Goal: Transaction & Acquisition: Obtain resource

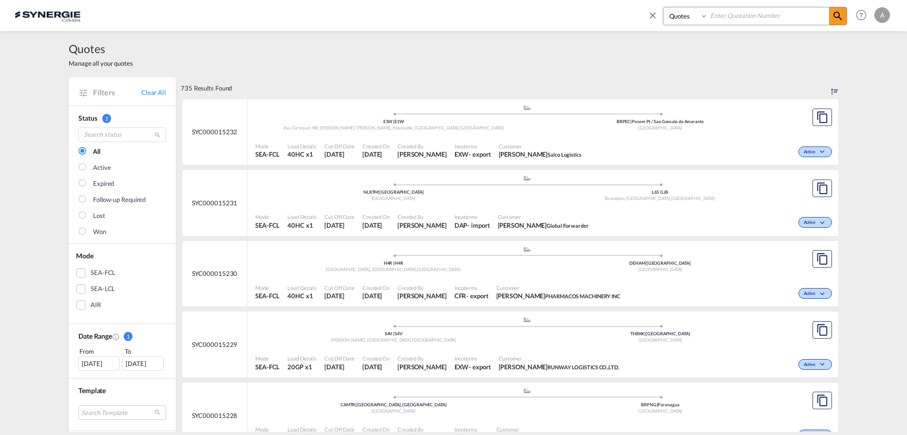
select select "Quotes"
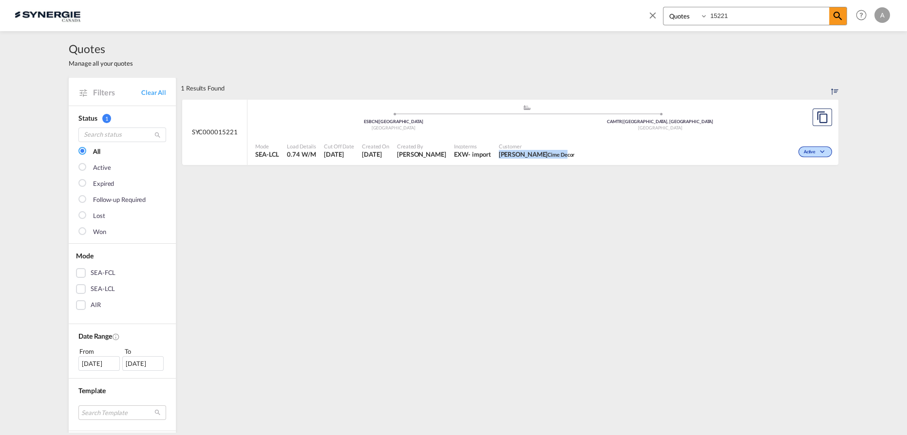
click at [560, 150] on div "Customer [PERSON_NAME] Cime Decor" at bounding box center [537, 151] width 84 height 24
drag, startPoint x: 731, startPoint y: 17, endPoint x: 675, endPoint y: 15, distance: 56.0
click at [679, 15] on div "Bookings Quotes Enquiries 15221" at bounding box center [755, 16] width 184 height 19
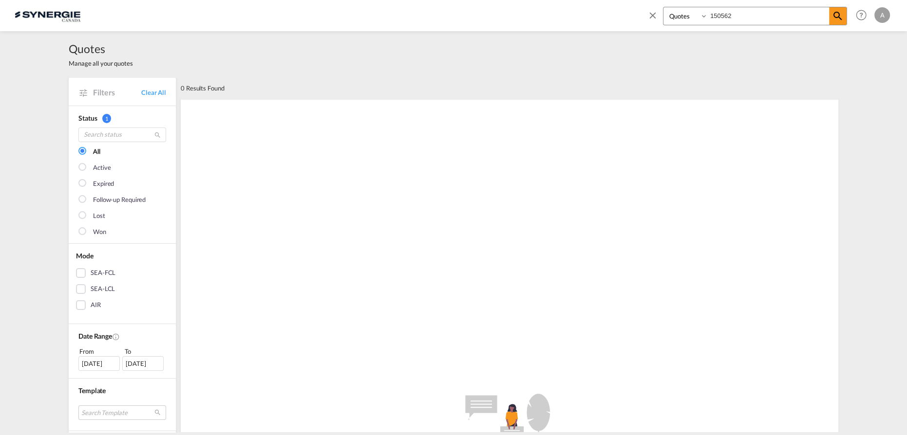
click at [727, 14] on input "150562" at bounding box center [767, 15] width 121 height 17
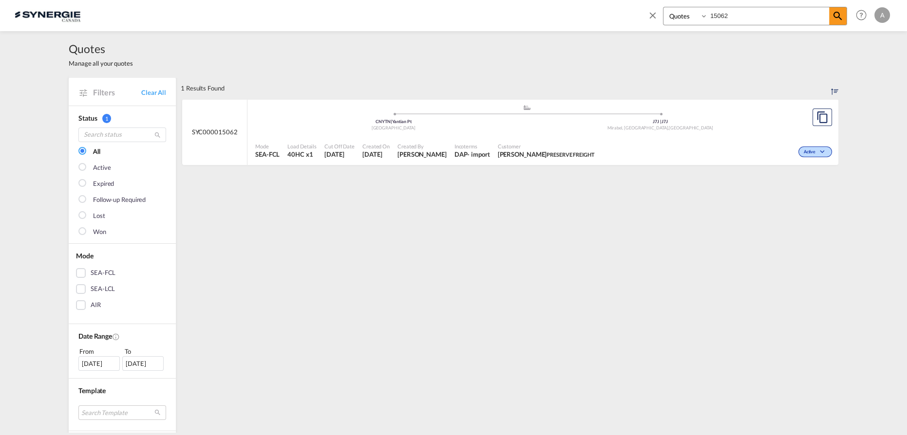
click at [524, 141] on div "Customer Poppy Chan PRESERVE FREIGHT" at bounding box center [546, 151] width 105 height 24
drag, startPoint x: 767, startPoint y: 16, endPoint x: 634, endPoint y: 16, distance: 132.9
click at [635, 16] on div "Bookings Quotes Enquiries 15062 Help Resources Product Release A My Profile Log…" at bounding box center [453, 15] width 877 height 30
click at [530, 140] on div "Customer JASMINE GOUDREAU Candock" at bounding box center [530, 151] width 77 height 24
drag, startPoint x: 682, startPoint y: 15, endPoint x: 601, endPoint y: 21, distance: 81.1
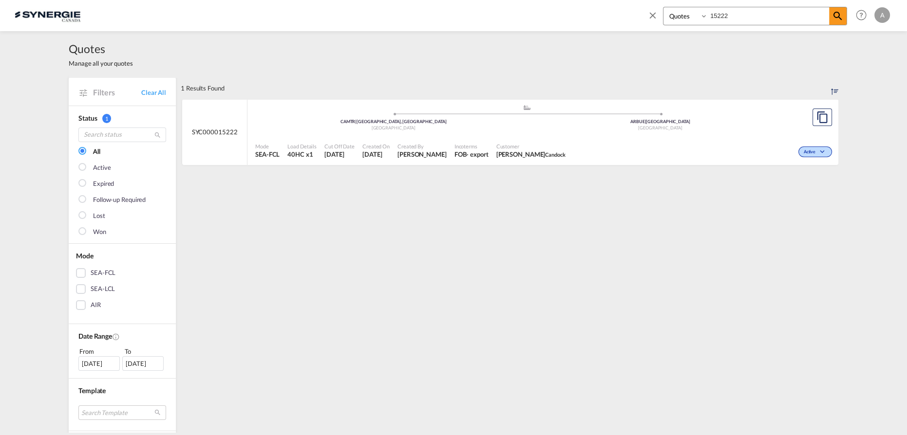
click at [607, 21] on div "Bookings Quotes Enquiries 15222 Help Resources Product Release A My Profile Log…" at bounding box center [453, 15] width 877 height 30
type input "15179"
click at [597, 149] on div "Active" at bounding box center [701, 151] width 266 height 24
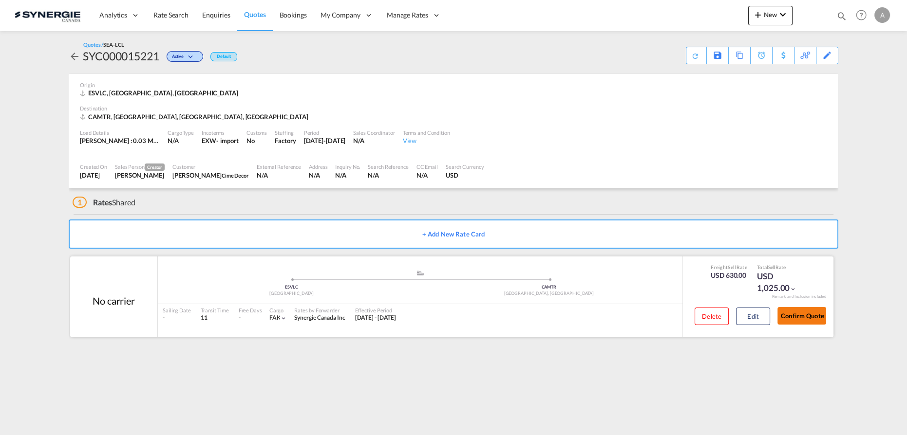
click at [798, 317] on button "Confirm Quote" at bounding box center [801, 316] width 49 height 18
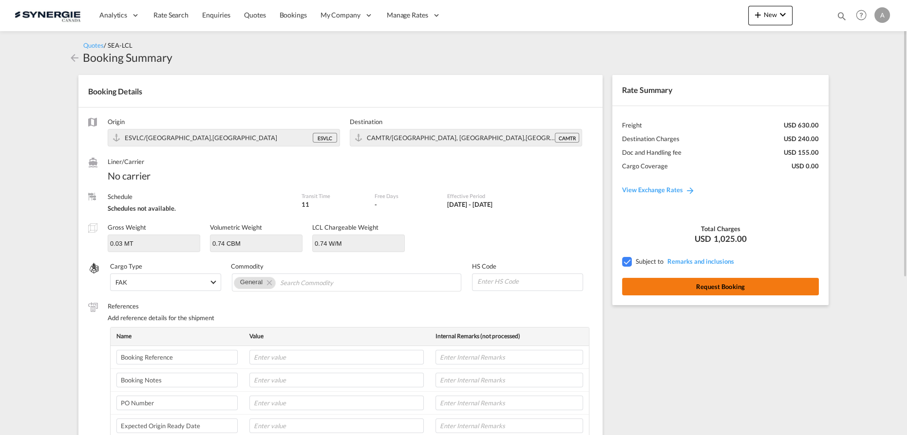
click at [664, 281] on button "Request Booking" at bounding box center [720, 287] width 197 height 18
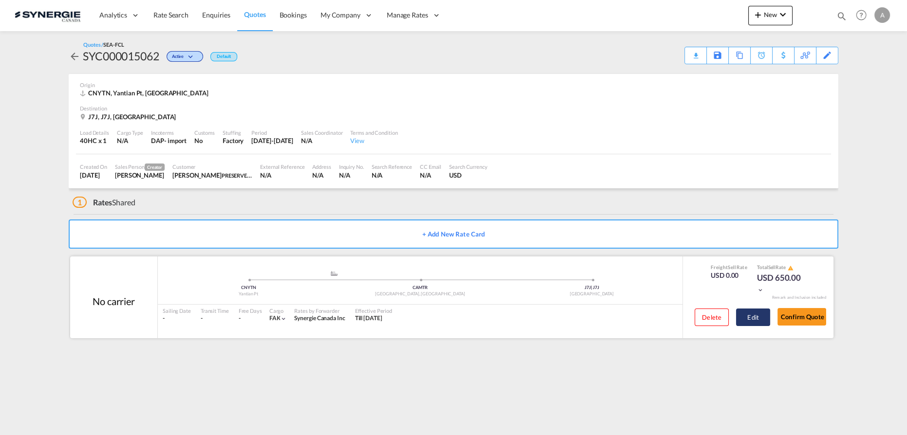
click at [754, 317] on button "Edit" at bounding box center [753, 318] width 34 height 18
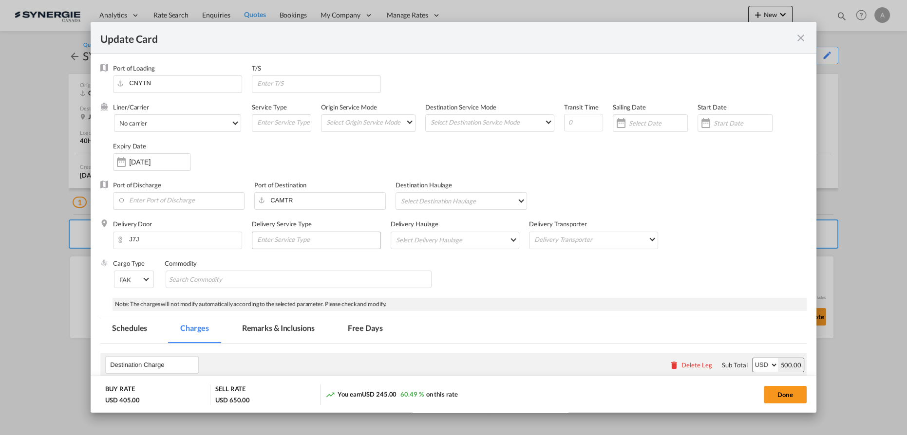
select select "per container"
select select "per B/L"
select select "per shipment"
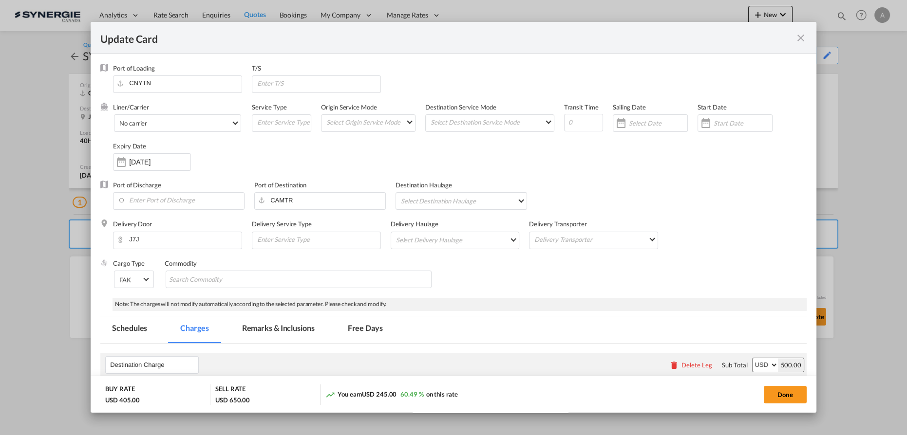
click at [284, 326] on md-tab-item "Remarks & Inclusions" at bounding box center [278, 329] width 96 height 27
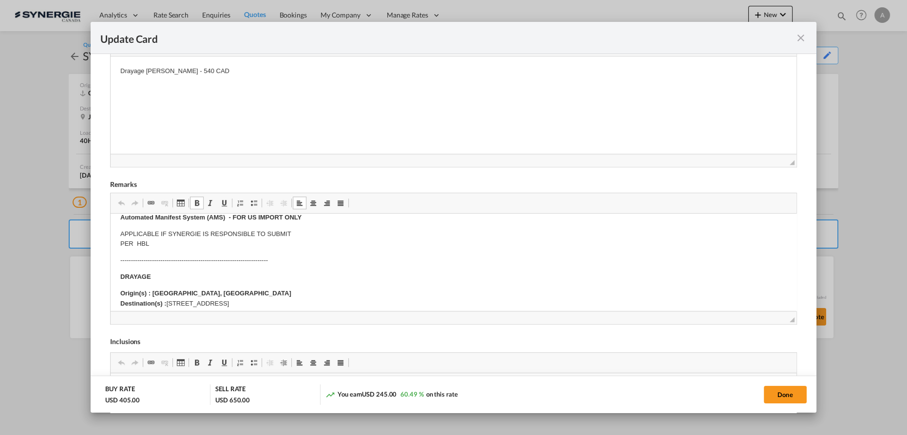
scroll to position [132, 0]
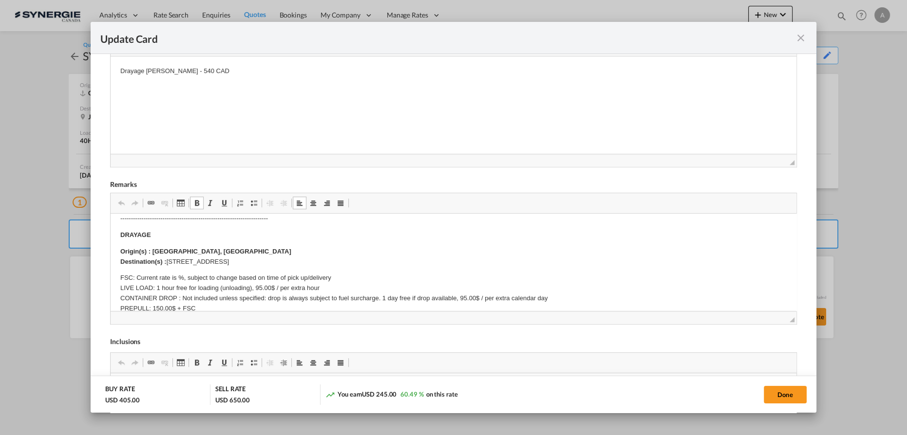
click at [307, 260] on p "Origin(s) : MONTREAL, QC Destination(s) : 313-17905 Rue Grand-Prix Mirabel QC J…" at bounding box center [453, 256] width 666 height 20
drag, startPoint x: 310, startPoint y: 259, endPoint x: 169, endPoint y: 262, distance: 140.3
click at [169, 262] on p "Origin(s) : MONTREAL, QC Destination(s) : 313-17905 Rue Grand-Prix Mirabel QC J…" at bounding box center [453, 256] width 666 height 20
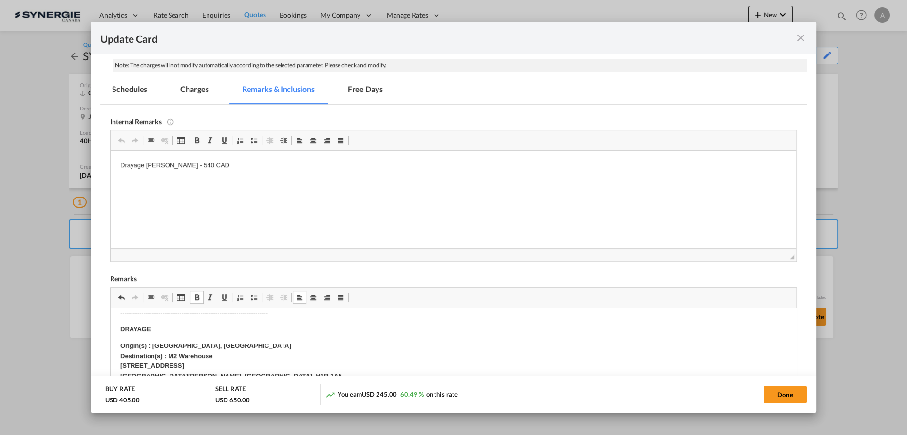
scroll to position [201, 0]
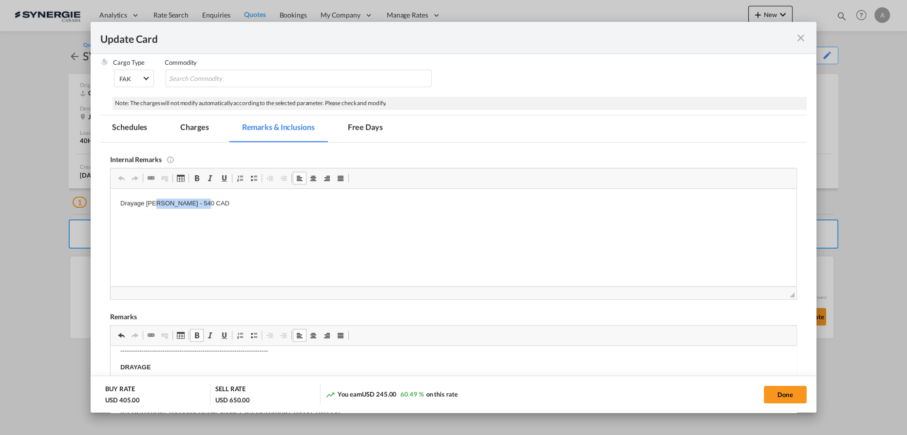
drag, startPoint x: 218, startPoint y: 197, endPoint x: 158, endPoint y: 204, distance: 60.3
click at [158, 204] on p "Drayage LAFRANCE - 540 CAD" at bounding box center [453, 203] width 666 height 10
click at [272, 218] on html "Drayage LAFRANCE - 540 CAD" at bounding box center [453, 203] width 685 height 30
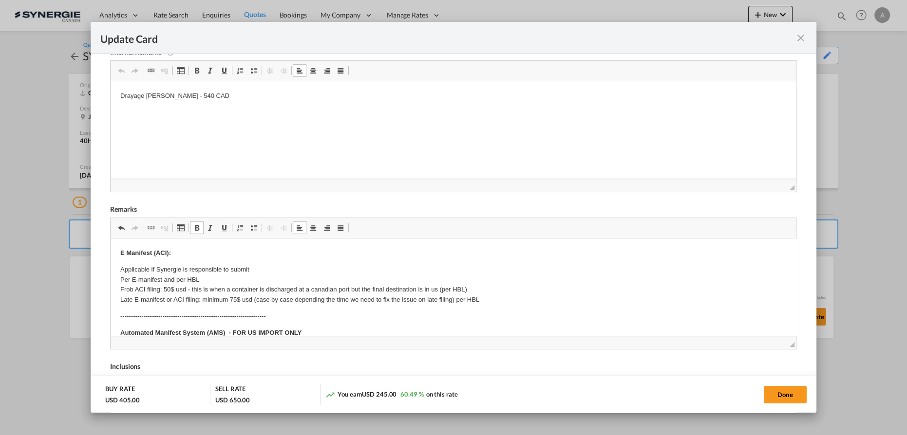
scroll to position [289, 0]
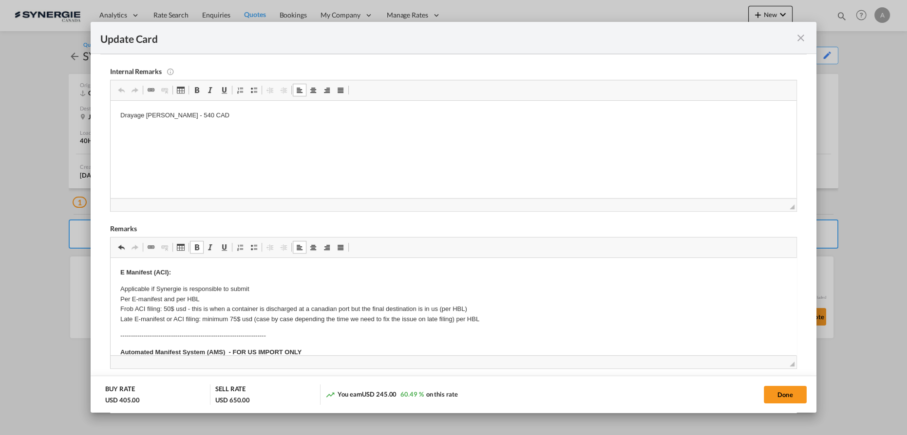
click at [213, 122] on html "Drayage LAFRANCE - 540 CAD" at bounding box center [453, 115] width 685 height 30
drag, startPoint x: 197, startPoint y: 118, endPoint x: 148, endPoint y: 115, distance: 48.7
click at [148, 115] on p "Drayage LAFRANCE - 540 CAD" at bounding box center [453, 115] width 666 height 10
click at [199, 120] on p "Drayage PRIDE" at bounding box center [453, 115] width 666 height 10
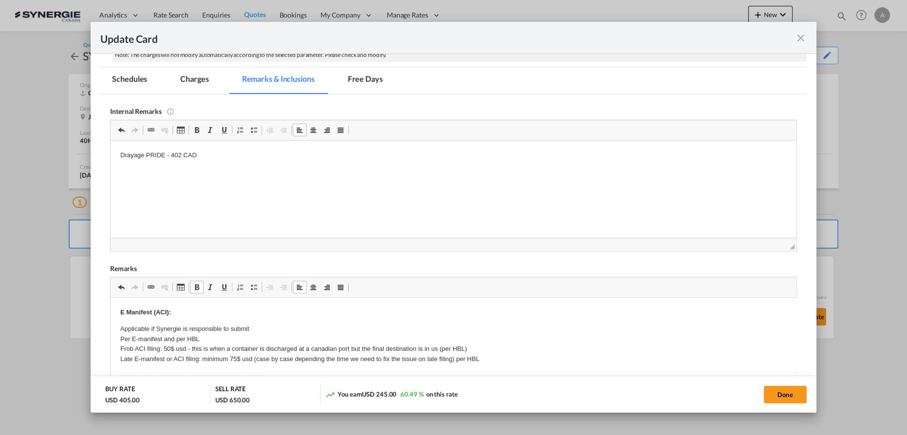
scroll to position [201, 0]
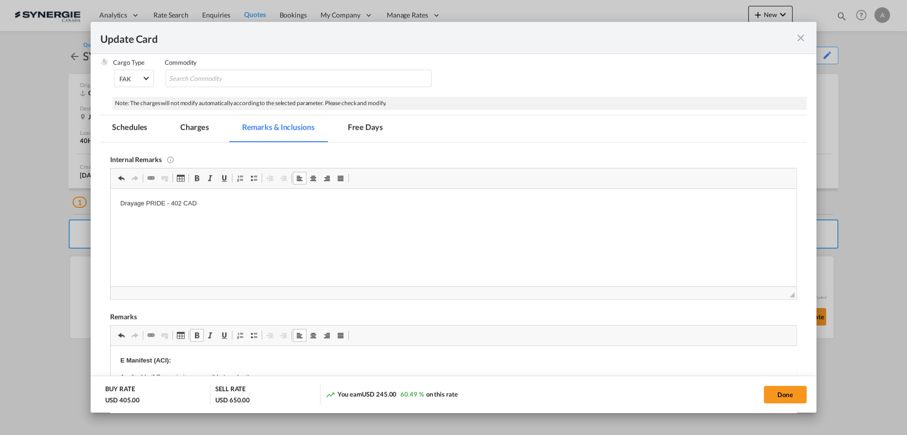
click at [196, 134] on md-tab-item "Charges" at bounding box center [194, 128] width 52 height 27
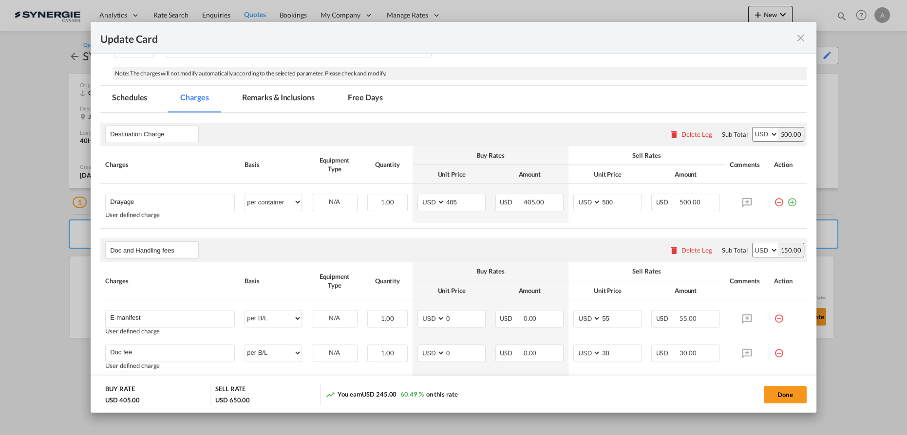
scroll to position [245, 0]
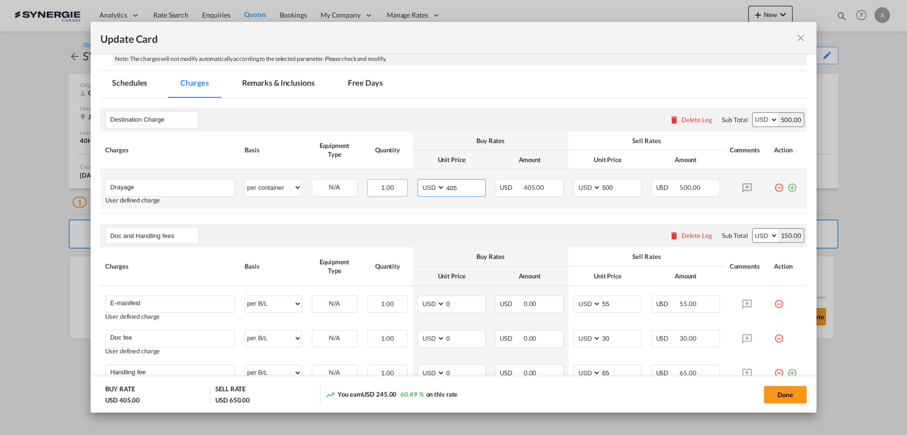
drag, startPoint x: 463, startPoint y: 189, endPoint x: 378, endPoint y: 184, distance: 85.4
click at [381, 185] on tr "Drayage Please Enter User Defined Charges Cannot Be Published User defined char…" at bounding box center [453, 188] width 706 height 39
type input "300"
type input "400"
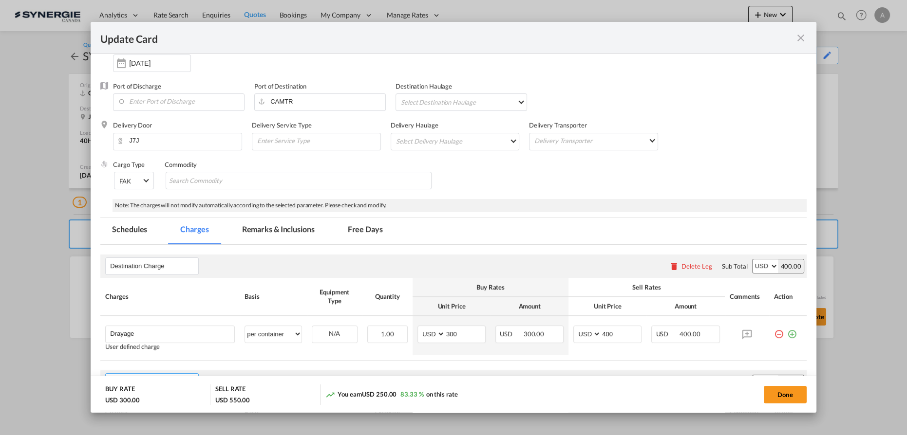
scroll to position [4, 0]
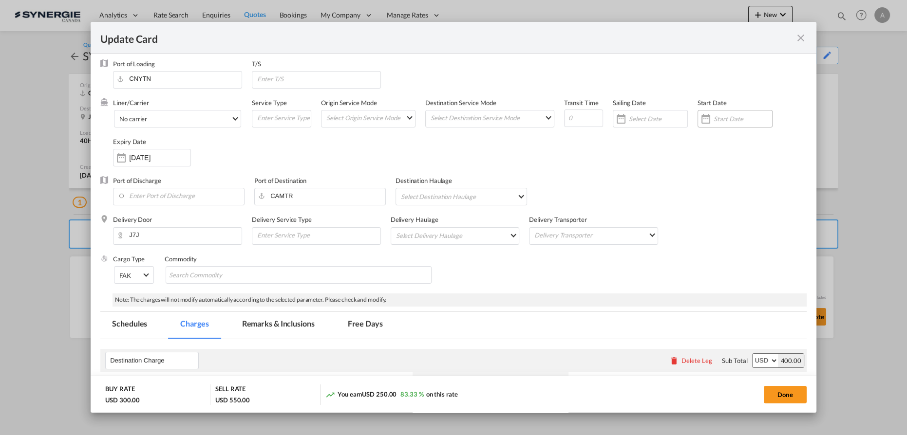
click at [731, 119] on input "Update CardPort of ..." at bounding box center [742, 119] width 58 height 8
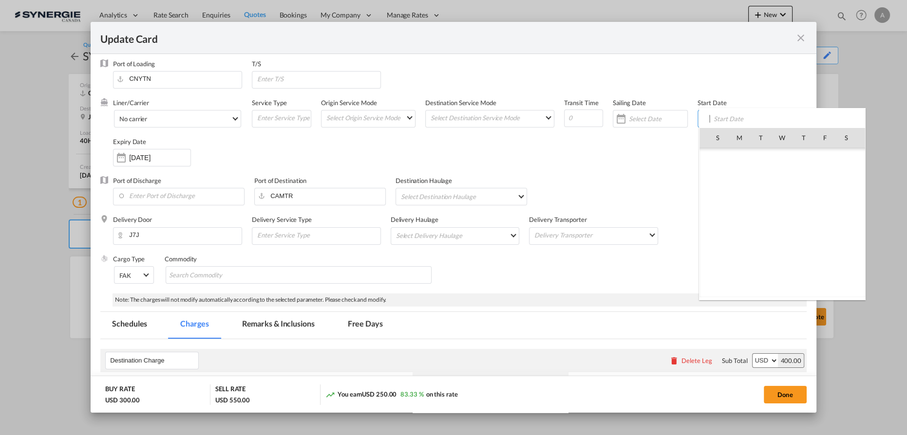
scroll to position [225647, 0]
click at [827, 165] on span "3" at bounding box center [824, 158] width 20 height 20
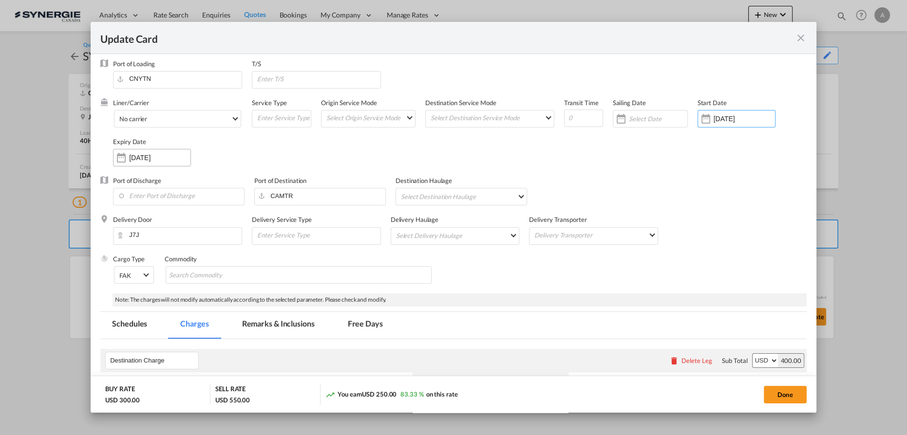
click at [146, 157] on input "25 Oct 2025" at bounding box center [159, 158] width 61 height 8
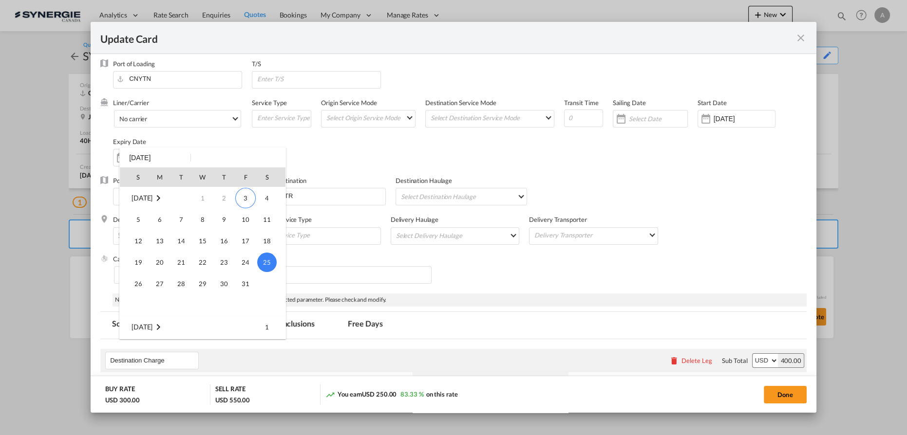
click at [518, 150] on div at bounding box center [453, 217] width 907 height 435
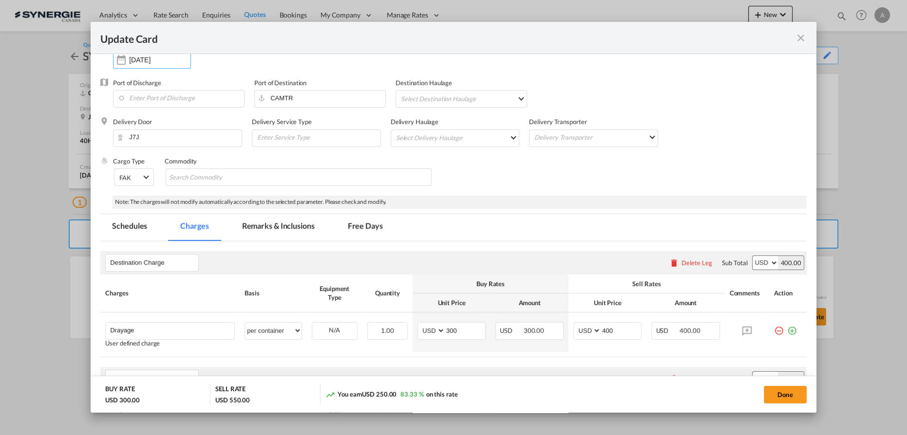
scroll to position [137, 0]
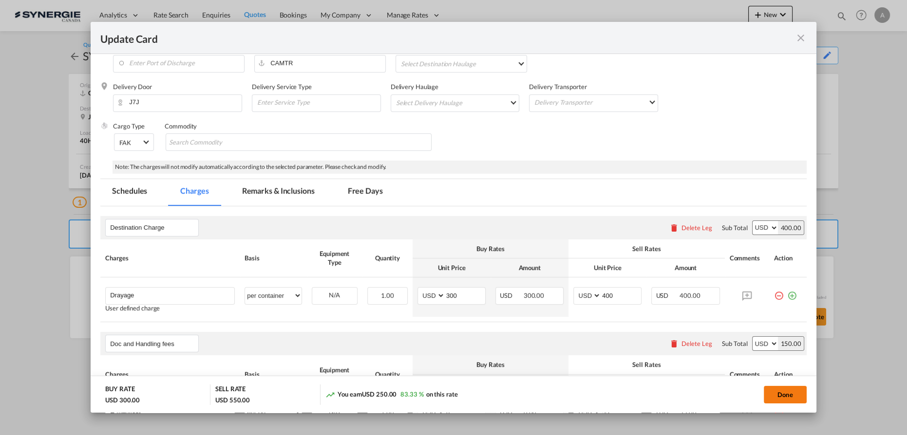
click at [784, 395] on button "Done" at bounding box center [784, 395] width 43 height 18
type input "[DATE]"
type input "24 Oct 2025"
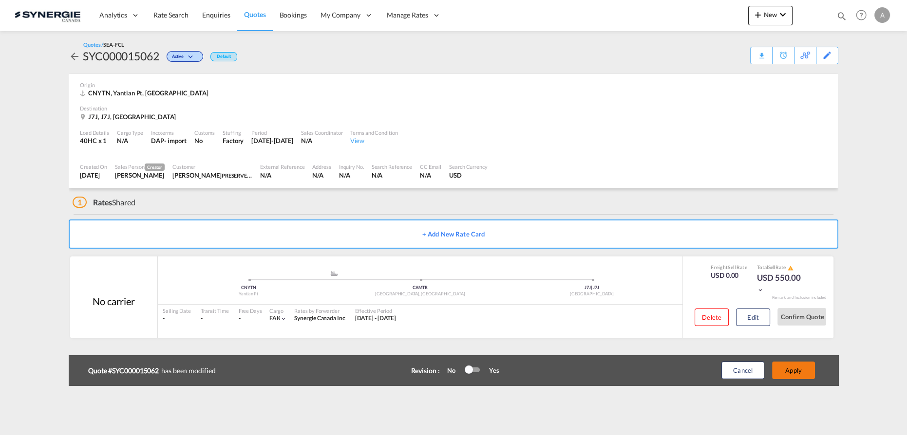
click at [795, 368] on button "Apply" at bounding box center [793, 371] width 43 height 18
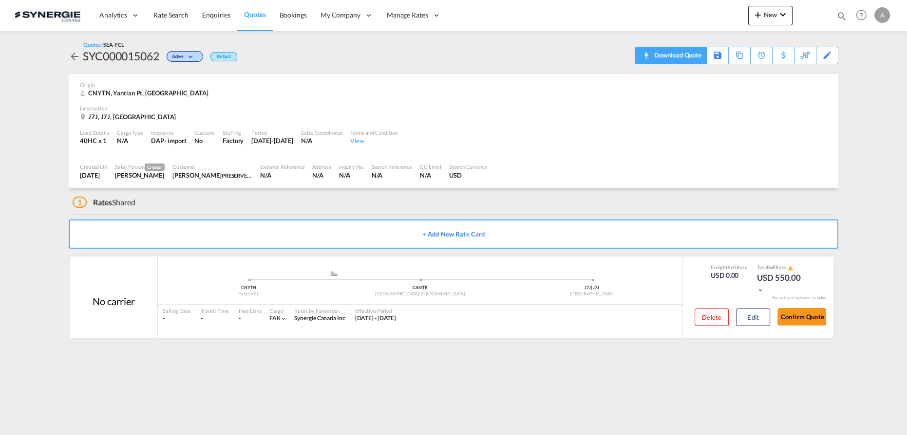
click at [691, 59] on div "Download Quote" at bounding box center [676, 55] width 50 height 16
click at [749, 316] on button "Edit" at bounding box center [753, 318] width 34 height 18
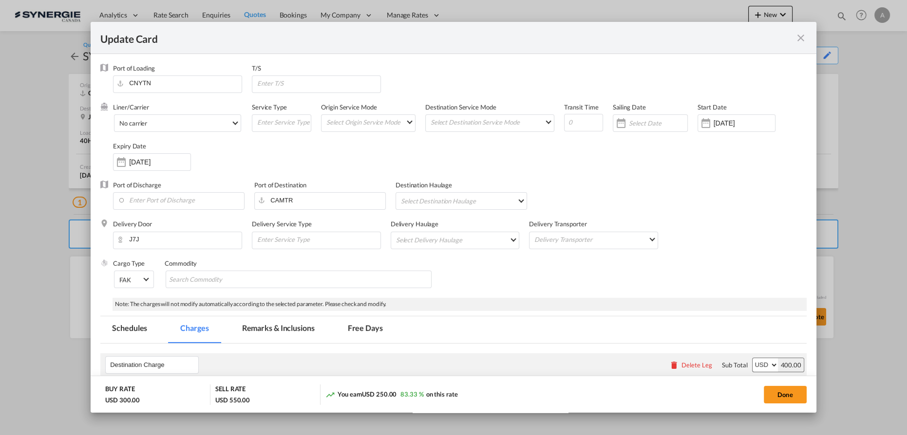
click at [798, 41] on md-icon "icon-close fg-AAA8AD m-0 pointer" at bounding box center [801, 38] width 12 height 12
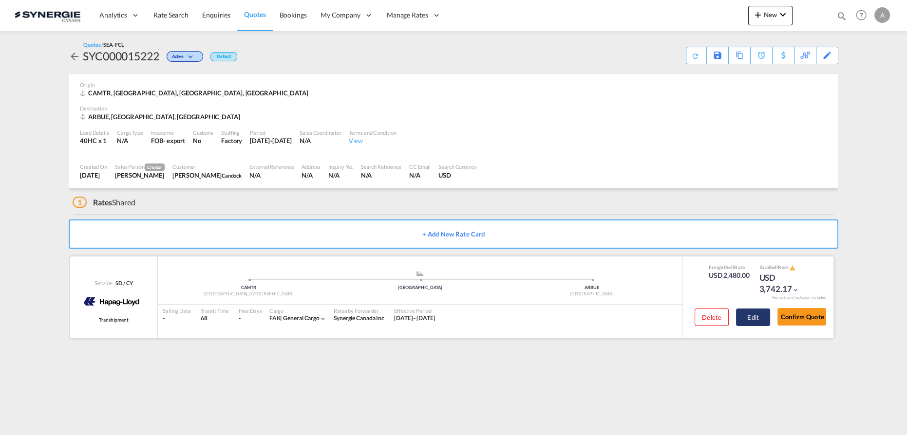
click at [752, 311] on button "Edit" at bounding box center [753, 318] width 34 height 18
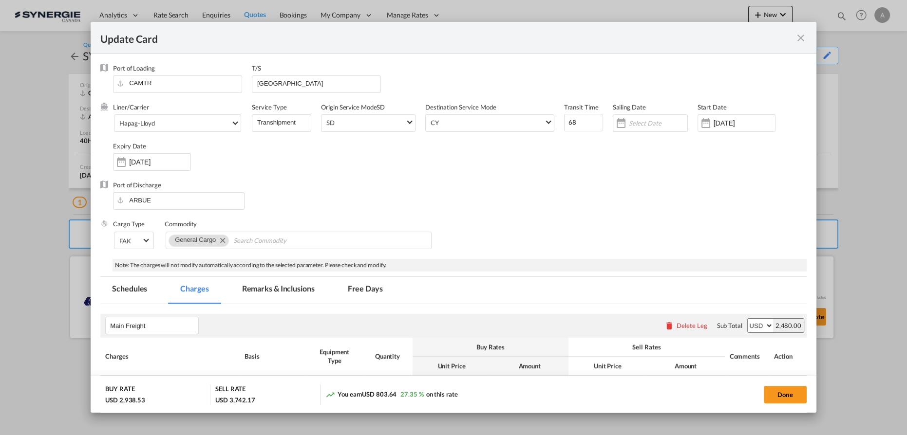
select select "per container"
select select "per B/L"
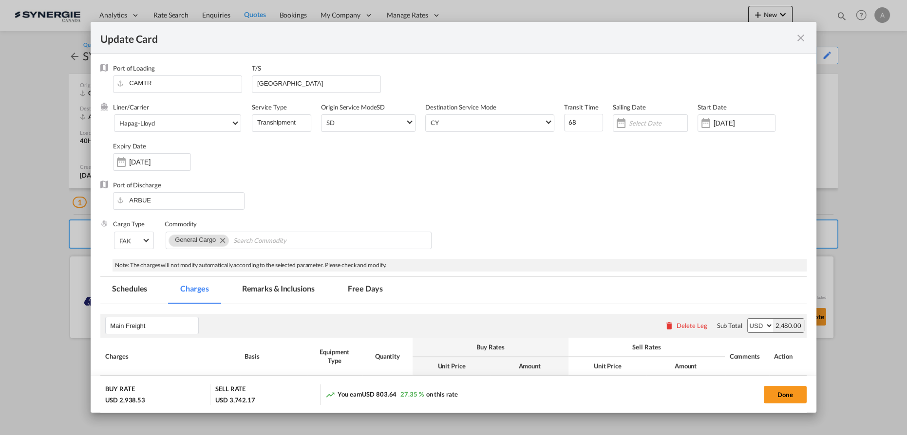
select select "per B/L"
select select "per shipment"
click at [315, 291] on md-tab-item "Remarks & Inclusions" at bounding box center [278, 290] width 96 height 27
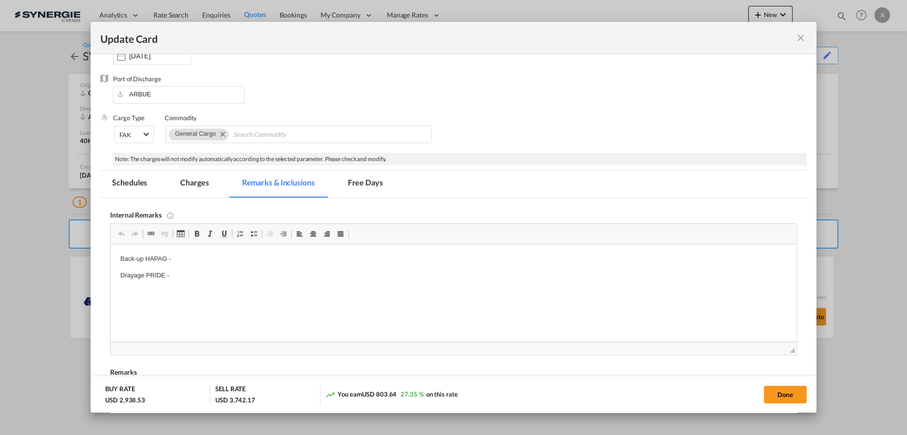
scroll to position [132, 0]
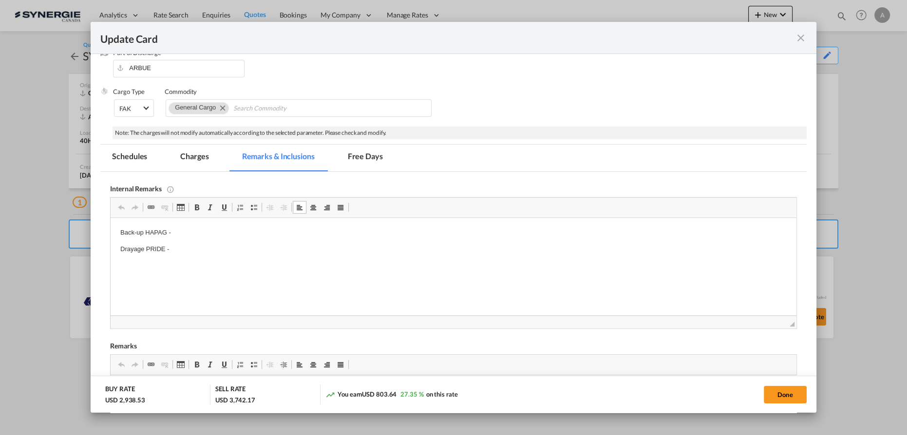
click at [187, 233] on p "Back-up HAPAG -" at bounding box center [453, 233] width 666 height 10
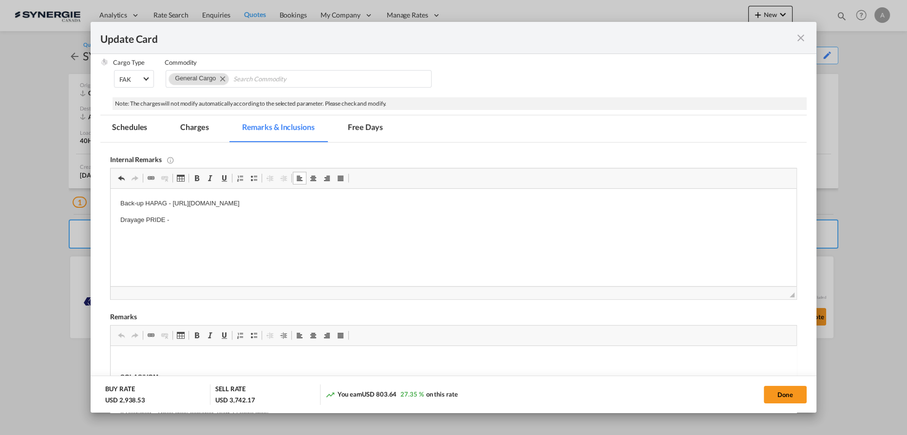
scroll to position [177, 0]
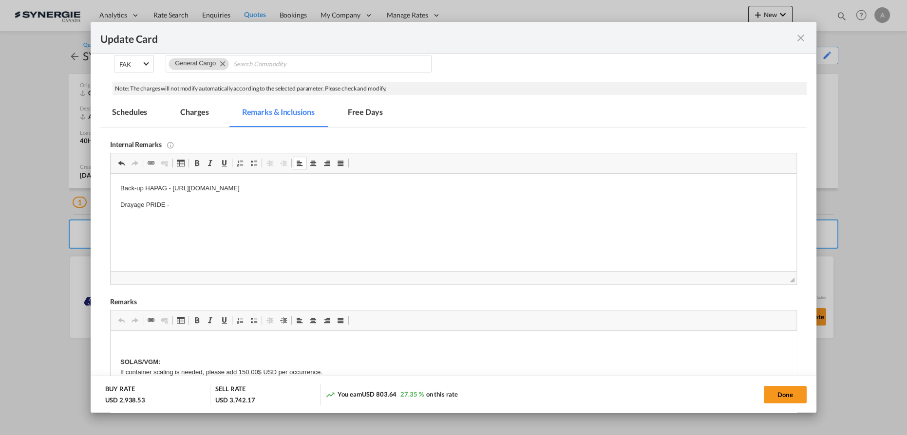
click at [181, 214] on html "Back-up HAPAG - https://app.frontapp.com/open/cnv_qjvaexb?key=nZoSR38f4GL7BxWIi…" at bounding box center [453, 197] width 685 height 46
click at [153, 203] on p "Drayage PRIDE -" at bounding box center [453, 205] width 666 height 10
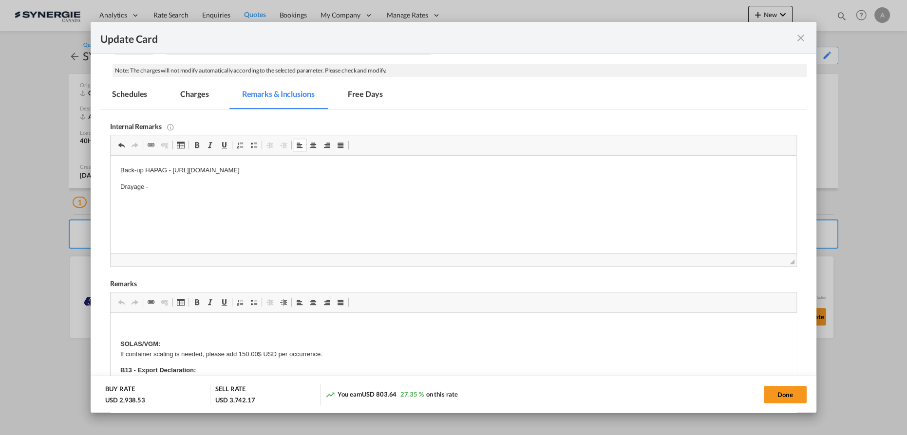
scroll to position [132, 0]
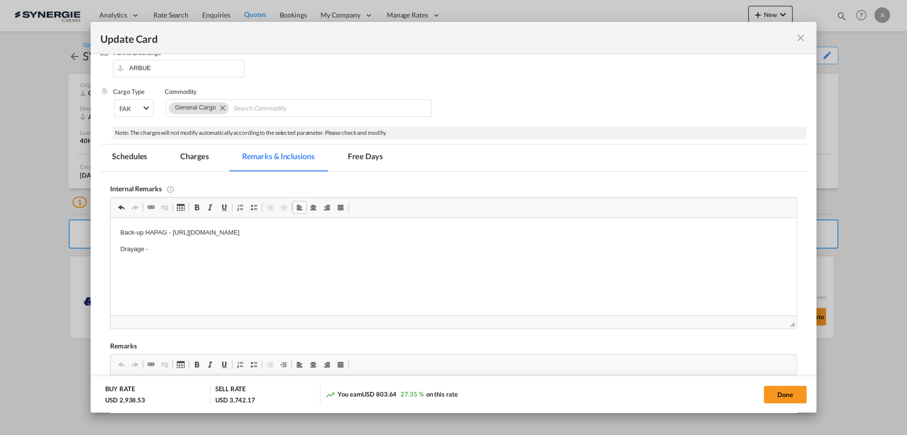
click at [193, 161] on md-tab-item "Charges" at bounding box center [194, 158] width 52 height 27
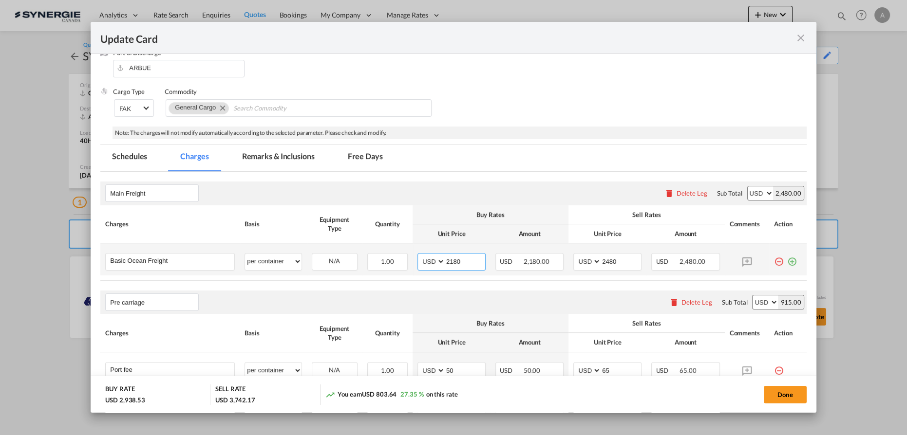
click at [463, 261] on input "2180" at bounding box center [465, 261] width 40 height 15
drag, startPoint x: 463, startPoint y: 261, endPoint x: 402, endPoint y: 259, distance: 61.4
click at [406, 259] on tr "Basic Ocean Freight Please Enter User Defined Charges Cannot Be Published per e…" at bounding box center [453, 259] width 706 height 32
type input "1657"
type input "1960"
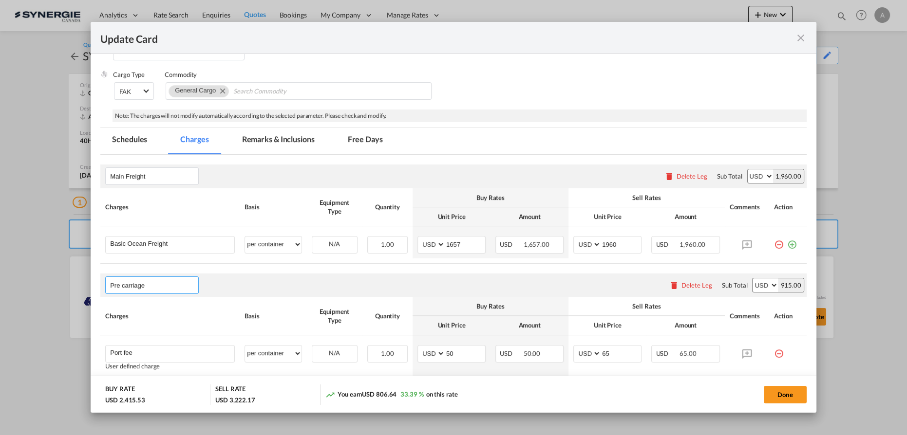
scroll to position [143, 0]
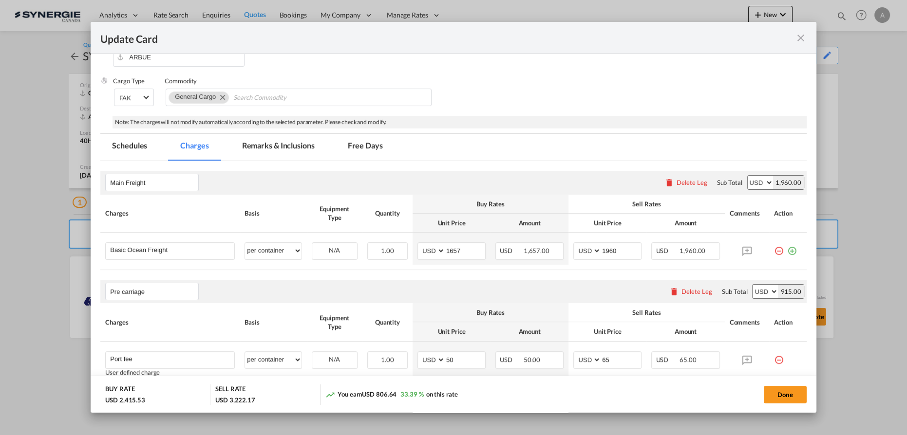
click at [294, 145] on md-tab-item "Remarks & Inclusions" at bounding box center [278, 147] width 96 height 27
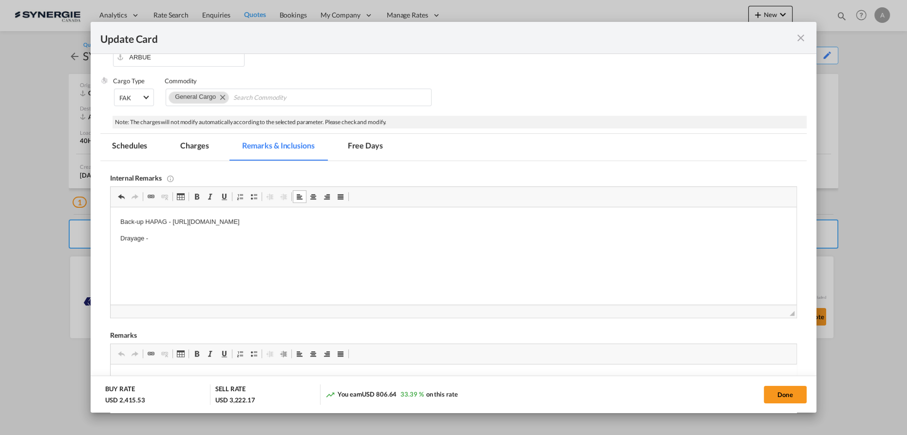
click at [214, 230] on body "Back-up HAPAG - https://app.frontapp.com/open/cnv_qjvaexb?key=nZoSR38f4GL7BxWIi…" at bounding box center [453, 230] width 666 height 27
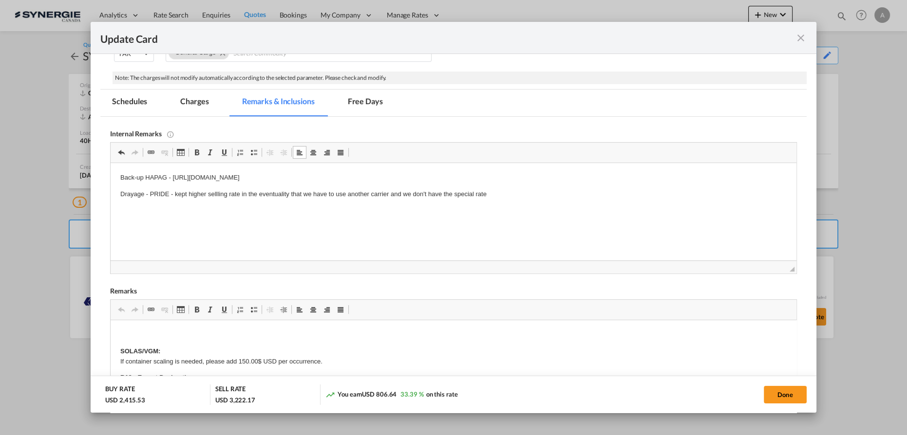
click at [175, 193] on p "Drayage - PRIDE - kept higher sellling rate in the eventuality that we have to …" at bounding box center [453, 194] width 666 height 10
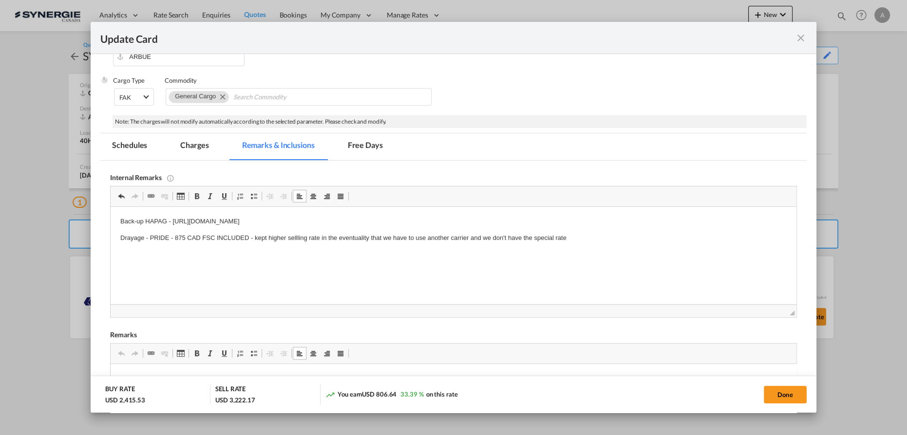
scroll to position [143, 0]
click at [213, 147] on md-tab-item "Charges" at bounding box center [194, 147] width 52 height 27
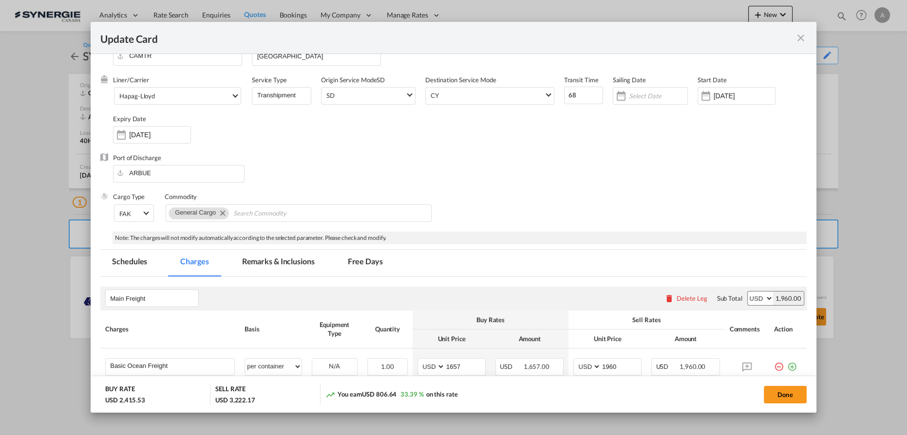
scroll to position [0, 0]
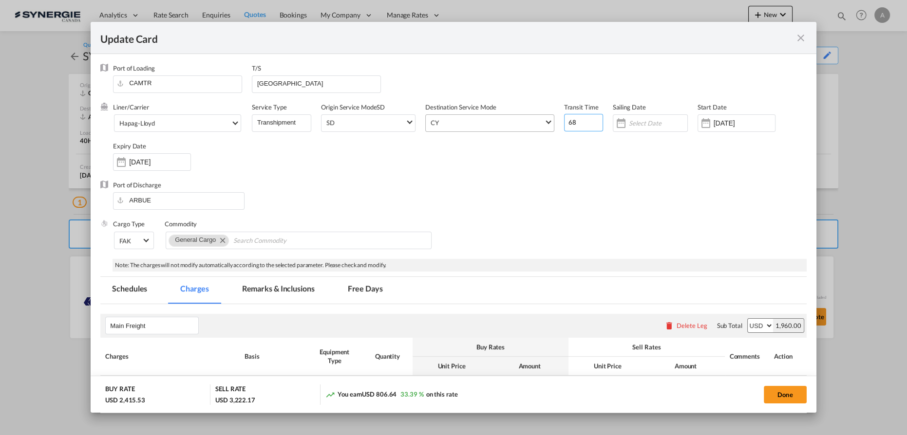
drag, startPoint x: 573, startPoint y: 122, endPoint x: 485, endPoint y: 117, distance: 87.3
click at [505, 121] on div "Liner/Carrier Hapag-Lloyd Atlantic Container Line (ACL) Baker Transport (GB) | …" at bounding box center [459, 142] width 693 height 78
type input "52"
click at [691, 121] on div "Sailing Date" at bounding box center [654, 122] width 85 height 39
click at [751, 123] on input "26 Sep 2025" at bounding box center [743, 123] width 61 height 8
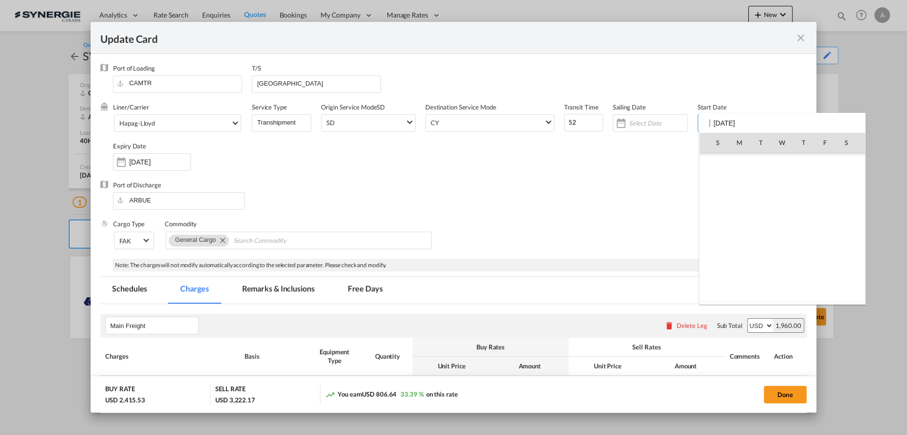
scroll to position [225518, 0]
drag, startPoint x: 828, startPoint y: 288, endPoint x: 476, endPoint y: 181, distance: 367.5
click at [827, 288] on span "3" at bounding box center [824, 292] width 20 height 20
type input "[DATE]"
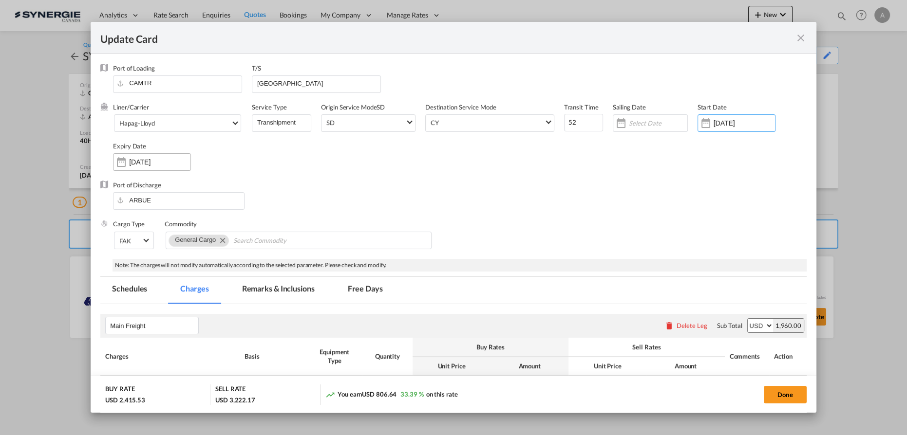
click at [167, 166] on input "20 Oct 2025" at bounding box center [159, 162] width 61 height 8
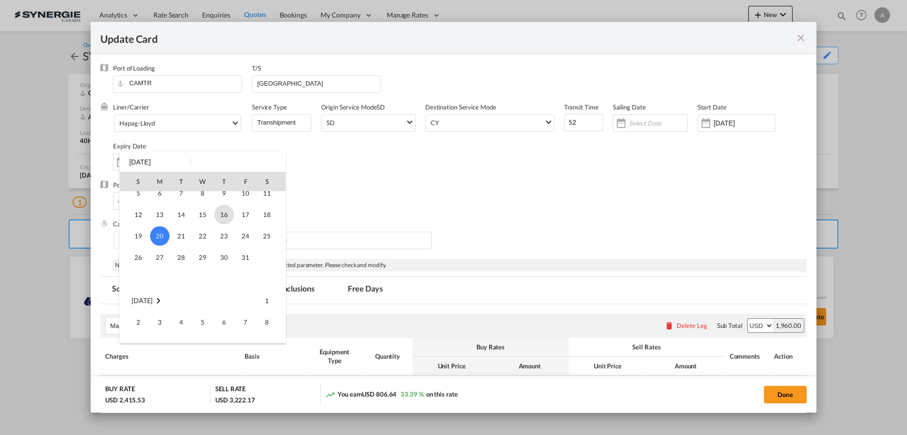
scroll to position [88, 0]
click at [244, 204] on span "31" at bounding box center [245, 199] width 19 height 19
type input "31 Oct 2025"
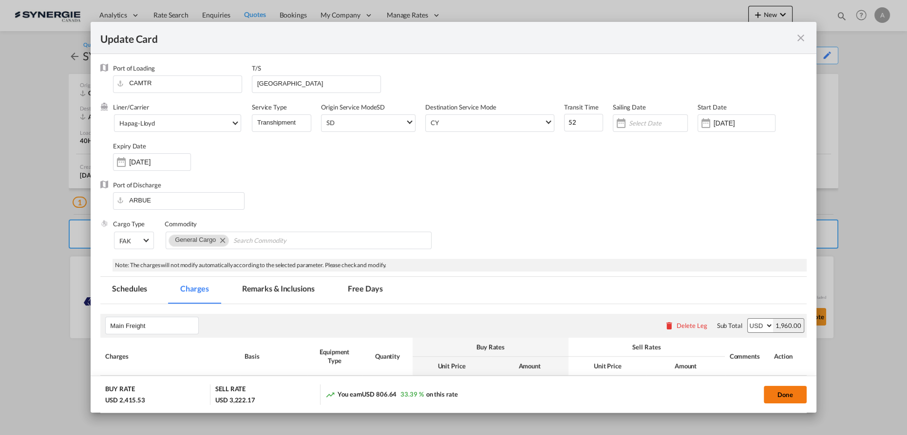
click at [783, 395] on button "Done" at bounding box center [784, 395] width 43 height 18
type input "[DATE]"
type input "30 Oct 2025"
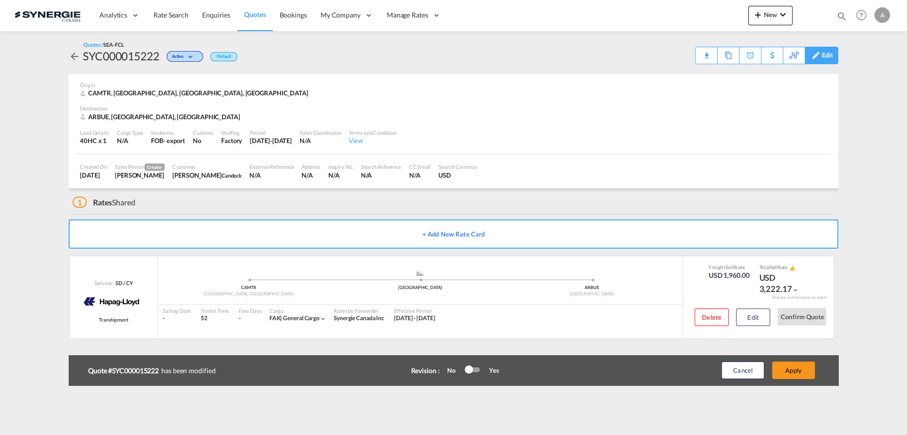
click at [820, 59] on div "Edit" at bounding box center [821, 56] width 34 height 18
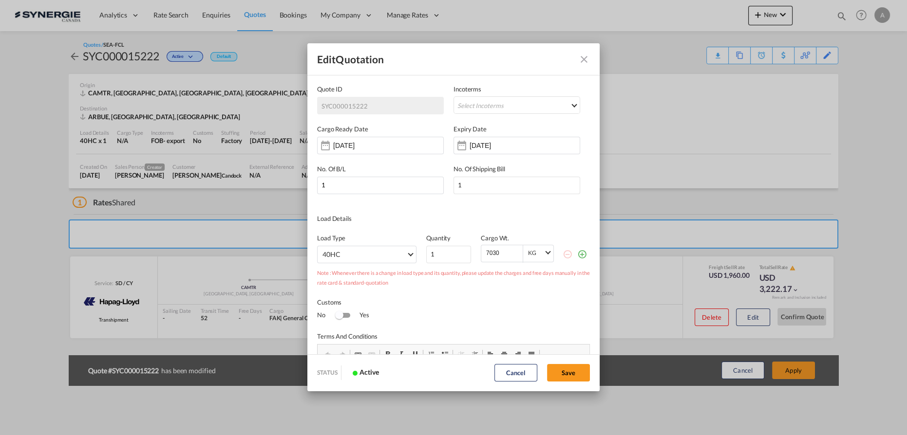
scroll to position [0, 0]
click at [472, 144] on input "20 Oct 2025" at bounding box center [499, 146] width 61 height 8
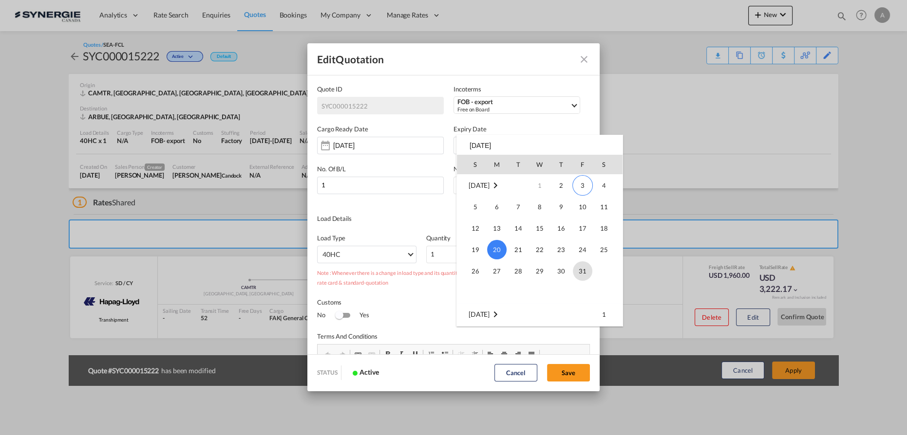
click at [579, 271] on span "31" at bounding box center [582, 270] width 19 height 19
type input "31 Oct 2025"
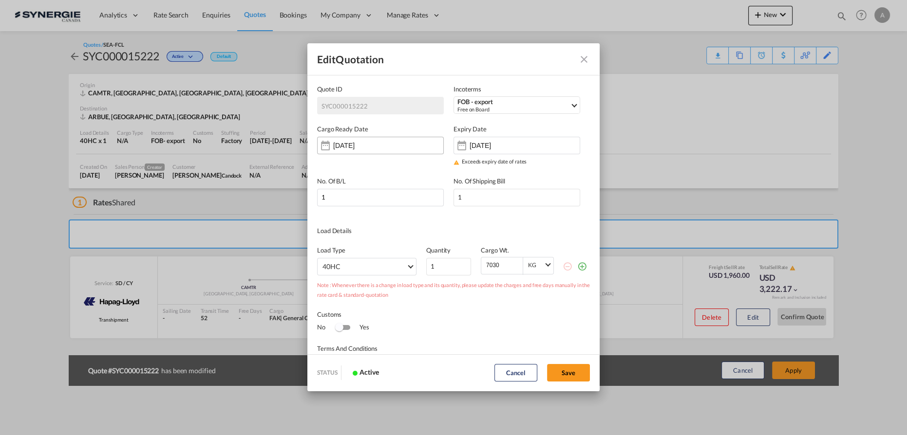
click at [350, 148] on input "[DATE]" at bounding box center [363, 146] width 61 height 8
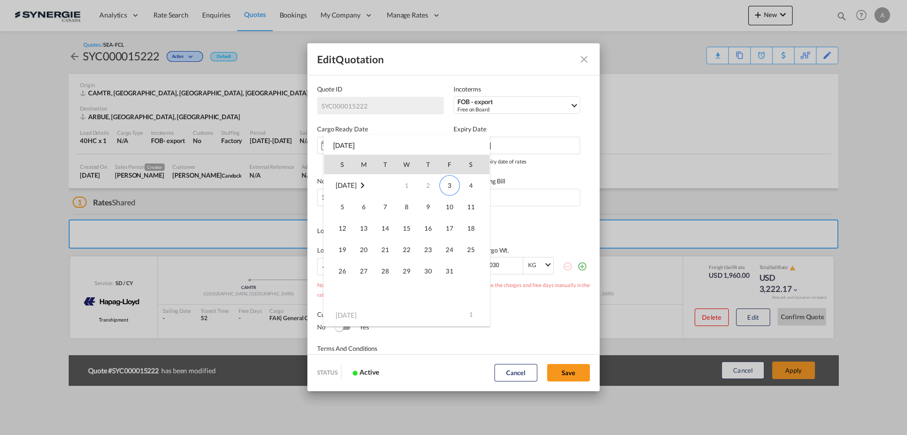
click at [524, 211] on div at bounding box center [453, 217] width 907 height 435
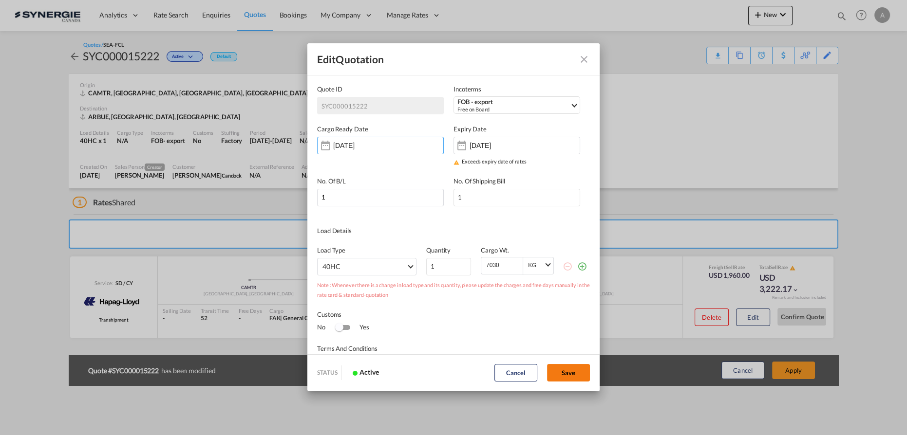
click at [563, 374] on button "Save" at bounding box center [568, 373] width 43 height 18
type input "01 Oct 2025"
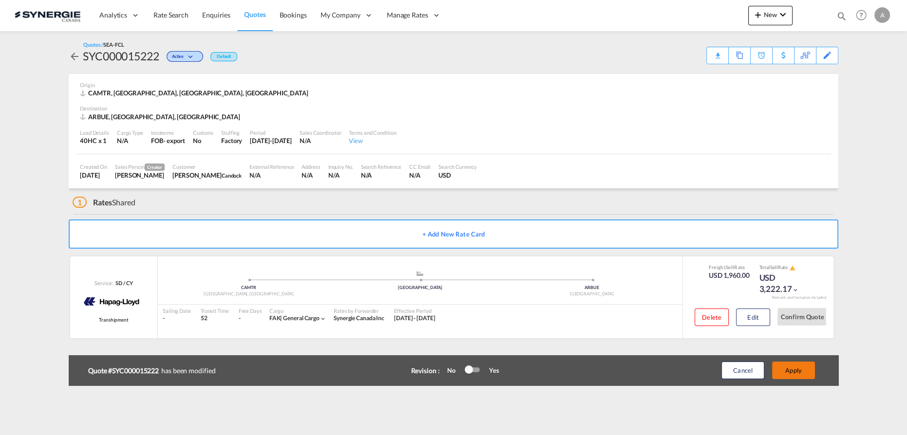
click at [791, 369] on button "Apply" at bounding box center [793, 371] width 43 height 18
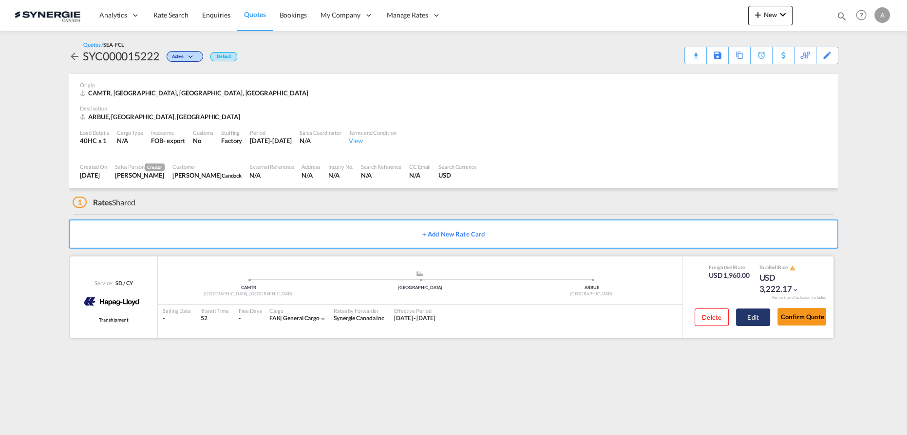
click at [758, 316] on button "Edit" at bounding box center [753, 318] width 34 height 18
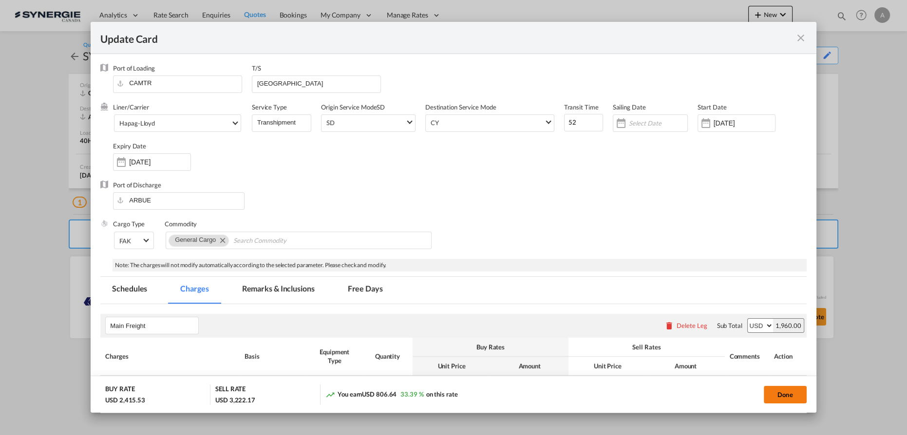
click at [773, 395] on button "Done" at bounding box center [784, 395] width 43 height 18
type input "[DATE]"
type input "30 Oct 2025"
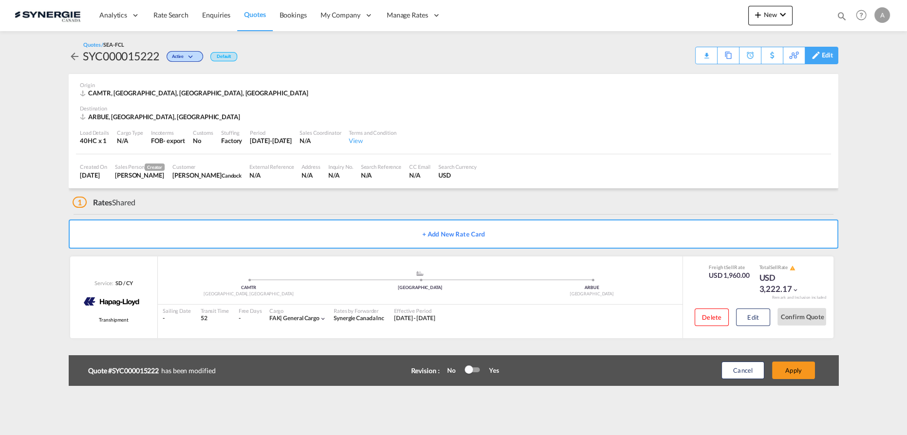
click at [829, 53] on div "Edit" at bounding box center [826, 55] width 11 height 17
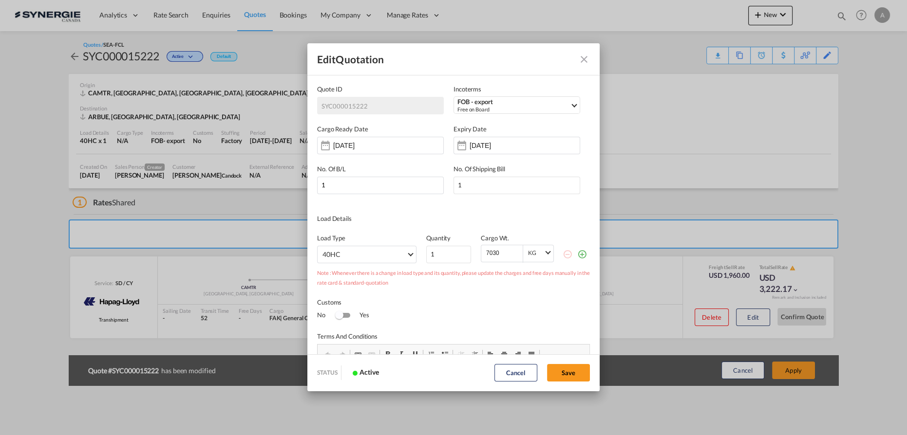
drag, startPoint x: 503, startPoint y: 251, endPoint x: 492, endPoint y: 251, distance: 10.7
click at [492, 251] on input "7030" at bounding box center [503, 252] width 37 height 15
click at [567, 371] on button "Save" at bounding box center [568, 373] width 43 height 18
type input "01 Oct 2025"
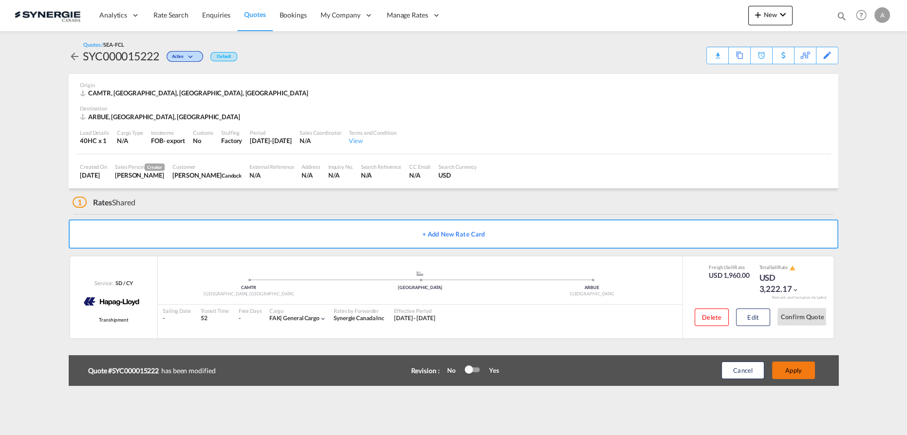
click at [805, 371] on button "Apply" at bounding box center [793, 371] width 43 height 18
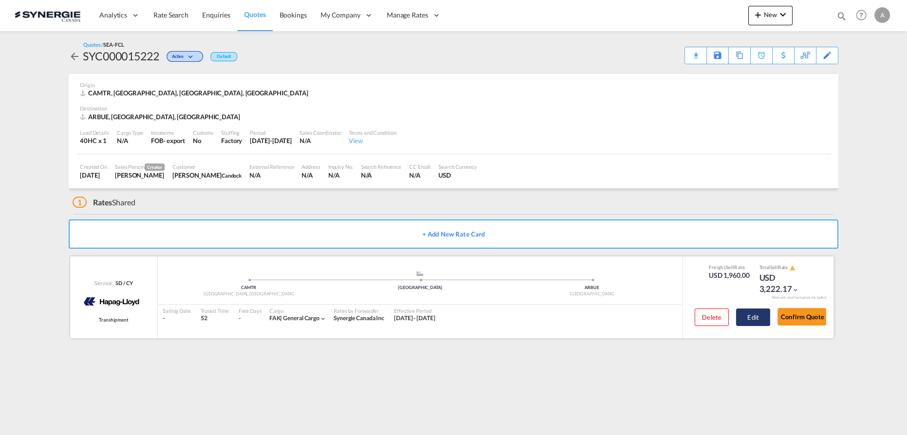
click at [757, 321] on button "Edit" at bounding box center [753, 318] width 34 height 18
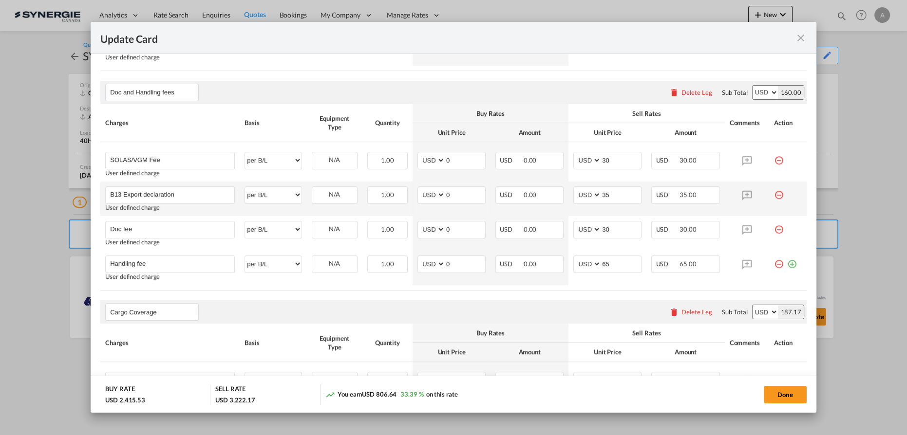
scroll to position [575, 0]
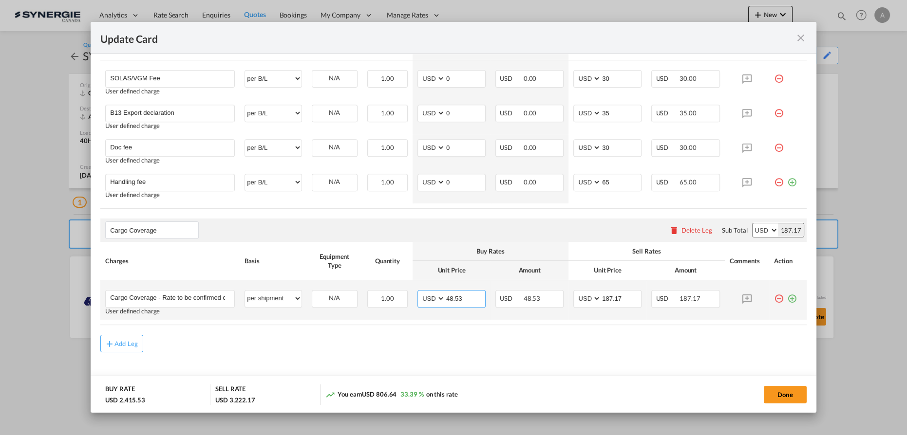
drag, startPoint x: 416, startPoint y: 296, endPoint x: 389, endPoint y: 279, distance: 31.7
click at [389, 288] on tr "Cargo Coverage - Rate to be confirmed depending on commodity and value Min 50 U…" at bounding box center [453, 299] width 706 height 39
drag, startPoint x: 619, startPoint y: 298, endPoint x: 489, endPoint y: 293, distance: 130.1
click at [494, 294] on tr "Cargo Coverage - Rate to be confirmed depending on commodity and value Min 50 U…" at bounding box center [453, 299] width 706 height 39
drag, startPoint x: 462, startPoint y: 296, endPoint x: 276, endPoint y: 278, distance: 186.9
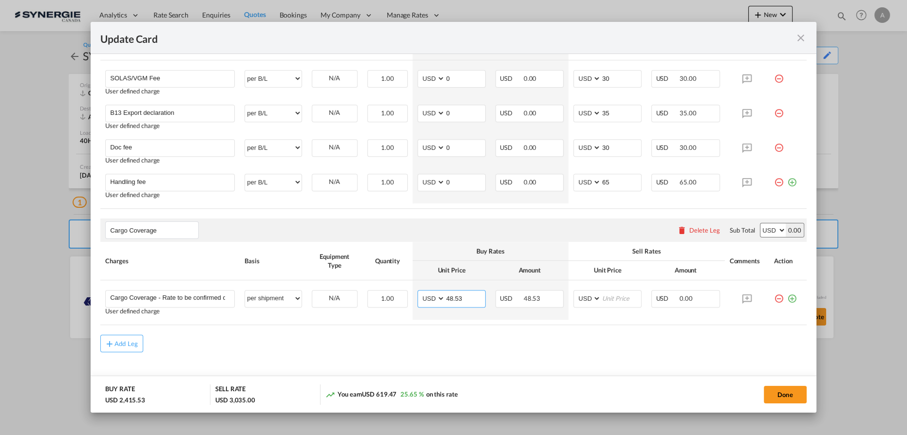
click at [310, 290] on tr "Cargo Coverage - Rate to be confirmed depending on commodity and value Min 50 U…" at bounding box center [453, 299] width 706 height 39
type input "33.19"
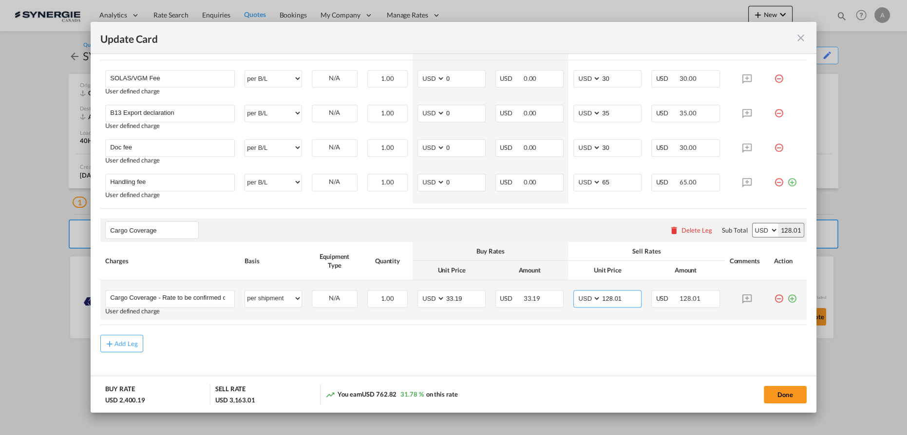
type input "128.01"
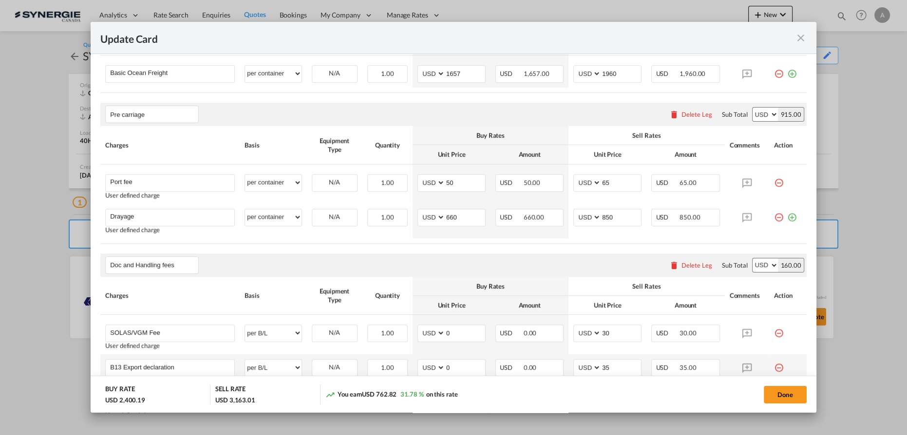
scroll to position [232, 0]
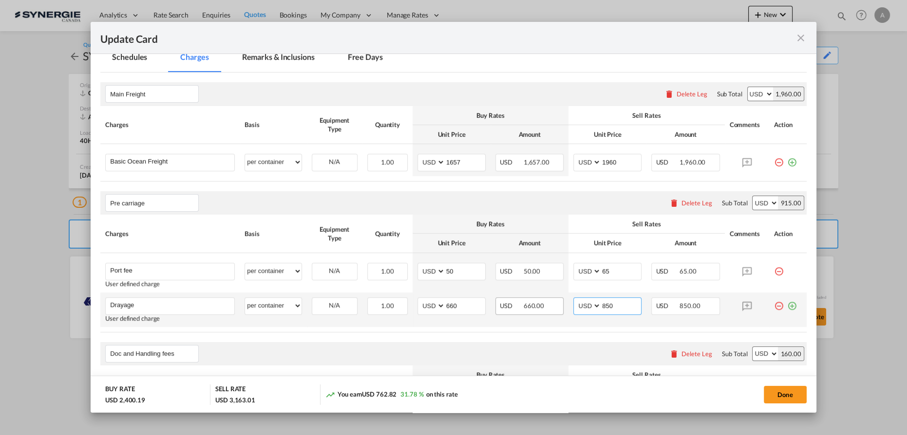
drag, startPoint x: 612, startPoint y: 301, endPoint x: 541, endPoint y: 299, distance: 71.1
click at [545, 299] on tr "Drayage Please Enter User Defined Charges Cannot Be Published User defined char…" at bounding box center [453, 310] width 706 height 35
type input "800"
click at [778, 396] on button "Done" at bounding box center [784, 395] width 43 height 18
type input "02 Oct 2025"
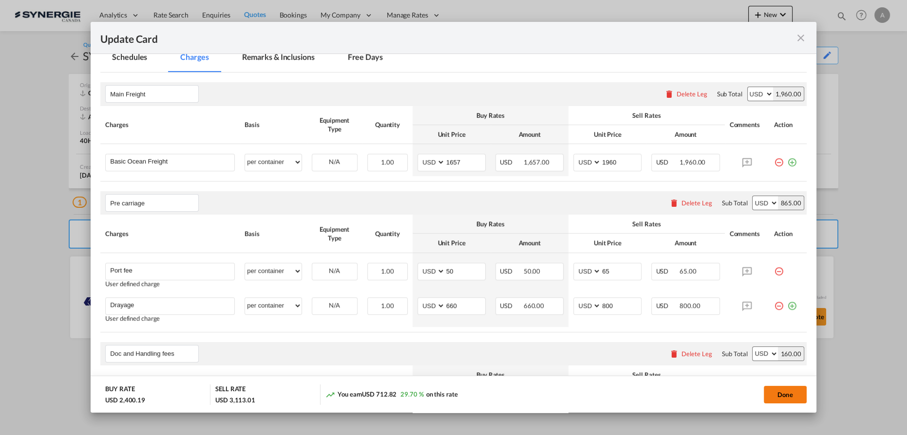
type input "30 Oct 2025"
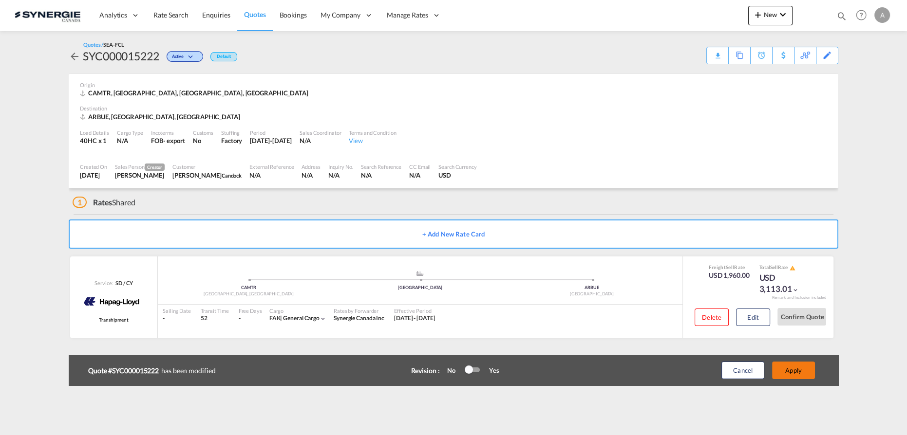
click at [792, 369] on button "Apply" at bounding box center [793, 371] width 43 height 18
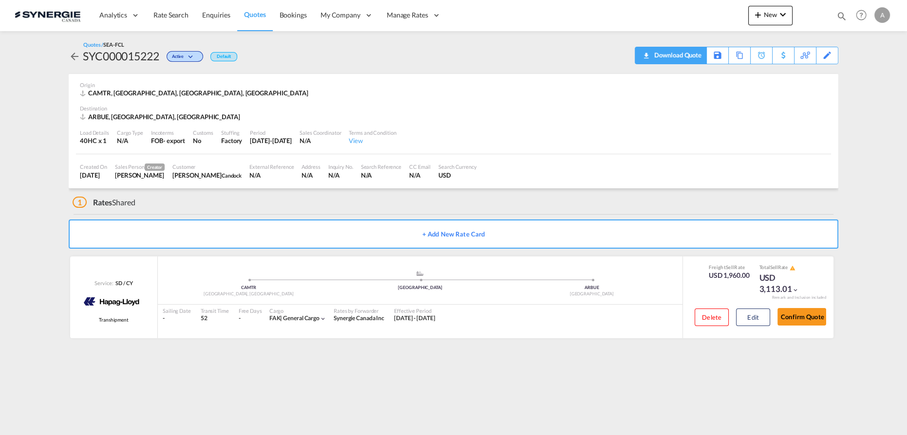
click at [691, 52] on div "Download Quote" at bounding box center [676, 55] width 50 height 16
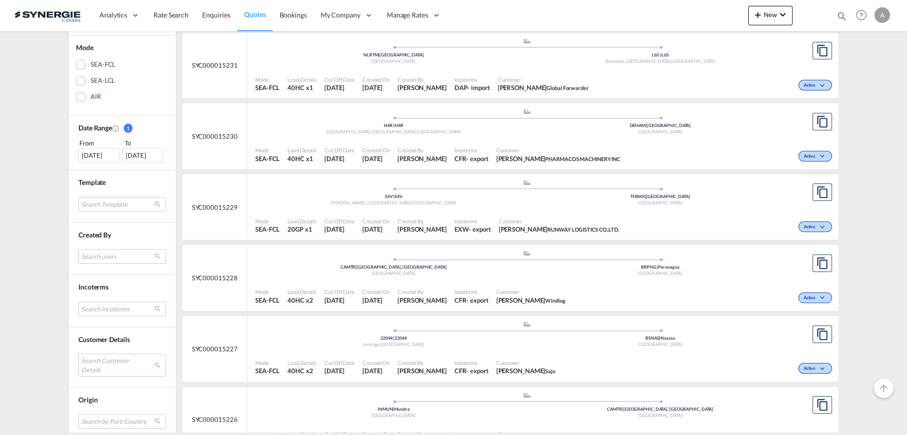
scroll to position [221, 0]
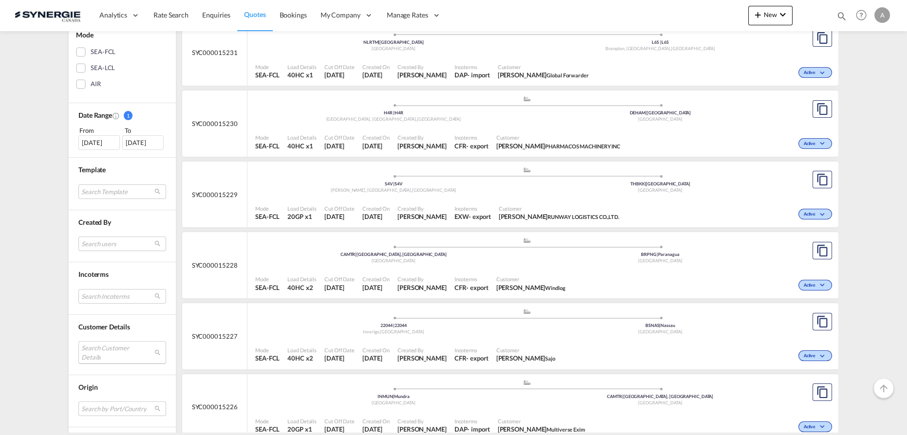
click at [101, 351] on md-select "Search Customer Details user name user lian Lemos lian.lemos@salcologistics.com…" at bounding box center [122, 352] width 88 height 22
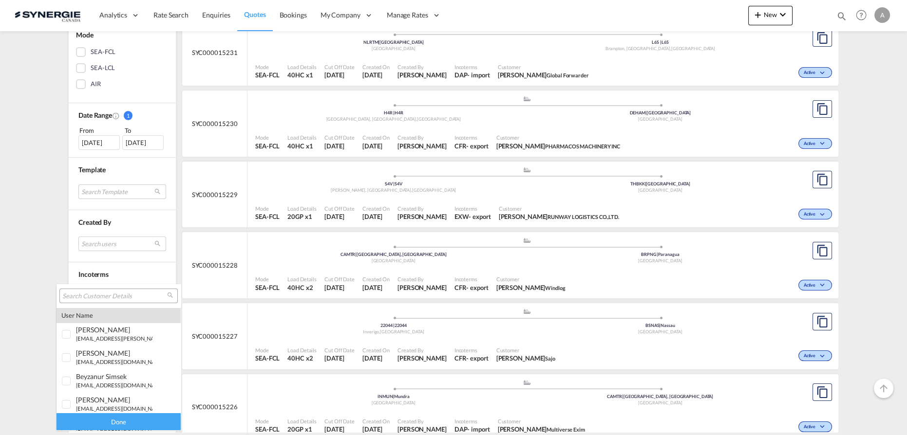
click at [113, 296] on input "search" at bounding box center [114, 296] width 105 height 9
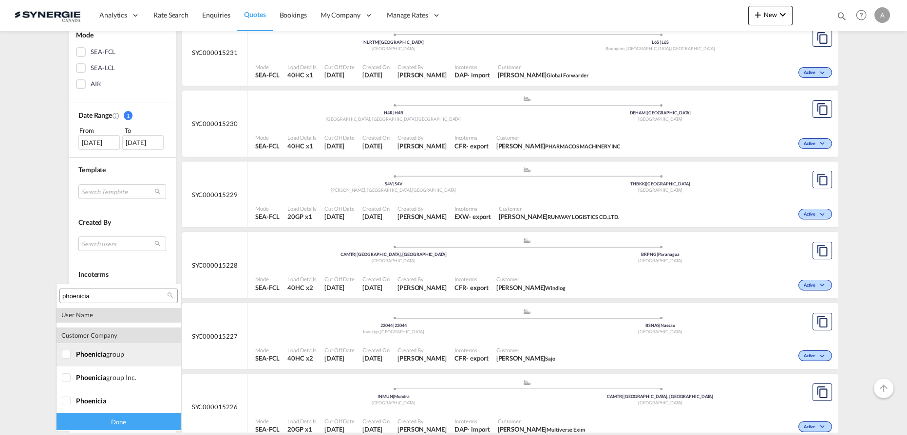
type input "phoenicia"
click at [90, 359] on md-option "company phoenicia group" at bounding box center [118, 354] width 124 height 23
click at [89, 381] on span "phoenicia" at bounding box center [91, 377] width 30 height 8
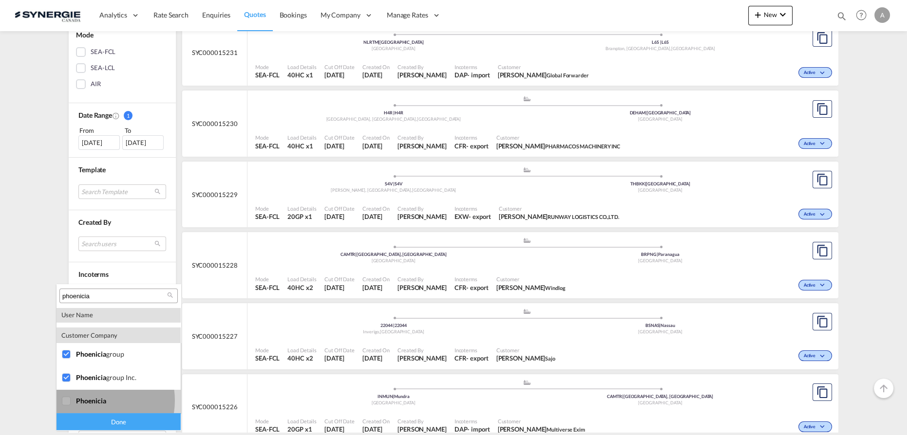
click at [92, 401] on span "phoenicia" at bounding box center [91, 401] width 30 height 8
click at [94, 418] on div "Done" at bounding box center [118, 421] width 124 height 17
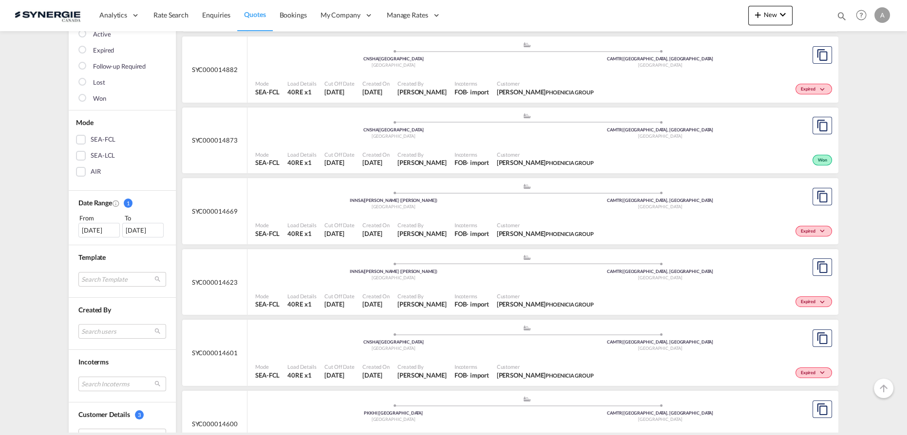
scroll to position [132, 0]
click at [98, 228] on div "[DATE]" at bounding box center [98, 231] width 41 height 15
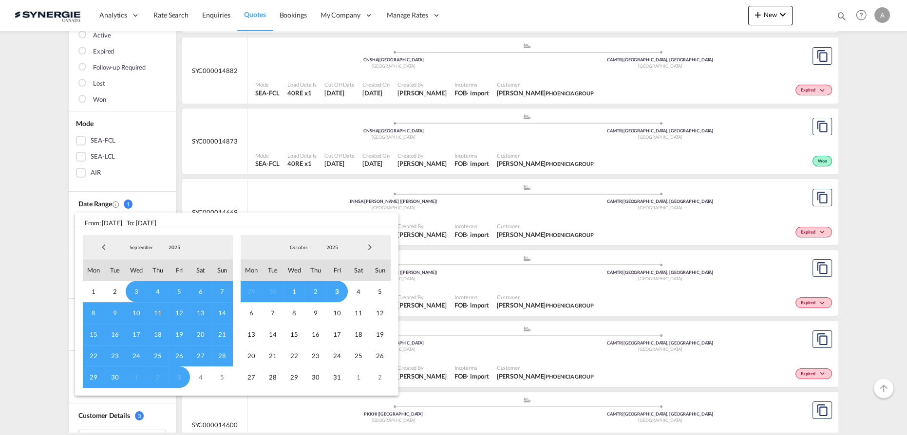
click at [174, 250] on span "2025" at bounding box center [174, 247] width 31 height 7
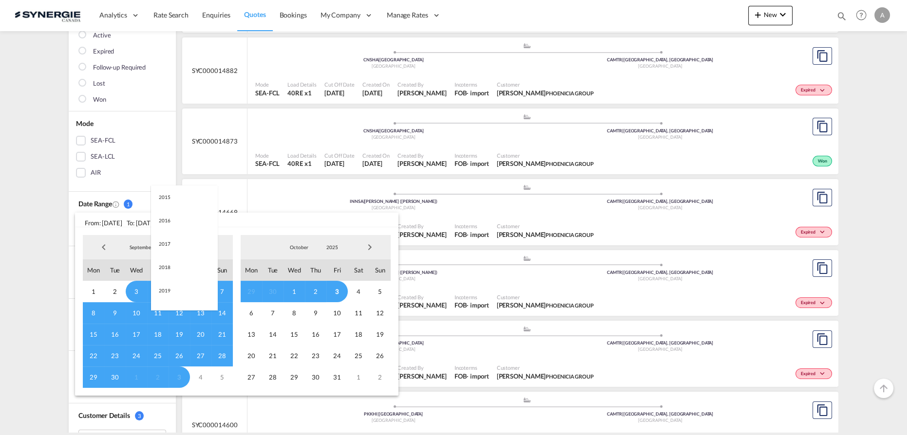
scroll to position [183, 0]
click at [178, 201] on md-option "2023" at bounding box center [184, 200] width 66 height 23
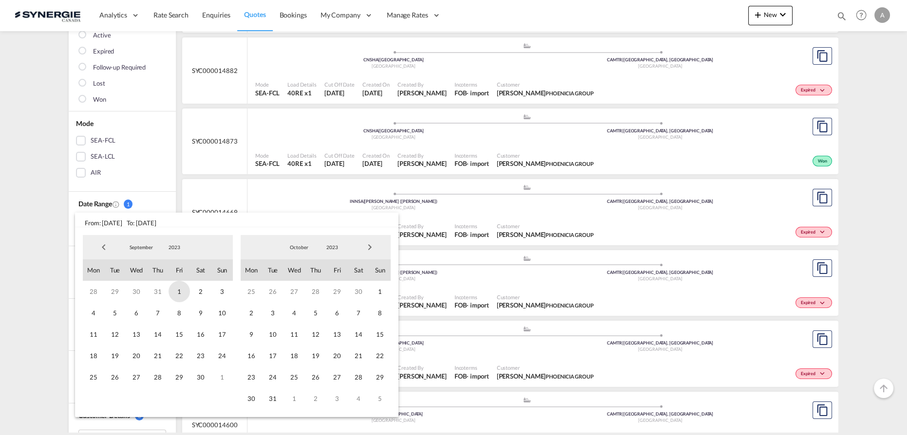
click at [184, 289] on span "1" at bounding box center [178, 291] width 21 height 21
click at [342, 245] on span "2023" at bounding box center [331, 247] width 31 height 7
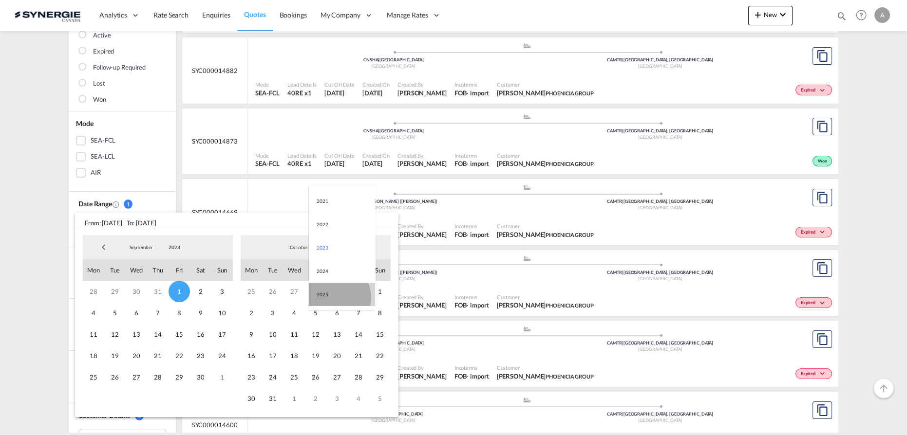
click at [333, 297] on md-option "2025" at bounding box center [342, 294] width 66 height 23
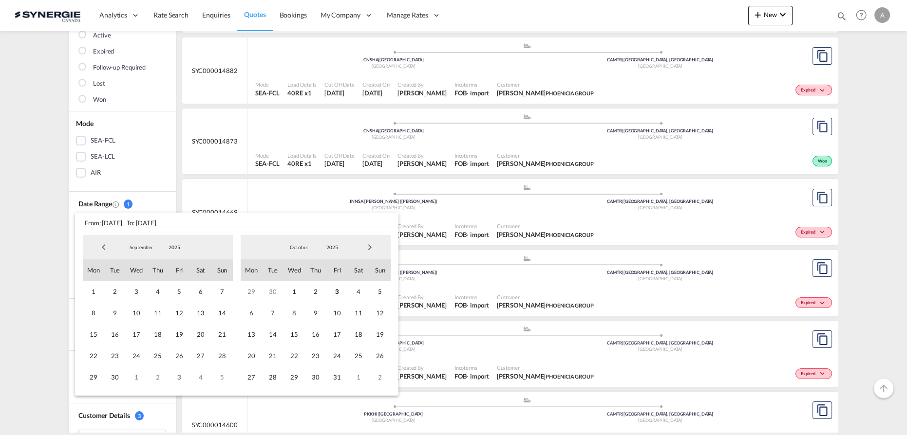
drag, startPoint x: 332, startPoint y: 290, endPoint x: 241, endPoint y: 315, distance: 95.0
click at [332, 291] on span "3" at bounding box center [336, 291] width 21 height 21
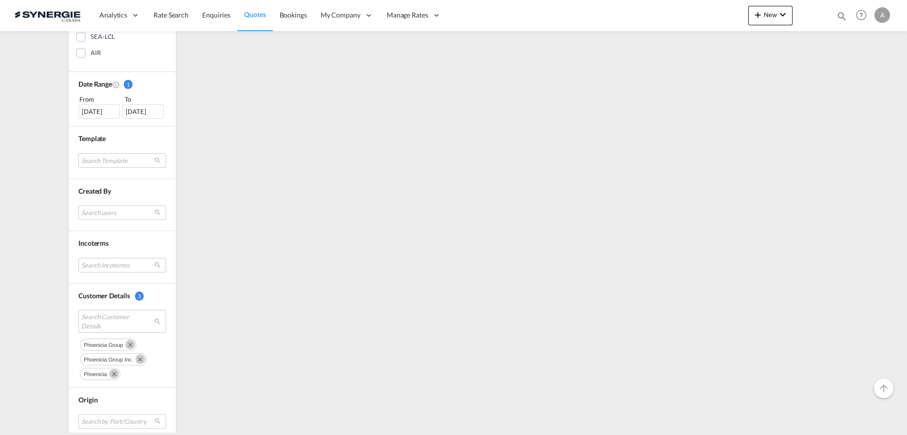
scroll to position [310, 0]
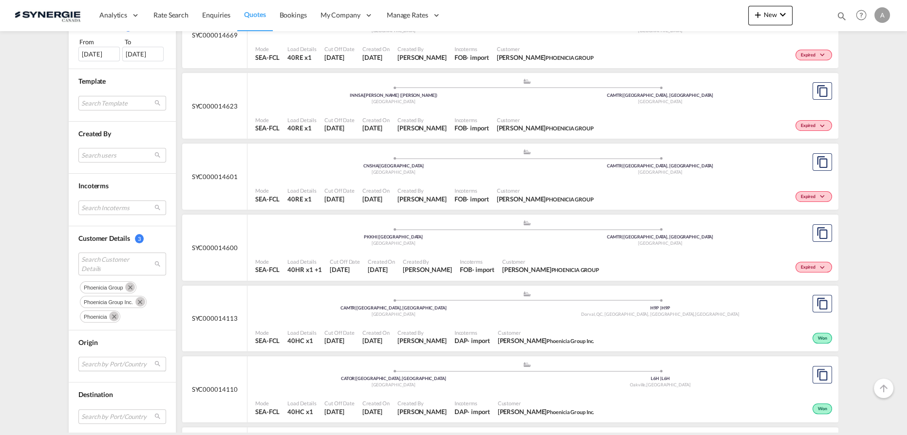
click at [106, 363] on md-select "Search by Port/Country JPNIC nichinan japan AEAMF mussafah united arab emirates…" at bounding box center [122, 364] width 88 height 15
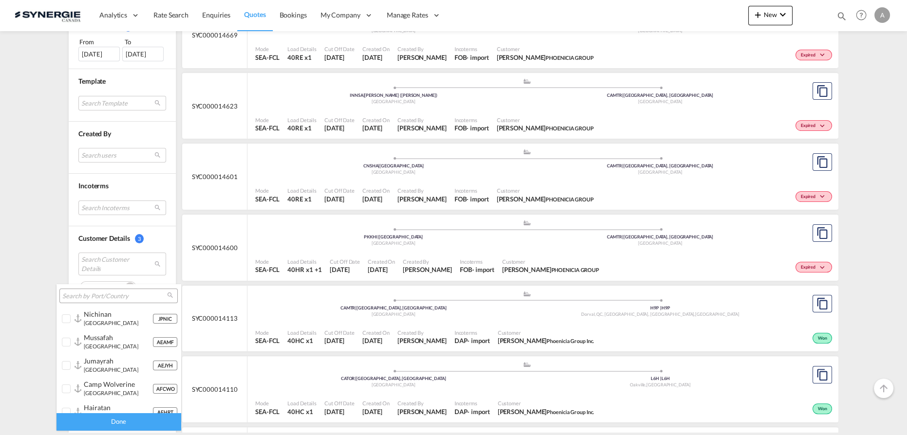
click at [119, 299] on input "search" at bounding box center [114, 296] width 105 height 9
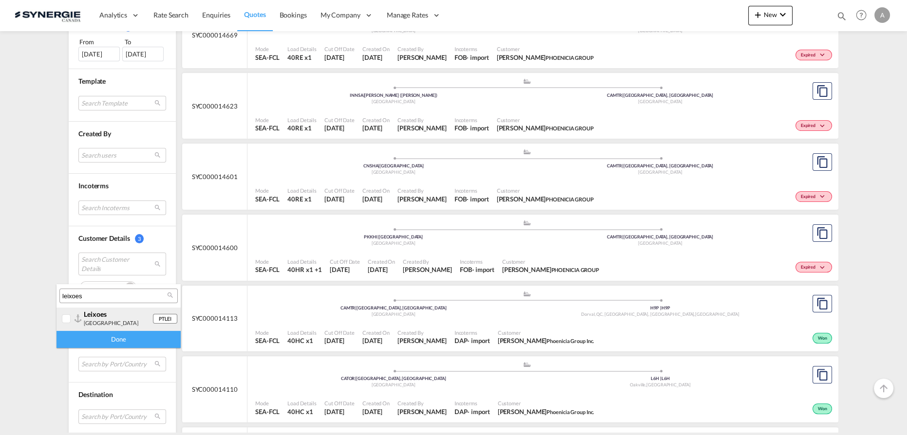
type input "leixoes"
click at [72, 316] on div at bounding box center [67, 320] width 10 height 10
click at [86, 346] on div "Done" at bounding box center [118, 339] width 124 height 17
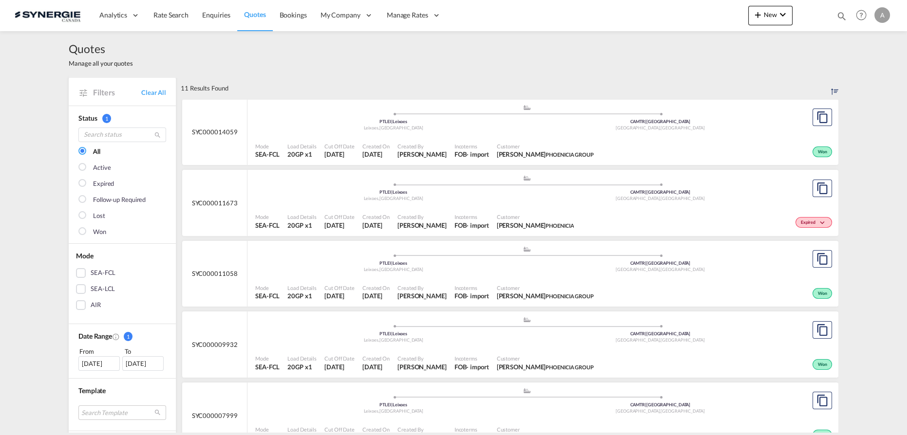
click at [449, 137] on div "Mode SEA-FCL Load Details 20GP x1 Cut Off Date 14 Aug 2025 Created On 14 Aug 20…" at bounding box center [542, 150] width 591 height 29
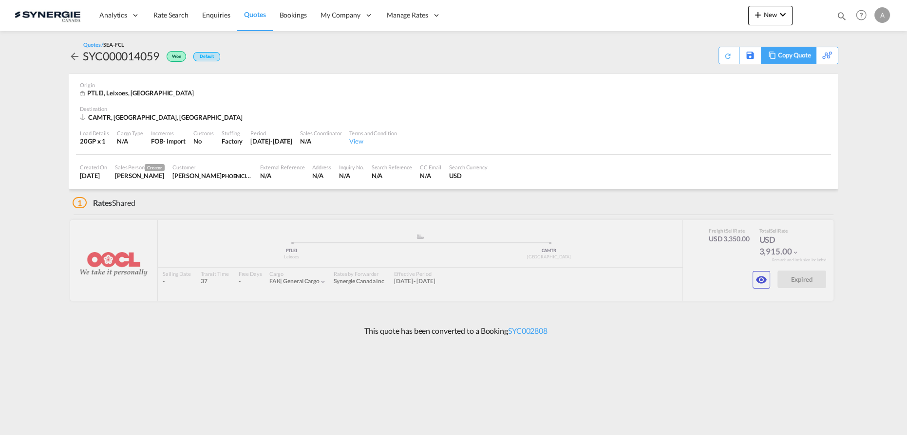
click at [797, 57] on div "Copy Quote" at bounding box center [793, 55] width 33 height 17
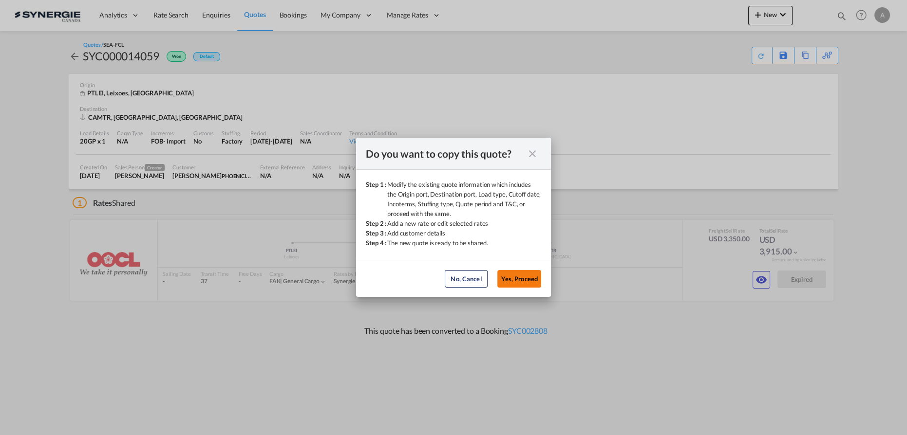
click at [531, 276] on button "Yes, Proceed" at bounding box center [519, 279] width 44 height 18
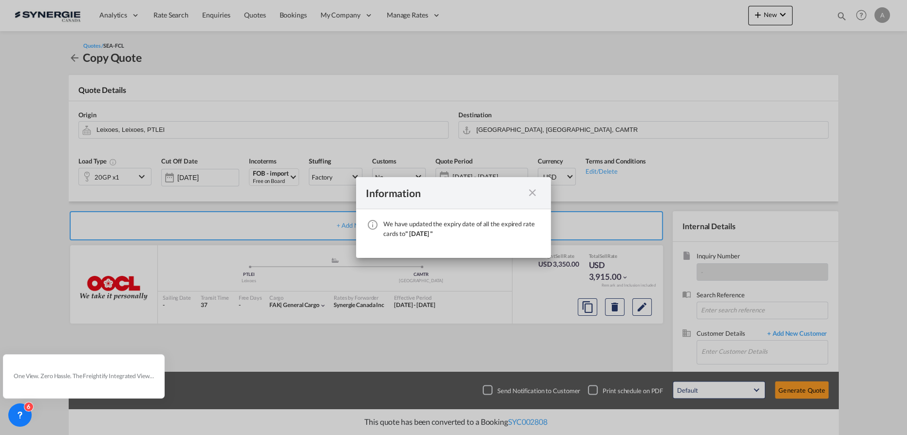
click at [533, 192] on md-icon "icon-close fg-AAA8AD cursor" at bounding box center [532, 193] width 12 height 12
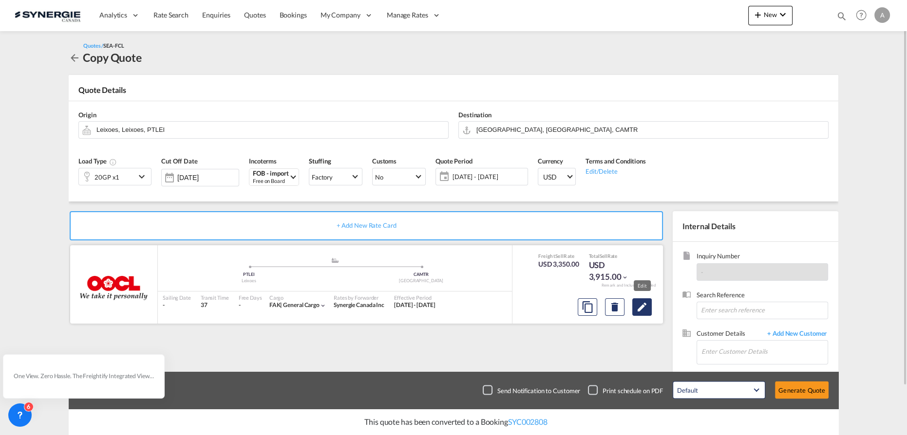
click at [644, 307] on md-icon "Edit" at bounding box center [642, 307] width 12 height 12
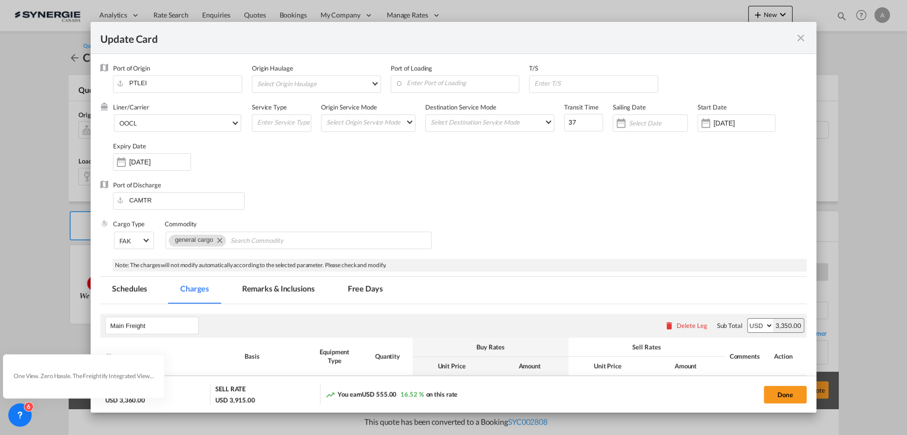
select select "per equipment"
select select "per B/L"
select select "per_hbl"
select select "per container"
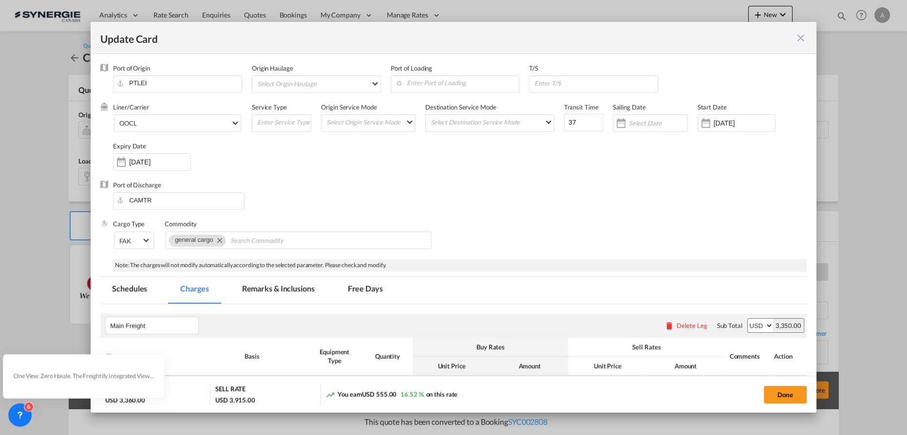
select select "per container"
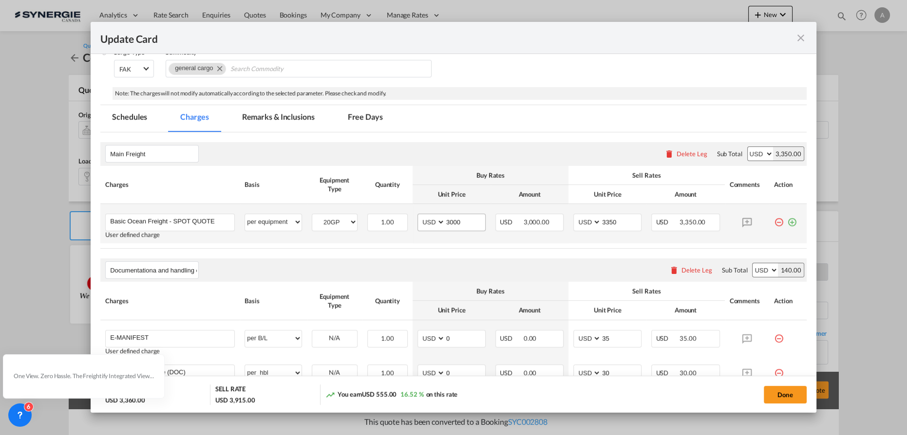
scroll to position [132, 0]
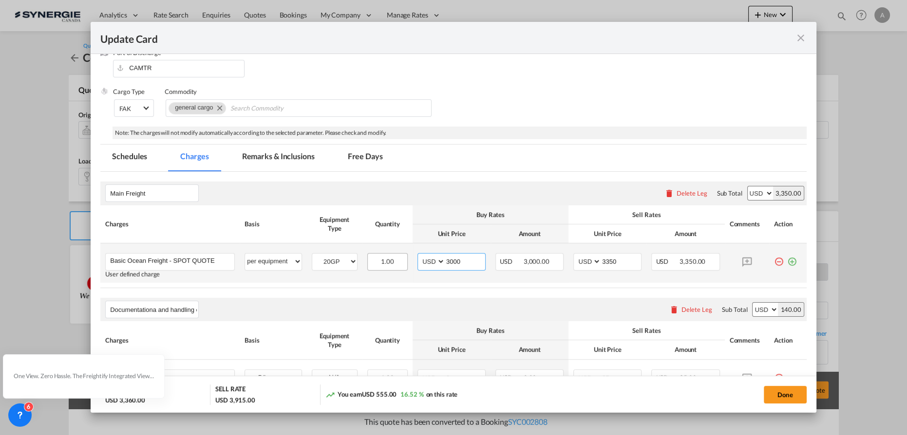
drag, startPoint x: 458, startPoint y: 263, endPoint x: 389, endPoint y: 253, distance: 70.4
click at [398, 257] on tr "Basic Ocean Freight - SPOT QUOTE Please Enter User Defined Charges Cannot Be Pu…" at bounding box center [453, 262] width 706 height 39
type input "2750"
type input "3050"
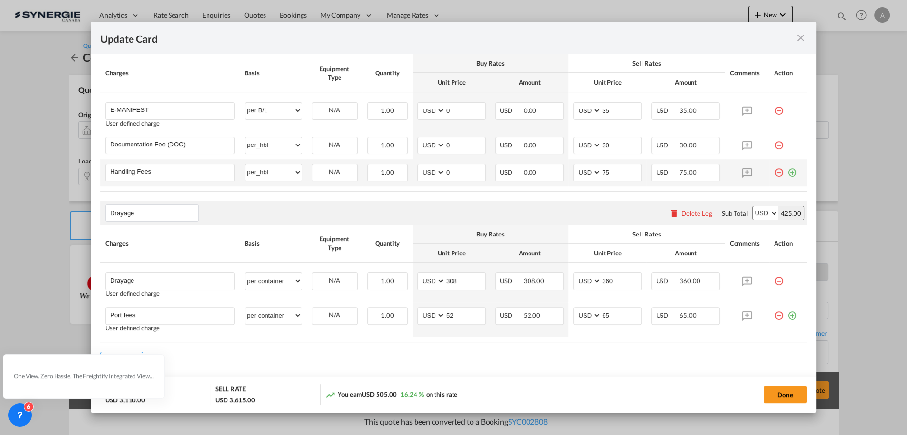
scroll to position [428, 0]
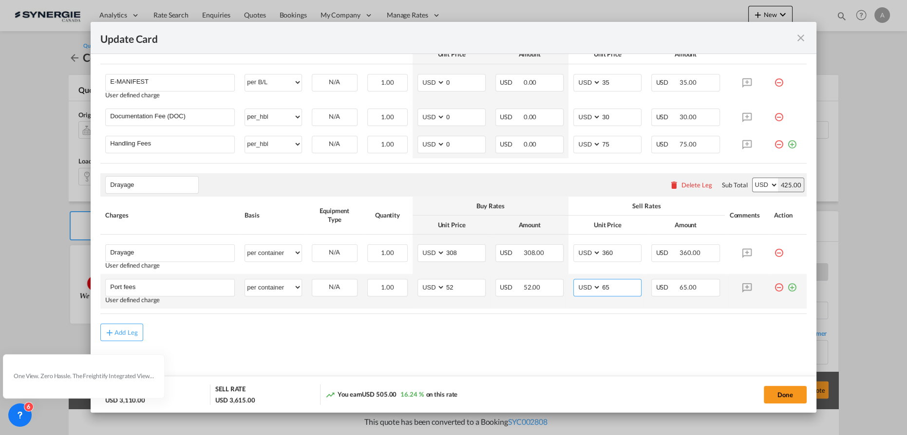
click at [586, 288] on select "AED AFN ALL AMD ANG AOA ARS AUD AWG AZN BAM BBD BDT BGN BHD BIF BMD BND [PERSON…" at bounding box center [587, 287] width 25 height 13
click at [575, 281] on select "AED AFN ALL AMD ANG AOA ARS AUD AWG AZN BAM BBD BDT BGN BHD BIF BMD BND [PERSON…" at bounding box center [587, 287] width 25 height 13
drag, startPoint x: 603, startPoint y: 289, endPoint x: 559, endPoint y: 289, distance: 43.3
click at [568, 290] on td "AED AFN ALL AMD ANG AOA ARS AUD AWG AZN BAM BBD BDT BGN BHD BIF BMD BND [PERSON…" at bounding box center [607, 291] width 78 height 35
click at [575, 288] on select "AED AFN ALL AMD ANG AOA ARS AUD AWG AZN BAM BBD BDT BGN BHD BIF BMD BND [PERSON…" at bounding box center [587, 287] width 25 height 13
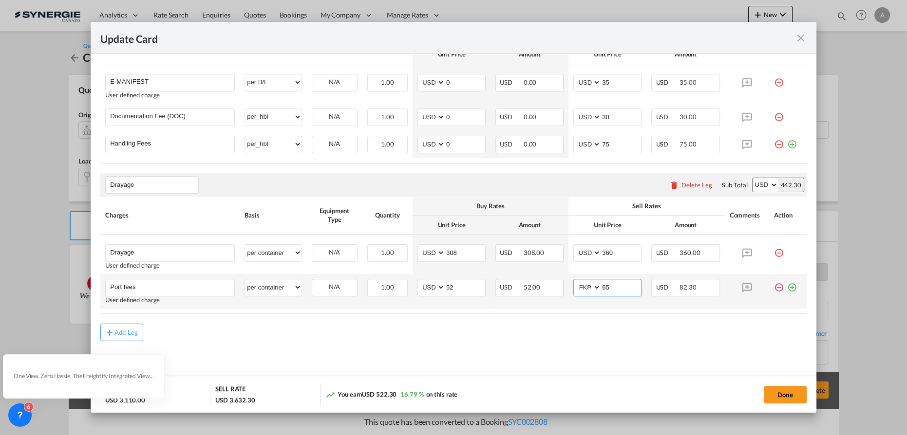
select select "string:CAD"
click at [575, 281] on select "AED AFN ALL AMD ANG AOA ARS AUD AWG AZN BAM BBD BDT BGN BHD BIF BMD BND [PERSON…" at bounding box center [587, 287] width 25 height 13
click at [605, 285] on input "65" at bounding box center [621, 286] width 40 height 15
drag, startPoint x: 605, startPoint y: 285, endPoint x: 561, endPoint y: 282, distance: 44.4
click at [561, 283] on tr "Port fees Please Enter User Defined Charges Cannot Be Published User defined ch…" at bounding box center [453, 291] width 706 height 35
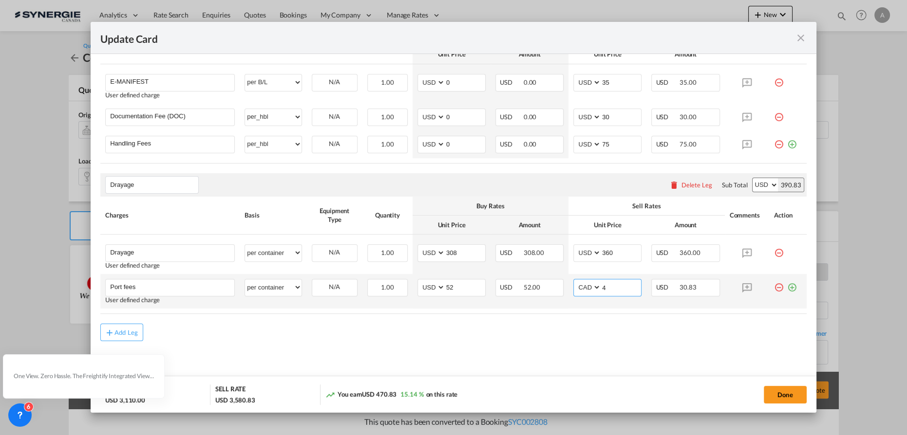
type input "65"
type input "3350"
type input "275"
click at [592, 285] on select "AED AFN ALL AMD ANG AOA ARS AUD AWG AZN BAM BBD BDT BGN BHD BIF BMD BND BOB BRL…" at bounding box center [587, 287] width 25 height 13
click at [581, 284] on select "AED AFN ALL AMD ANG AOA ARS AUD AWG AZN BAM BBD BDT BGN BHD BIF BMD BND BOB BRL…" at bounding box center [587, 287] width 25 height 13
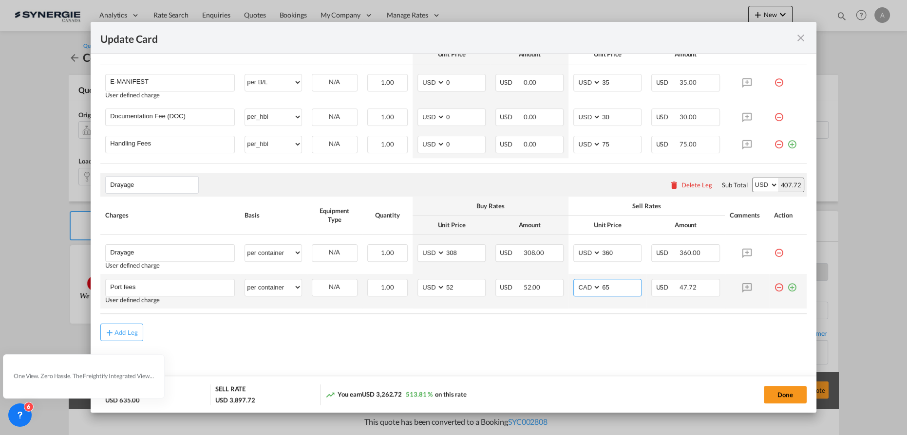
click at [581, 284] on select "AED AFN ALL AMD ANG AOA ARS AUD AWG AZN BAM BBD BDT BGN BHD BIF BMD BND BOB BRL…" at bounding box center [587, 287] width 25 height 13
click at [583, 286] on select "AED AFN ALL AMD ANG AOA ARS AUD AWG AZN BAM BBD BDT BGN BHD BIF BMD BND BOB BRL…" at bounding box center [587, 287] width 25 height 13
select select "string:USD"
click at [575, 281] on select "AED AFN ALL AMD ANG AOA ARS AUD AWG AZN BAM BBD BDT BGN BHD BIF BMD BND BOB BRL…" at bounding box center [587, 287] width 25 height 13
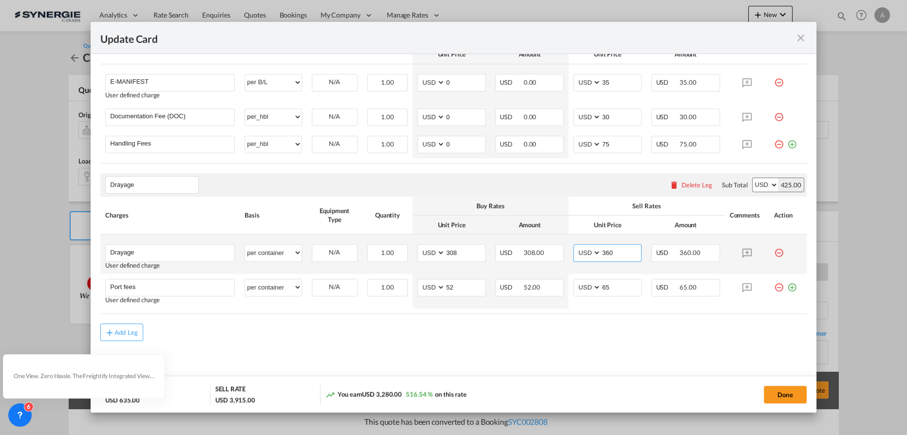
click at [577, 252] on select "AED AFN ALL AMD ANG AOA ARS AUD AWG AZN BAM BBD BDT BGN BHD BIF BMD BND BOB BRL…" at bounding box center [587, 252] width 25 height 13
select select "string:CAD"
click at [575, 246] on select "AED AFN ALL AMD ANG AOA ARS AUD AWG AZN BAM BBD BDT BGN BHD BIF BMD BND [PERSON…" at bounding box center [587, 252] width 25 height 13
click at [616, 251] on input "360" at bounding box center [621, 252] width 40 height 15
drag, startPoint x: 616, startPoint y: 251, endPoint x: 551, endPoint y: 251, distance: 65.2
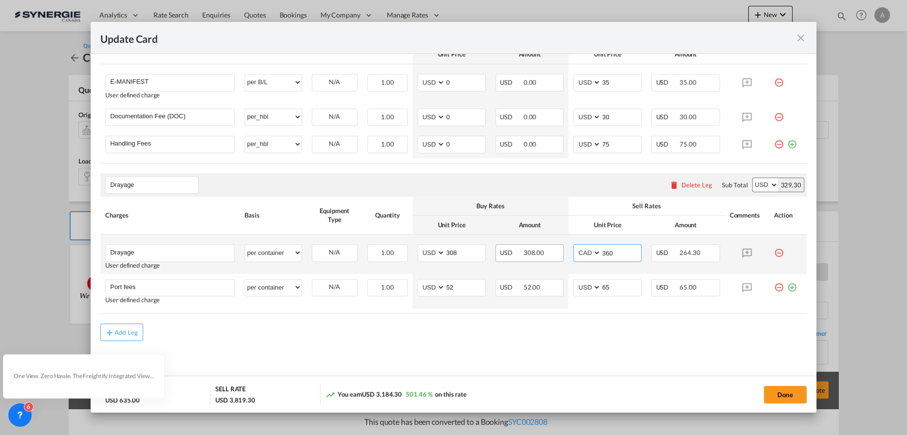
click at [551, 251] on tr "Drayage Please Enter User Defined Charges Cannot Be Published User defined char…" at bounding box center [453, 254] width 706 height 39
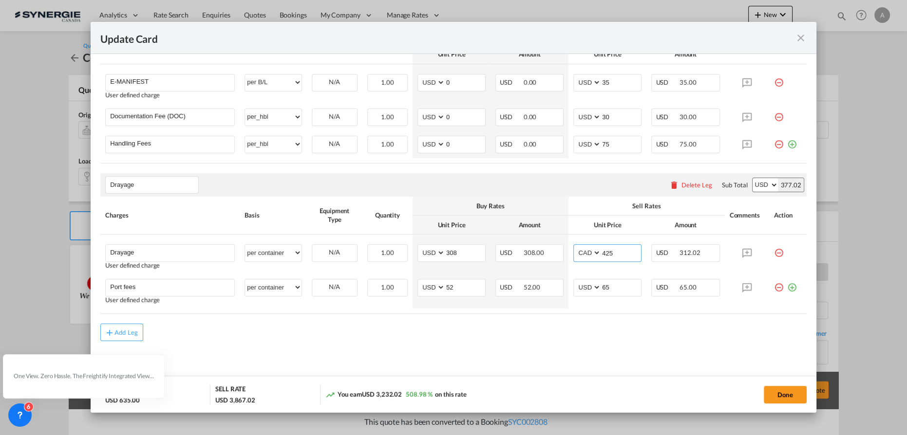
type input "425"
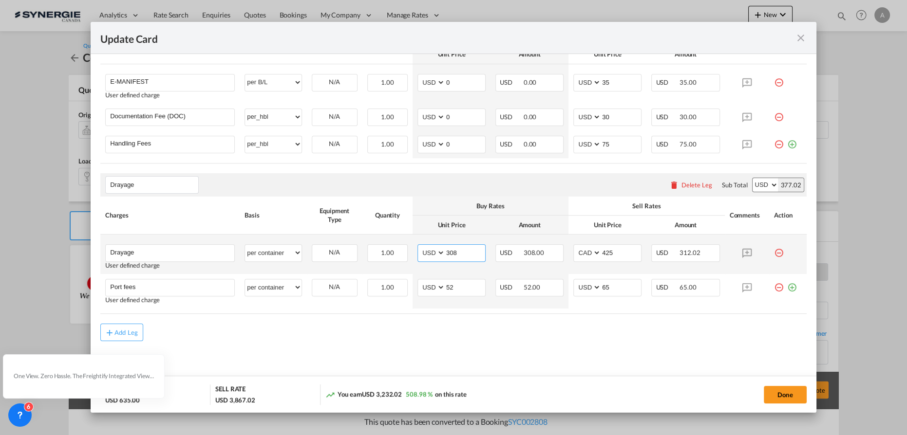
click at [428, 251] on select "AED AFN ALL AMD ANG AOA ARS AUD AWG AZN BAM BBD BDT BGN BHD BIF BMD BND [PERSON…" at bounding box center [431, 252] width 25 height 13
select select "string:CAD"
click at [419, 246] on select "AED AFN ALL AMD ANG AOA ARS AUD AWG AZN BAM BBD BDT BGN BHD BIF BMD BND [PERSON…" at bounding box center [431, 252] width 25 height 13
drag, startPoint x: 461, startPoint y: 252, endPoint x: 419, endPoint y: 252, distance: 41.4
click at [423, 252] on md-input-container "AED AFN ALL AMD ANG AOA ARS AUD AWG AZN BAM BBD BDT BGN BHD BIF BMD BND BOB BRL…" at bounding box center [451, 253] width 68 height 18
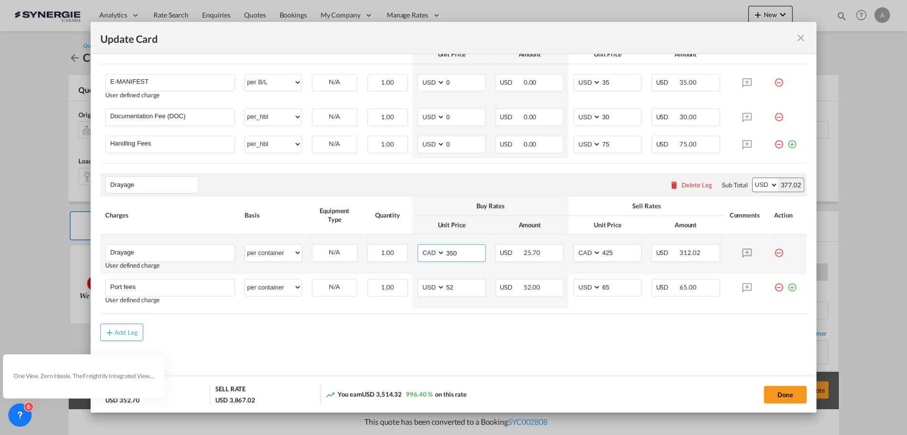
type input "350"
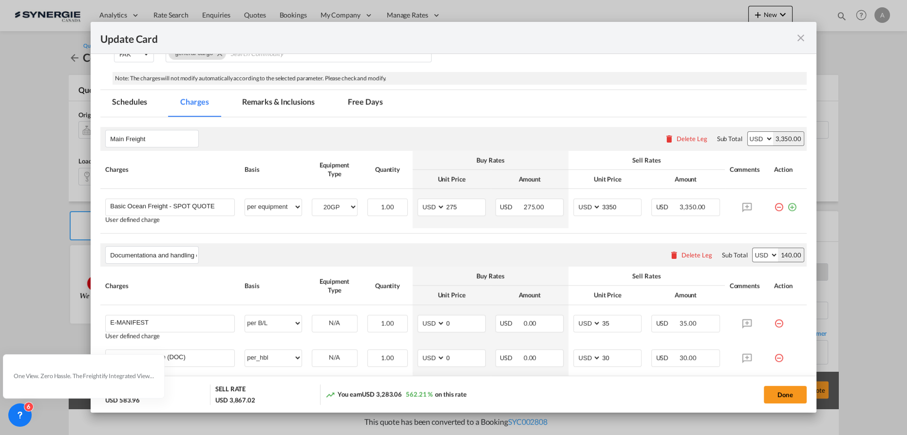
scroll to position [118, 0]
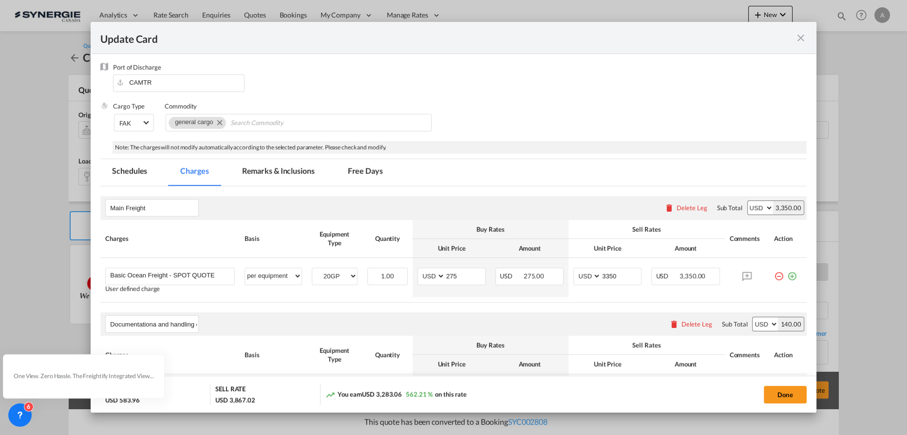
click at [296, 165] on md-tab-item "Remarks & Inclusions" at bounding box center [278, 172] width 96 height 27
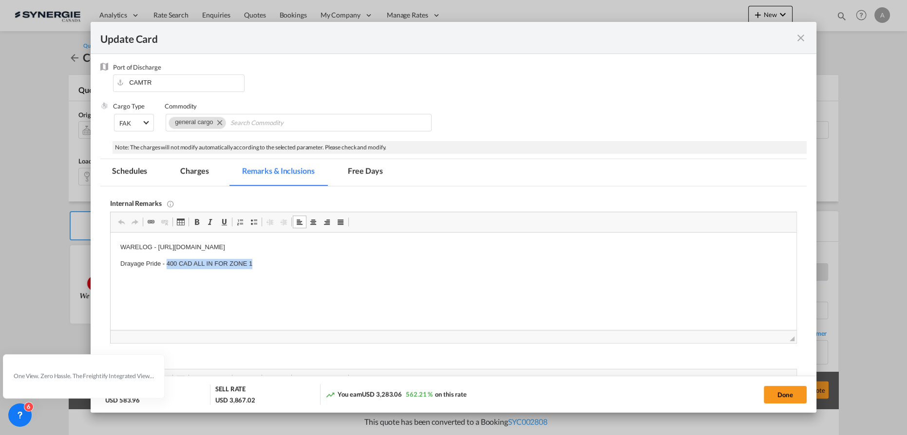
drag, startPoint x: 263, startPoint y: 263, endPoint x: 167, endPoint y: 265, distance: 96.9
click at [167, 265] on p "Drayage Pride - 400 CAD ALL IN FOR ZONE 1" at bounding box center [453, 264] width 666 height 10
click at [201, 172] on md-tab-item "Charges" at bounding box center [194, 172] width 52 height 27
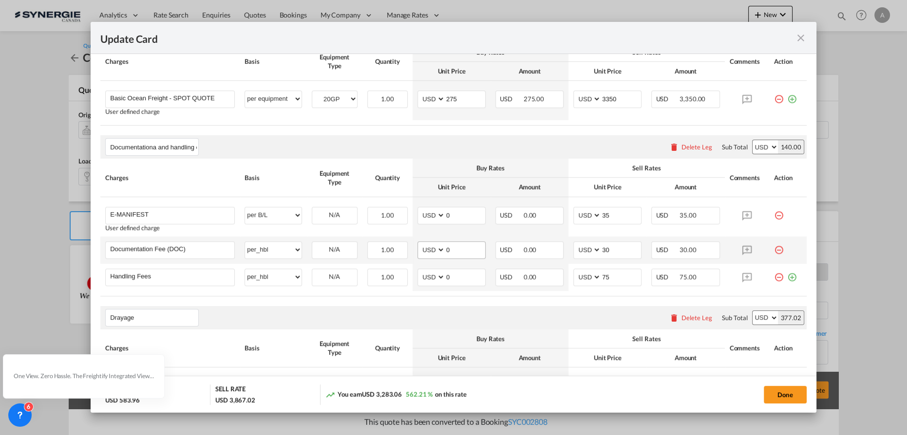
scroll to position [428, 0]
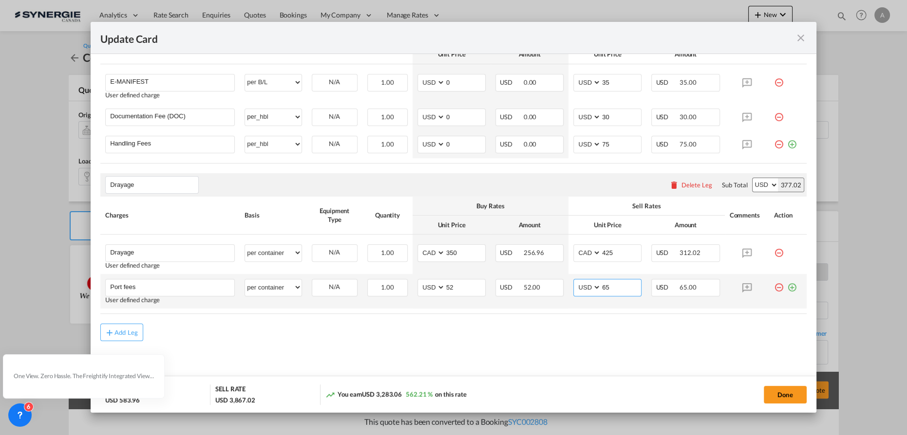
click at [568, 275] on td "AED AFN ALL AMD ANG AOA ARS AUD AWG AZN BAM BBD BDT BGN BHD BIF BMD BND BOB BRL…" at bounding box center [607, 291] width 78 height 35
type input "90"
drag, startPoint x: 450, startPoint y: 283, endPoint x: 402, endPoint y: 280, distance: 48.3
click at [417, 284] on md-input-container "AED AFN ALL AMD ANG AOA ARS AUD AWG AZN BAM BBD BDT BGN BHD BIF BMD BND BOB BRL…" at bounding box center [451, 288] width 68 height 18
type input "60"
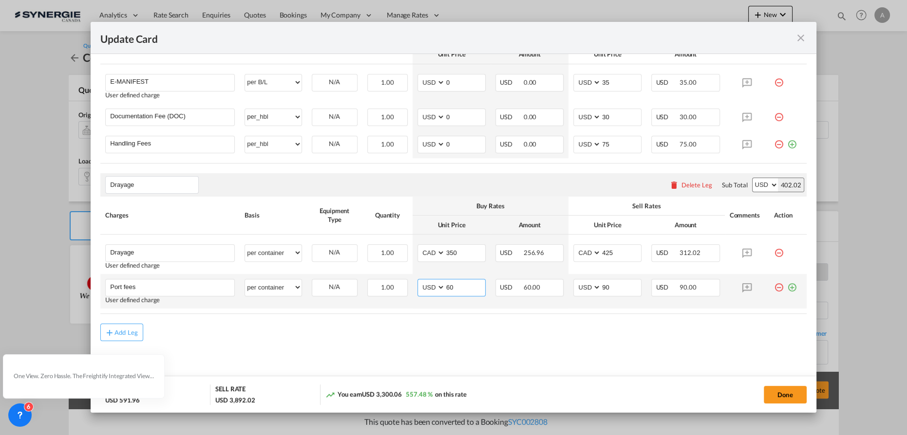
click at [422, 285] on select "AED AFN ALL AMD ANG AOA ARS AUD AWG AZN BAM BBD BDT BGN BHD BIF BMD BND BOB BRL…" at bounding box center [431, 287] width 25 height 13
select select "string:CAD"
click at [419, 281] on select "AED AFN ALL AMD ANG AOA ARS AUD AWG AZN BAM BBD BDT BGN BHD BIF BMD BND BOB BRL…" at bounding box center [431, 287] width 25 height 13
click at [530, 320] on rate-modification "Main Freight Please enter leg name Leg Name Already Exists Delete Leg Sub Total…" at bounding box center [453, 108] width 706 height 465
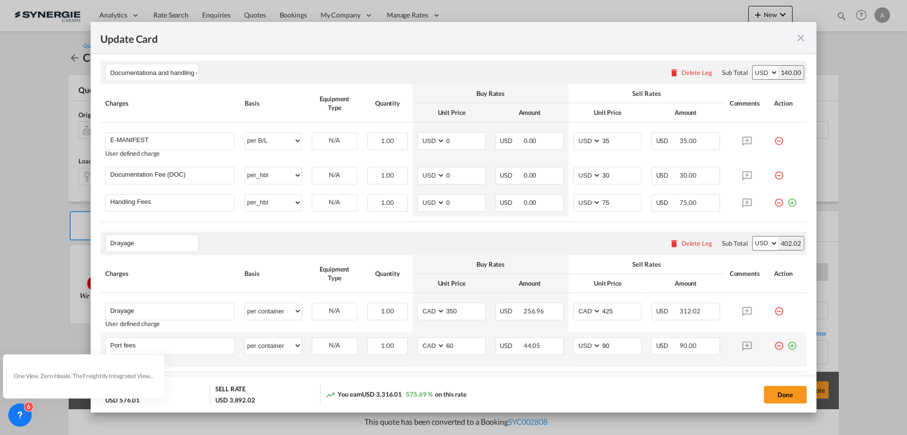
scroll to position [251, 0]
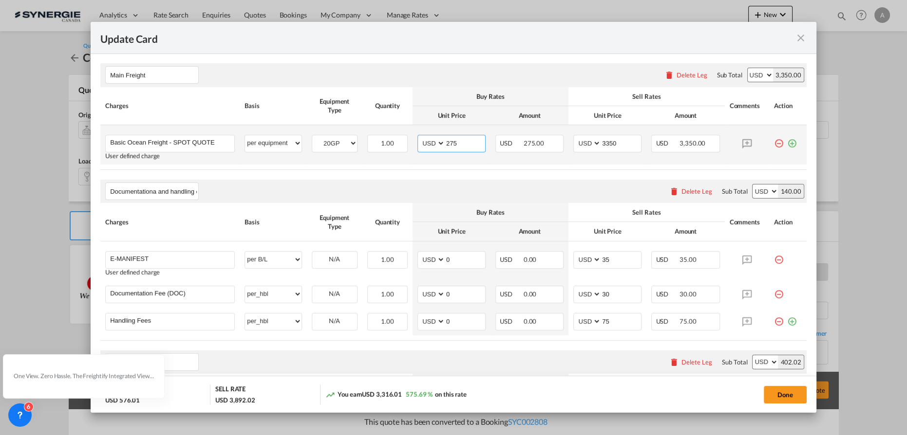
click at [461, 138] on input "275" at bounding box center [465, 142] width 40 height 15
type input "2750"
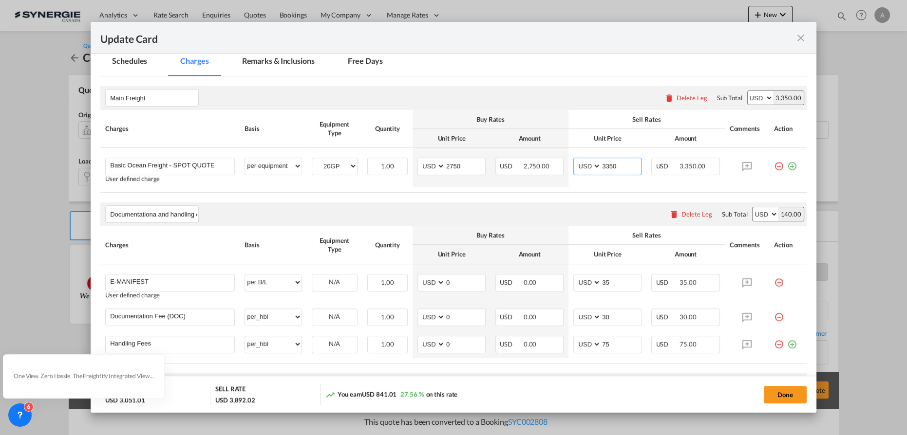
scroll to position [162, 0]
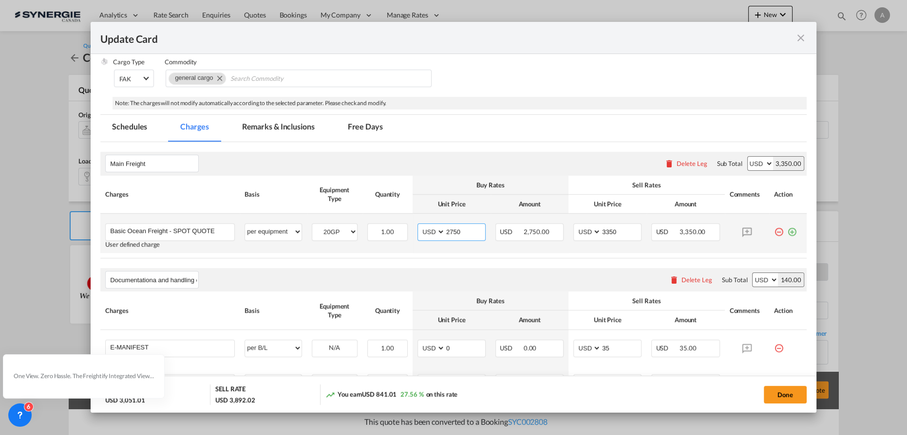
click at [471, 228] on input "2750" at bounding box center [465, 231] width 40 height 15
drag, startPoint x: 617, startPoint y: 230, endPoint x: 547, endPoint y: 232, distance: 70.1
click at [555, 232] on tr "Basic Ocean Freight - SPOT QUOTE Please Enter User Defined Charges Cannot Be Pu…" at bounding box center [453, 233] width 706 height 39
type input "3050"
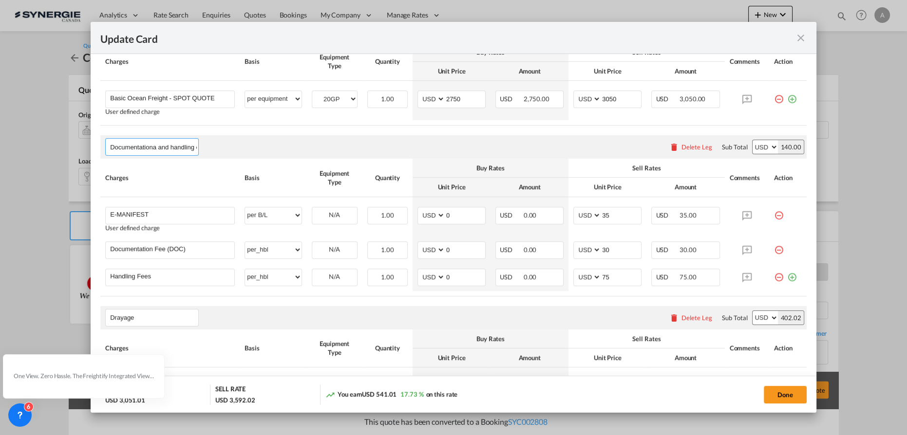
scroll to position [251, 0]
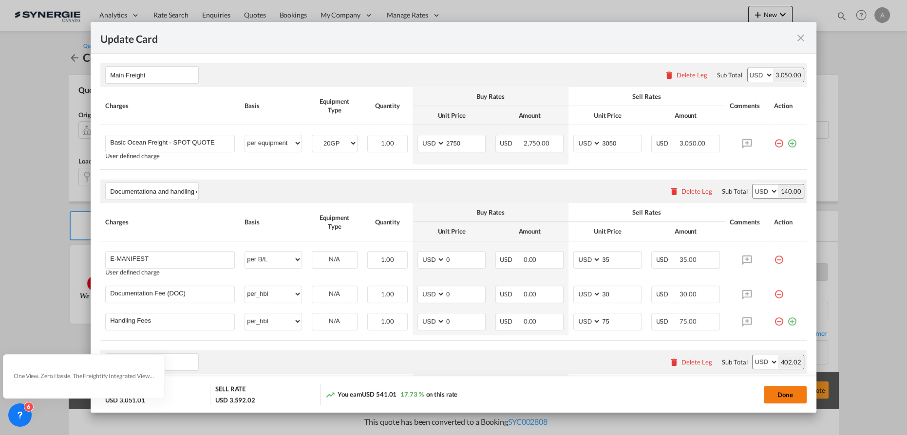
click at [785, 395] on button "Done" at bounding box center [784, 395] width 43 height 18
type input "13 Aug 2025"
type input "01 Nov 2025"
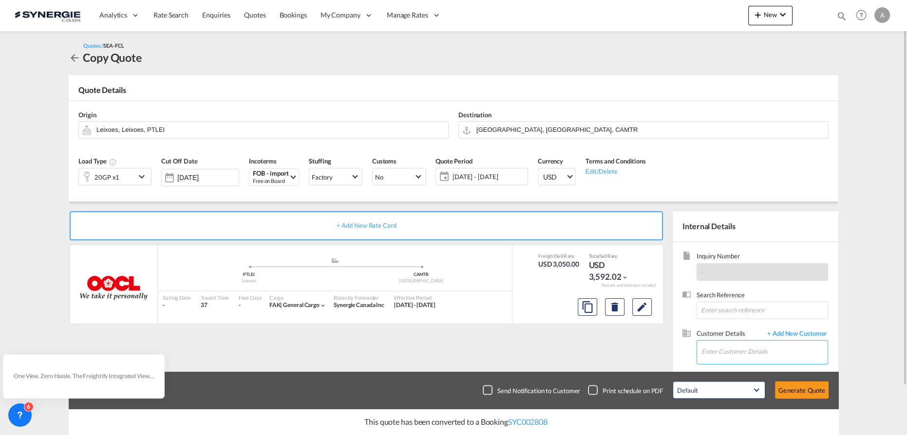
click at [755, 348] on input "Enter Customer Details" at bounding box center [764, 352] width 126 height 22
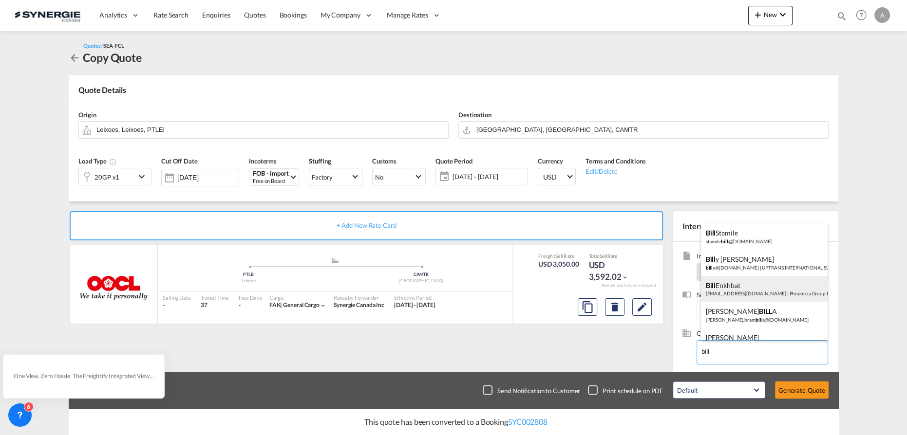
click at [740, 282] on div "Bill Enkhbat Benkhbat@PhoeniciaGroup.com | Phoenicia Group Inc." at bounding box center [764, 289] width 127 height 26
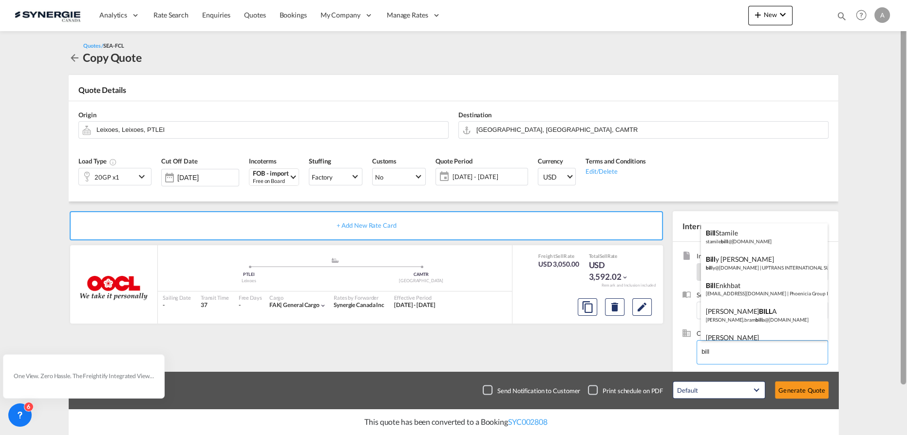
type input "Phoenicia Group Inc., Bill Enkhbat, Benkhbat@PhoeniciaGroup.com"
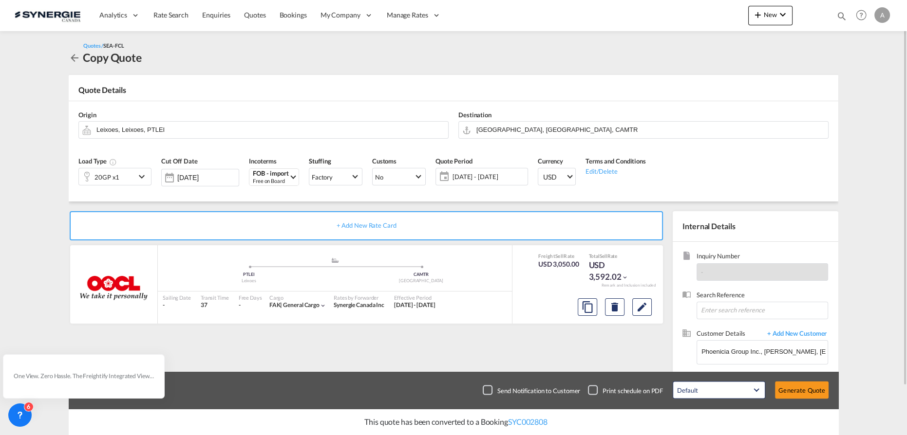
drag, startPoint x: 450, startPoint y: 179, endPoint x: 462, endPoint y: 176, distance: 11.6
click at [447, 179] on md-icon "icon-calendar" at bounding box center [442, 177] width 12 height 12
click at [495, 176] on span "[DATE] - [DATE]" at bounding box center [488, 176] width 73 height 9
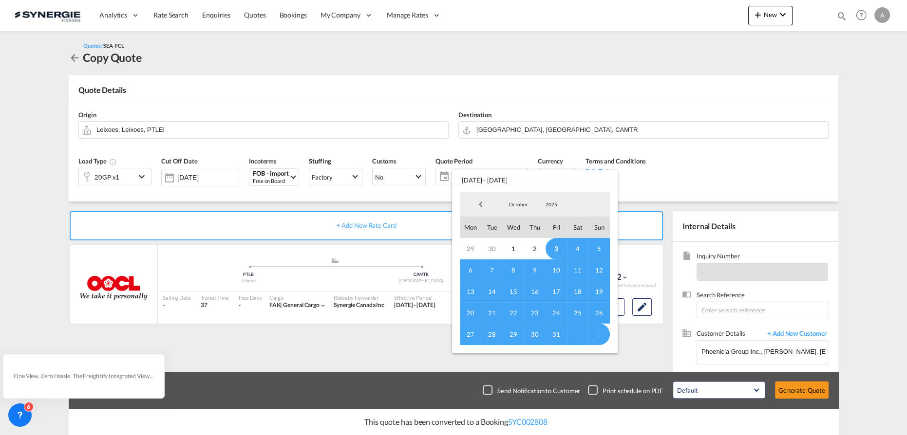
click at [556, 247] on span "3" at bounding box center [555, 248] width 21 height 21
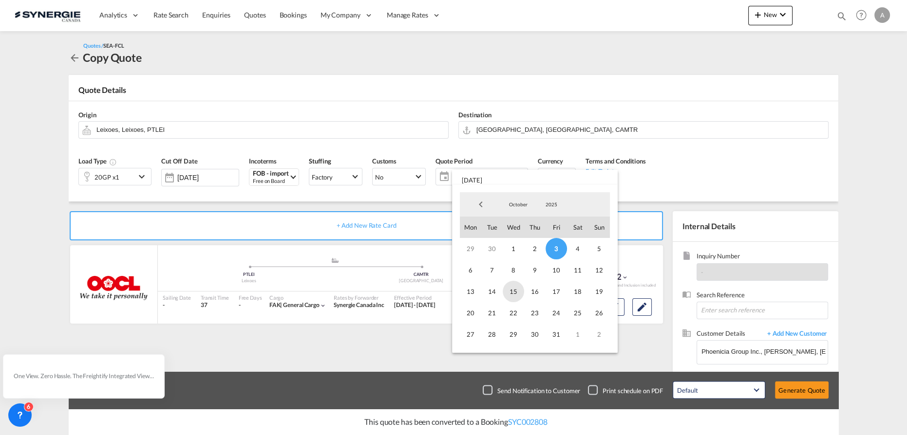
click at [510, 296] on span "15" at bounding box center [512, 291] width 21 height 21
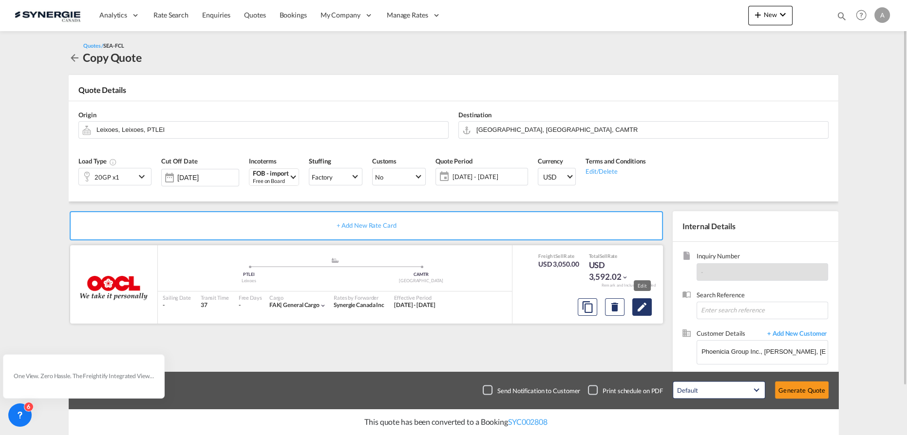
click at [640, 311] on md-icon "Edit" at bounding box center [642, 307] width 12 height 12
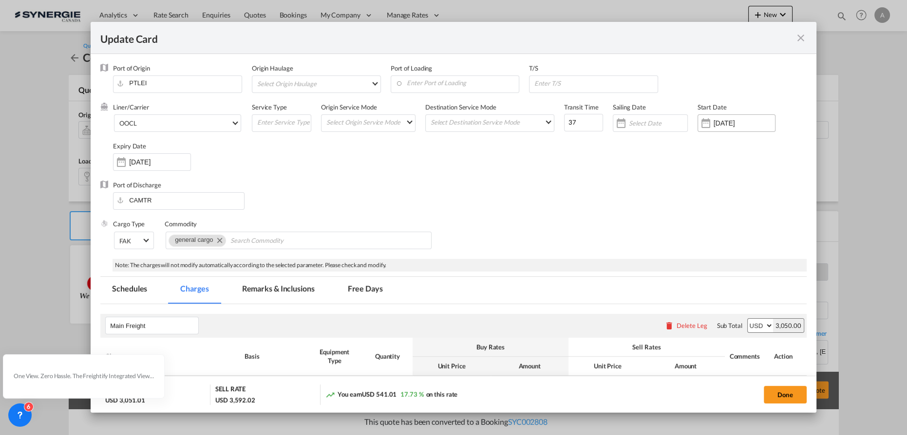
click at [727, 126] on input "14 Aug 2025" at bounding box center [743, 123] width 61 height 8
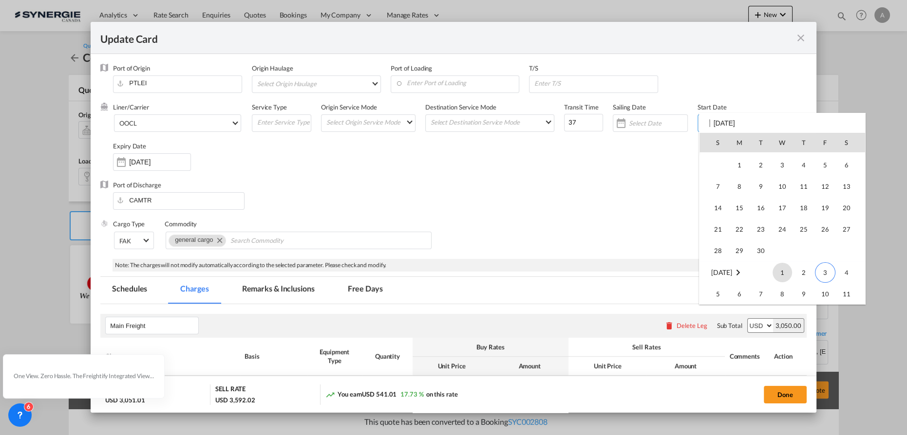
scroll to position [225565, 0]
click at [827, 250] on span "3" at bounding box center [824, 245] width 20 height 20
type input "[DATE]"
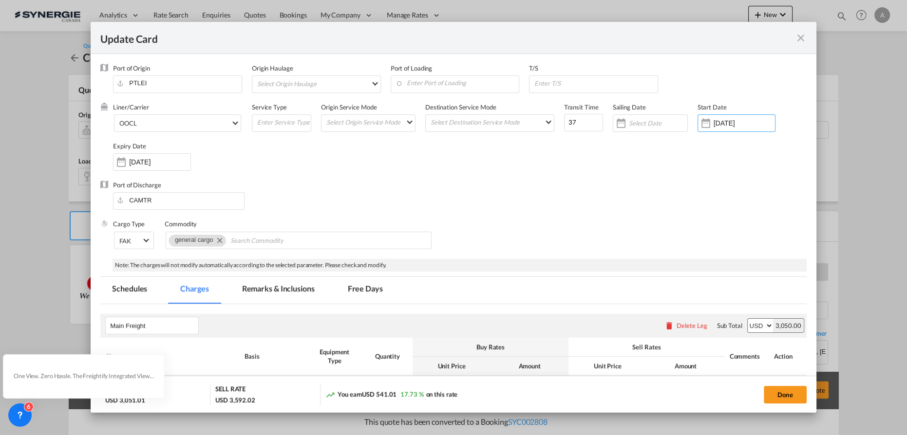
drag, startPoint x: 161, startPoint y: 164, endPoint x: 161, endPoint y: 174, distance: 9.7
click at [161, 164] on input "02 Nov 2025" at bounding box center [159, 162] width 61 height 8
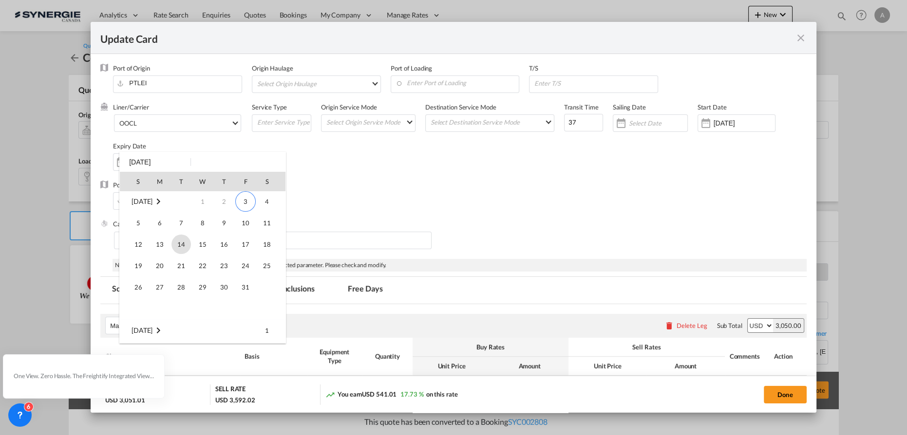
scroll to position [0, 0]
click at [204, 243] on span "15" at bounding box center [202, 245] width 19 height 19
type input "15 Oct 2025"
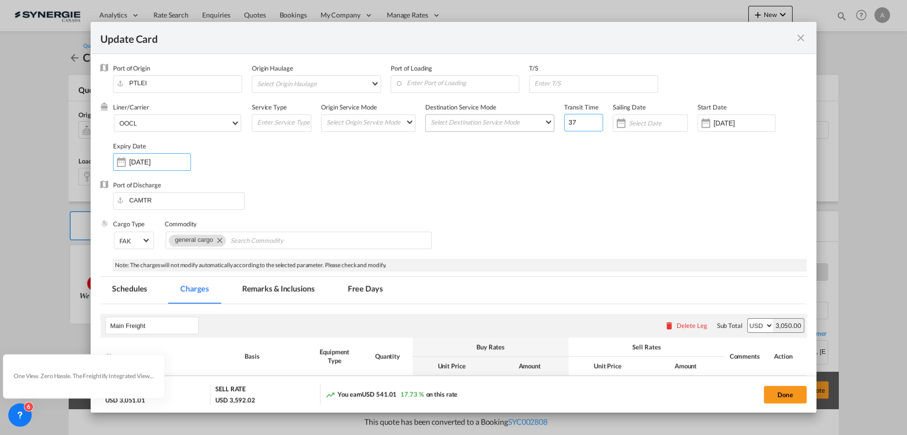
drag, startPoint x: 577, startPoint y: 121, endPoint x: 512, endPoint y: 119, distance: 65.8
click at [536, 122] on div "Liner/Carrier OOCL Atlantic Container Line (ACL) Baker Transport (GB) | Direct …" at bounding box center [459, 142] width 693 height 78
type input "36"
click at [775, 396] on button "Done" at bounding box center [784, 395] width 43 height 18
type input "02 Oct 2025"
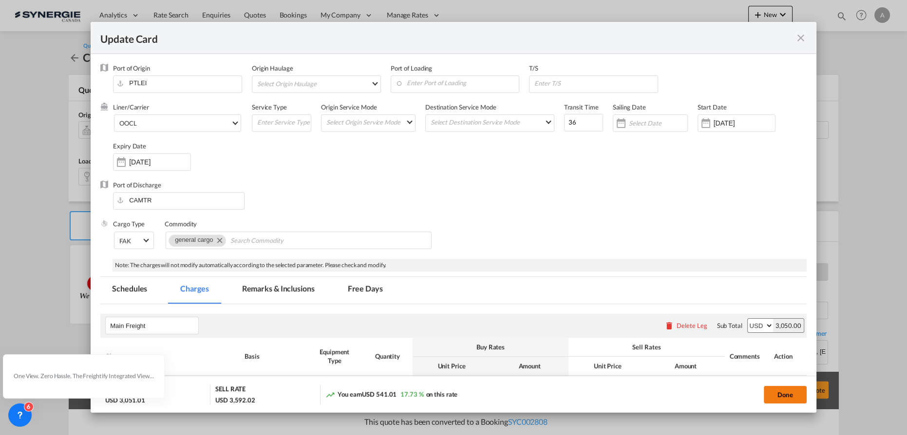
type input "[DATE]"
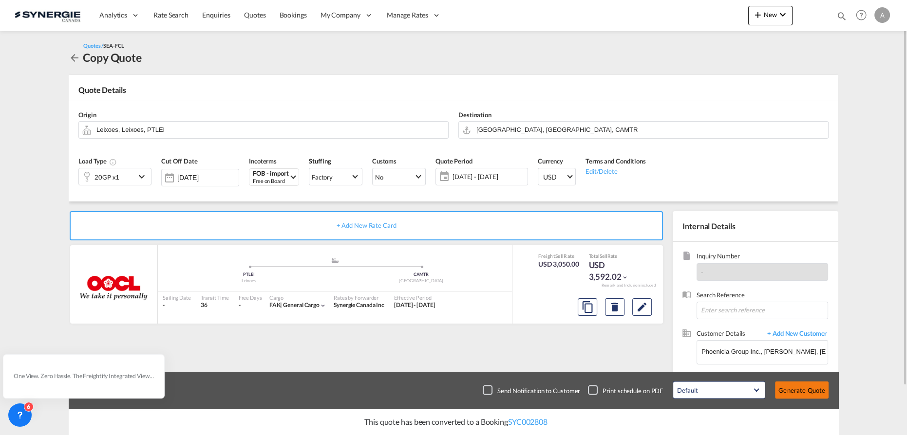
click at [796, 391] on button "Generate Quote" at bounding box center [802, 391] width 54 height 18
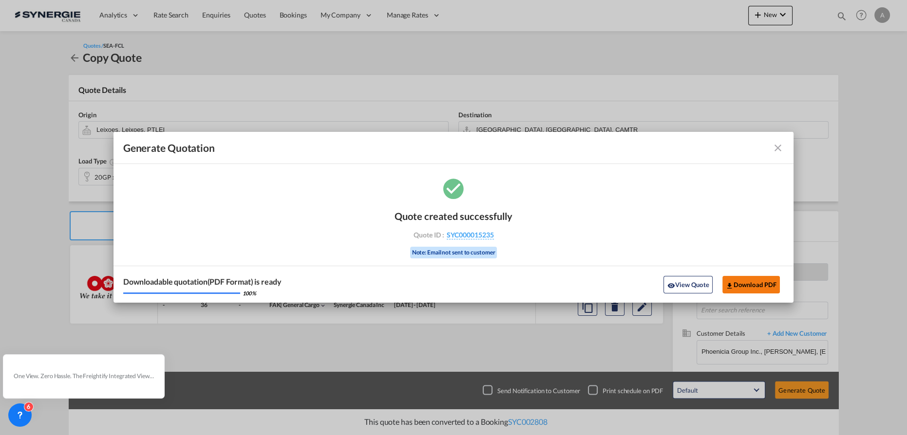
click at [751, 282] on button "Download PDF" at bounding box center [751, 285] width 58 height 18
drag, startPoint x: 675, startPoint y: 284, endPoint x: 863, endPoint y: 245, distance: 191.8
click at [675, 284] on button "View Quote" at bounding box center [687, 285] width 49 height 18
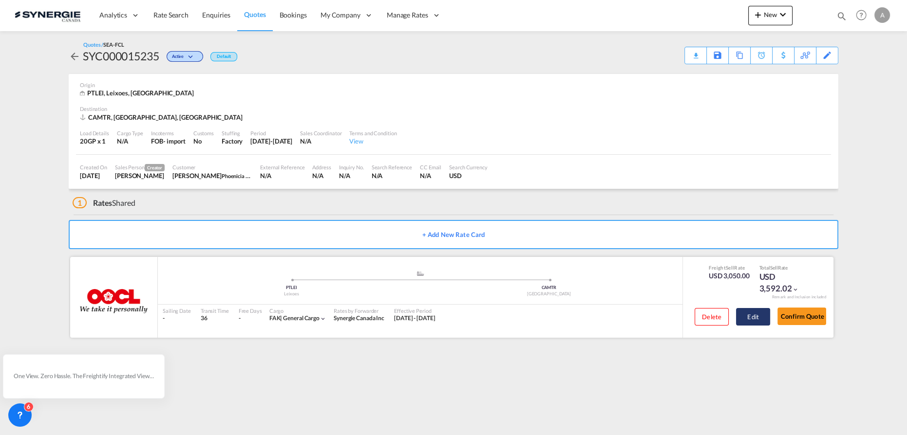
click at [738, 312] on button "Edit" at bounding box center [753, 317] width 34 height 18
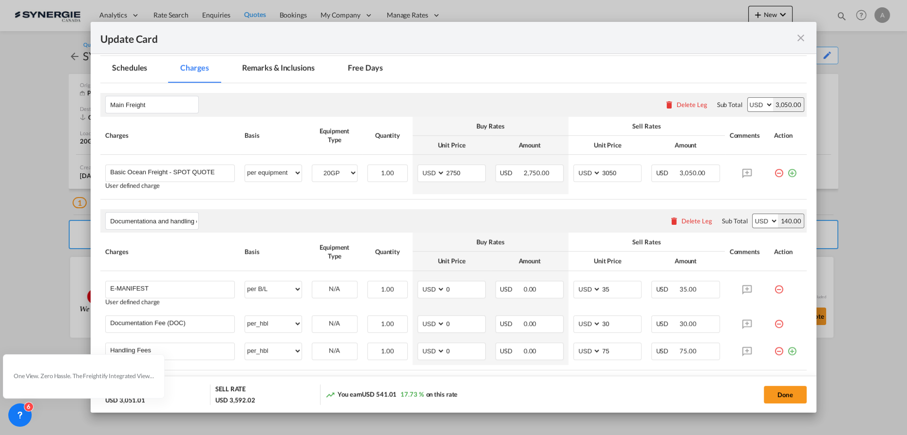
scroll to position [398, 0]
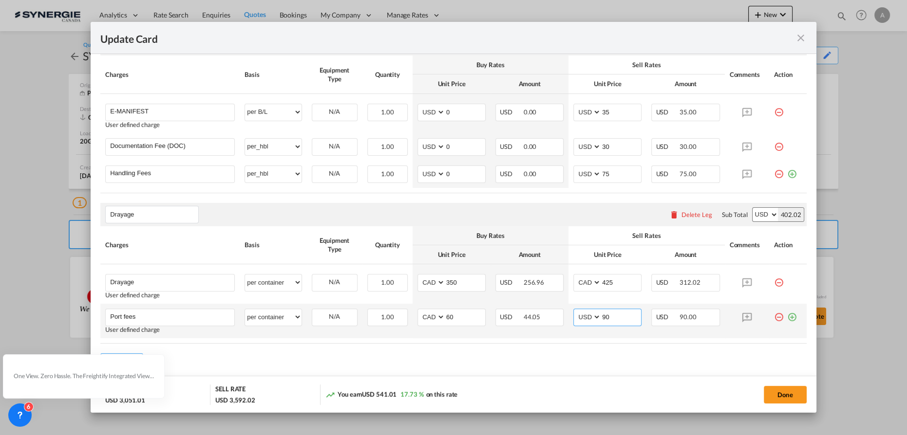
click at [587, 316] on select "AED AFN ALL AMD ANG AOA ARS AUD AWG AZN BAM BBD BDT BGN BHD BIF BMD BND [PERSON…" at bounding box center [587, 317] width 25 height 13
select select "string:CAD"
click at [575, 311] on select "AED AFN ALL AMD ANG AOA ARS AUD AWG AZN BAM BBD BDT BGN BHD BIF BMD BND [PERSON…" at bounding box center [587, 317] width 25 height 13
click at [646, 336] on td "USD 66.07" at bounding box center [685, 321] width 78 height 35
click at [789, 388] on button "Done" at bounding box center [784, 395] width 43 height 18
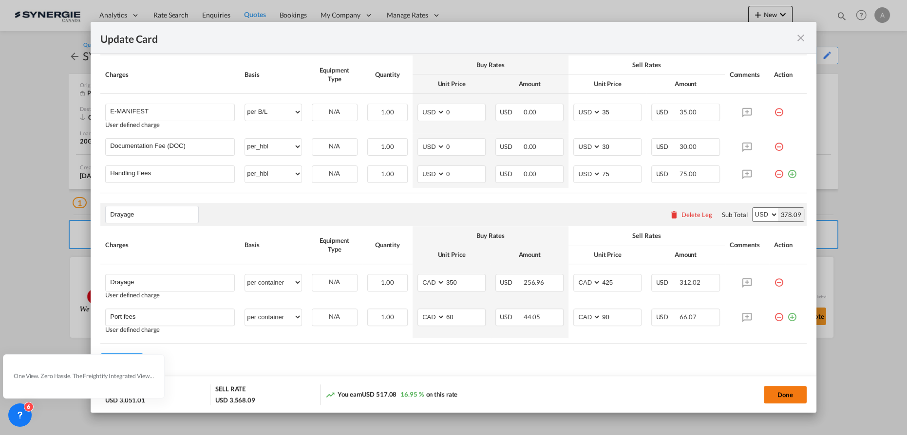
type input "02 Oct 2025"
type input "[DATE]"
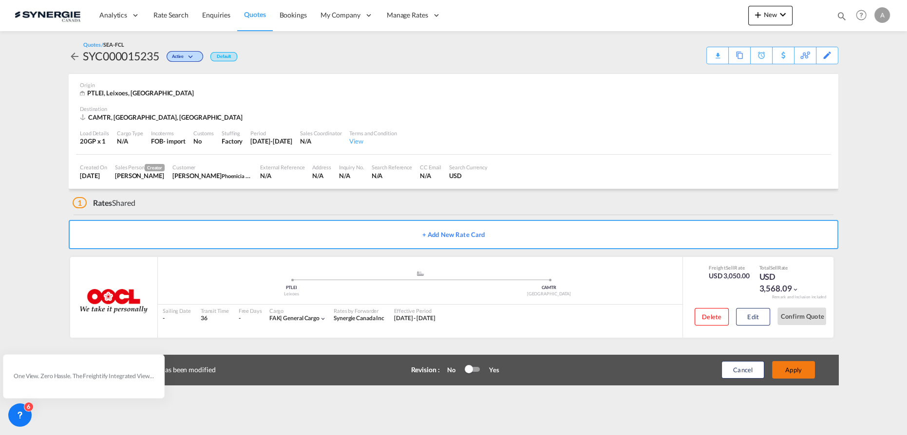
click at [798, 371] on button "Apply" at bounding box center [793, 370] width 43 height 18
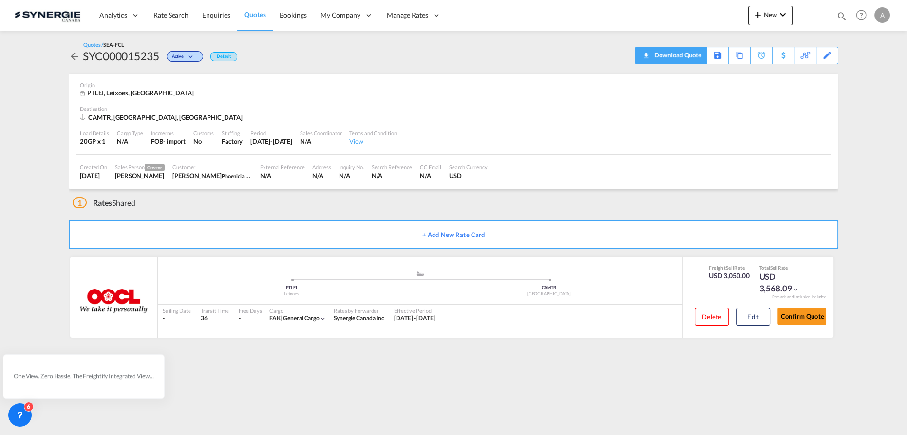
click at [686, 51] on div "Download Quote" at bounding box center [676, 55] width 50 height 16
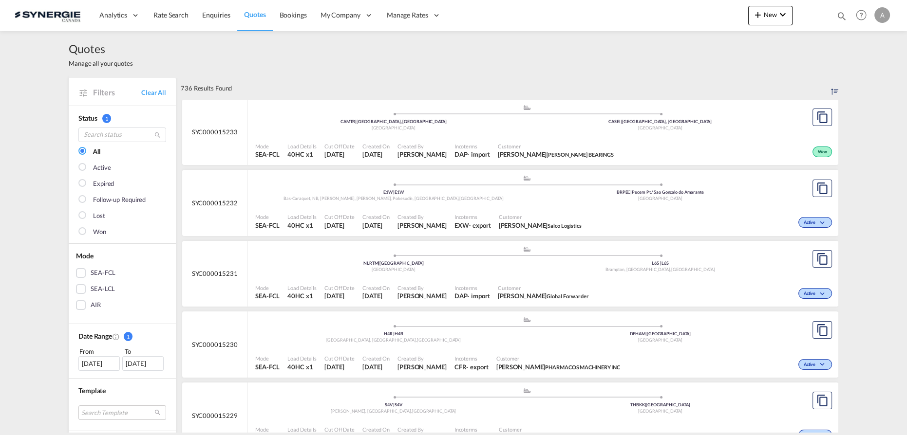
drag, startPoint x: 840, startPoint y: 14, endPoint x: 815, endPoint y: 18, distance: 25.2
click at [840, 14] on md-icon "icon-magnify" at bounding box center [841, 16] width 11 height 11
click at [677, 23] on select "Bookings Quotes Enquiries" at bounding box center [686, 16] width 46 height 18
select select "Quotes"
click at [663, 7] on select "Bookings Quotes Enquiries" at bounding box center [686, 16] width 46 height 18
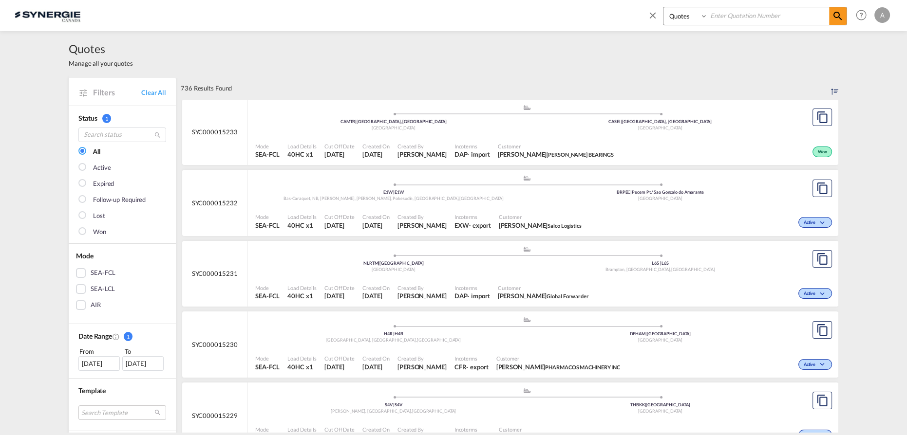
click at [725, 15] on input at bounding box center [767, 15] width 121 height 17
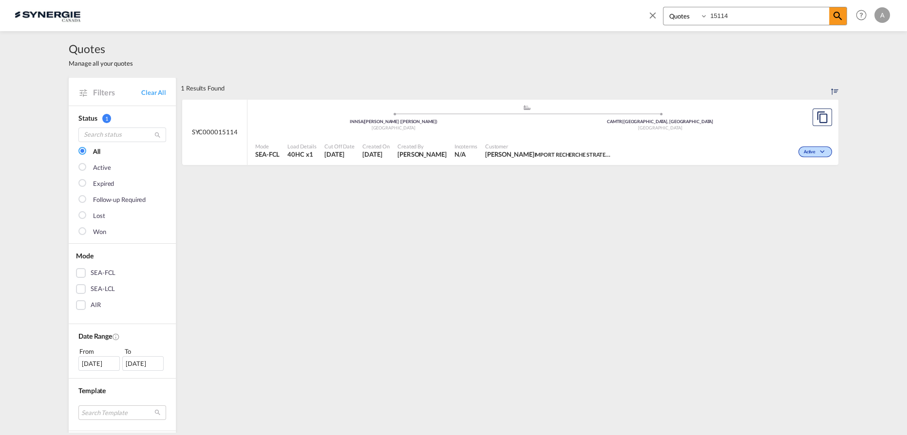
click at [616, 136] on div "Mode SEA-FCL Load Details 40HC x1 Cut Off Date 26 Sep 2025 Created On 26 Sep 20…" at bounding box center [542, 151] width 591 height 30
drag, startPoint x: 739, startPoint y: 16, endPoint x: 651, endPoint y: 13, distance: 87.7
click at [665, 15] on div "Bookings Quotes Enquiries 15114" at bounding box center [755, 16] width 184 height 19
type input "15221"
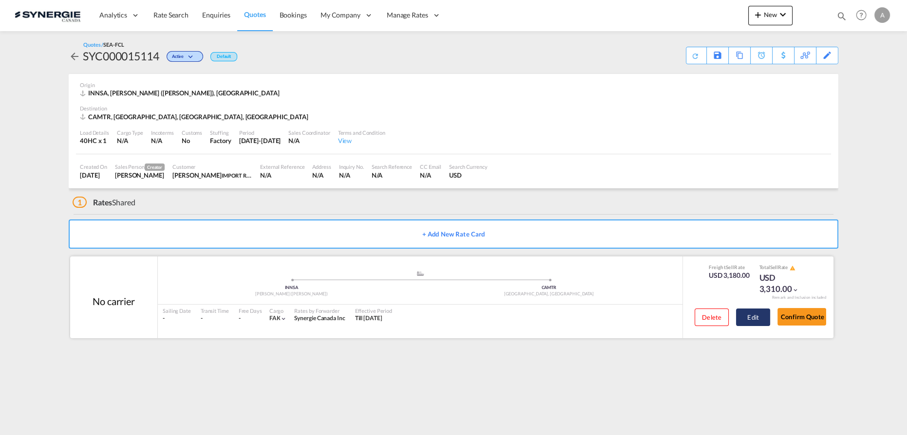
click at [737, 313] on button "Edit" at bounding box center [753, 318] width 34 height 18
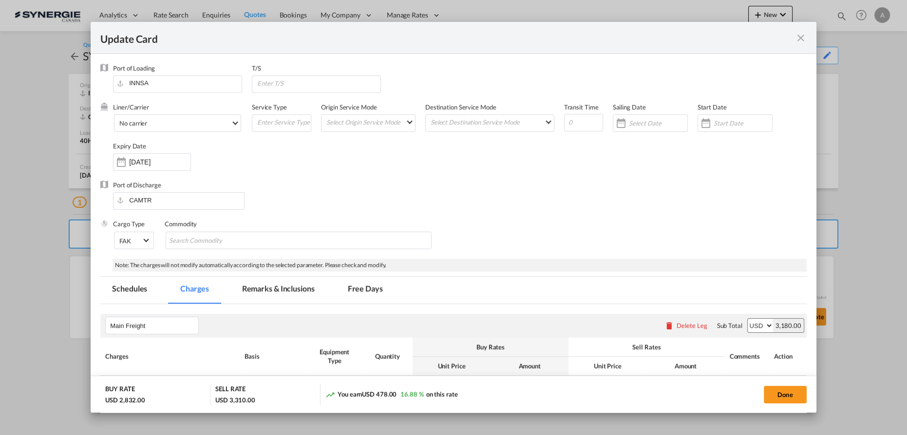
select select "per container"
select select "per B/L"
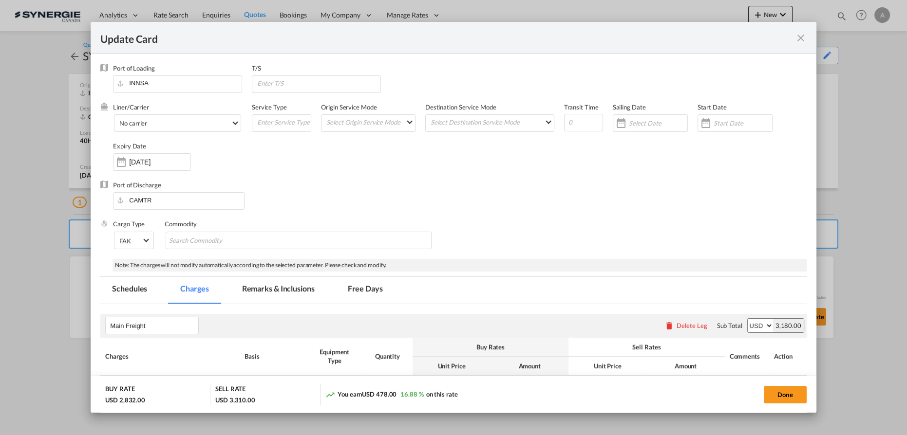
select select "per B/L"
select select "per shipment"
click at [266, 292] on md-tab-item "Remarks & Inclusions" at bounding box center [278, 290] width 96 height 27
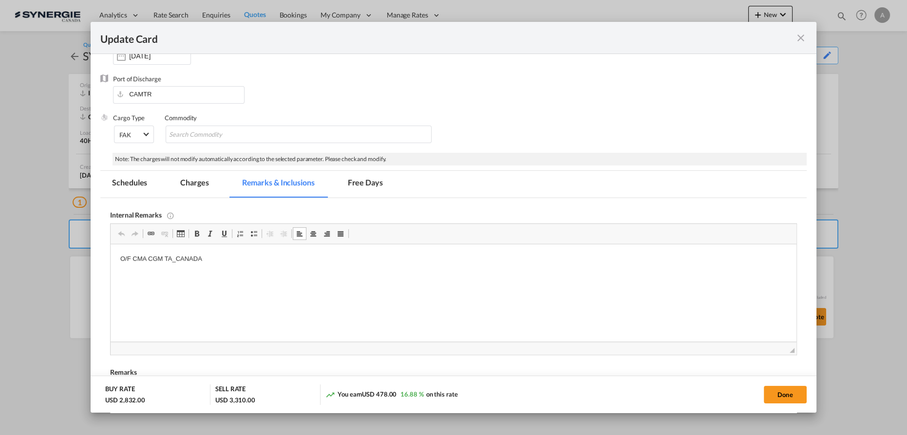
click at [242, 262] on p "O/F CMA CGM TA_CANADA" at bounding box center [453, 259] width 666 height 10
click at [192, 186] on md-tab-item "Charges" at bounding box center [194, 184] width 52 height 27
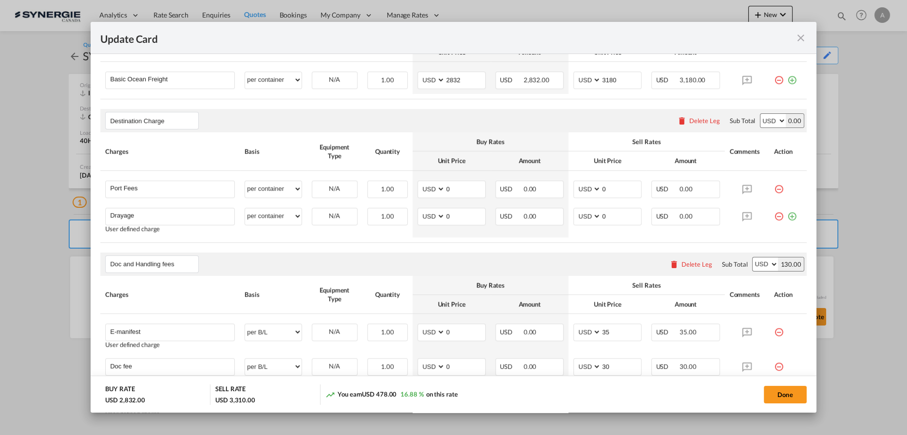
scroll to position [327, 0]
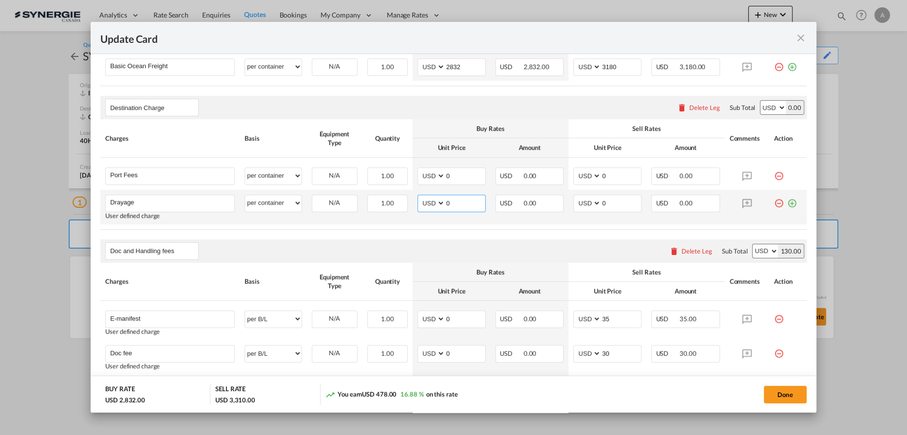
drag, startPoint x: 458, startPoint y: 203, endPoint x: 363, endPoint y: 202, distance: 94.9
click at [366, 203] on tr "Drayage Please Enter User Defined Charges Cannot Be Published User defined char…" at bounding box center [453, 207] width 706 height 35
type input "656"
click at [412, 179] on td "AED AFN ALL AMD ANG AOA ARS AUD AWG AZN BAM BBD BDT BGN BHD BIF BMD BND BOB BRL…" at bounding box center [451, 174] width 78 height 32
type input "50"
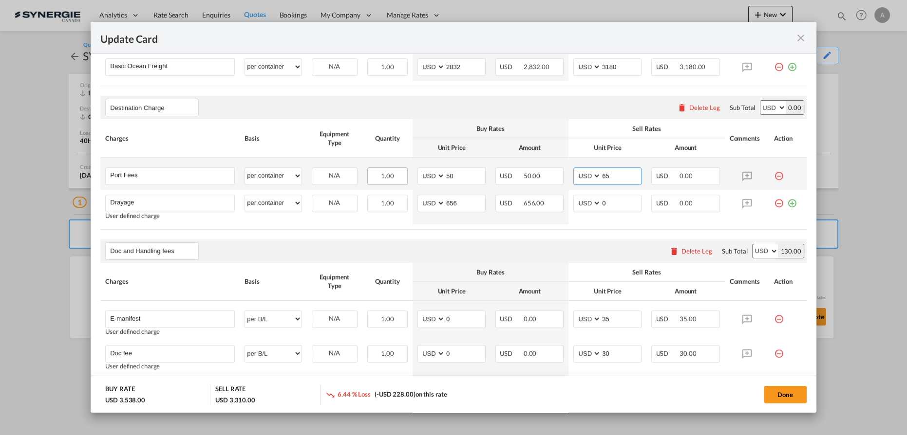
type input "65"
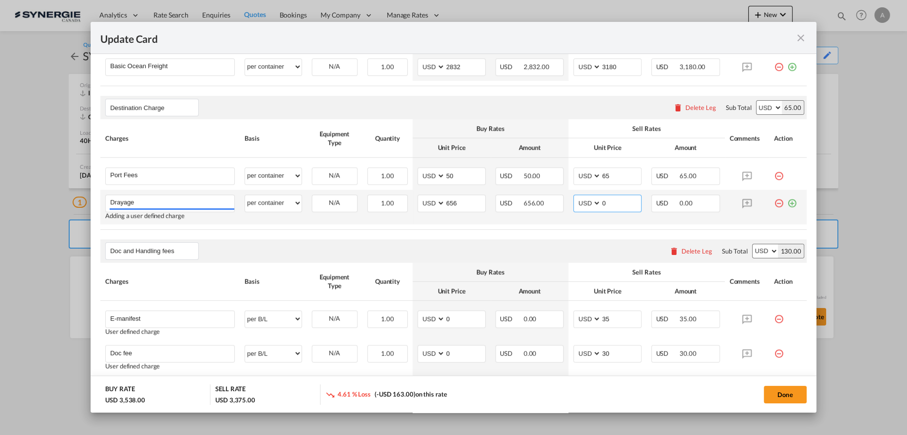
click at [616, 199] on input "0" at bounding box center [621, 202] width 40 height 15
drag, startPoint x: 545, startPoint y: 202, endPoint x: 534, endPoint y: 202, distance: 11.7
click at [534, 202] on tr "Drayage Please Enter User Defined Charges Cannot Be Published Adding a user def…" at bounding box center [453, 207] width 706 height 35
type input "700"
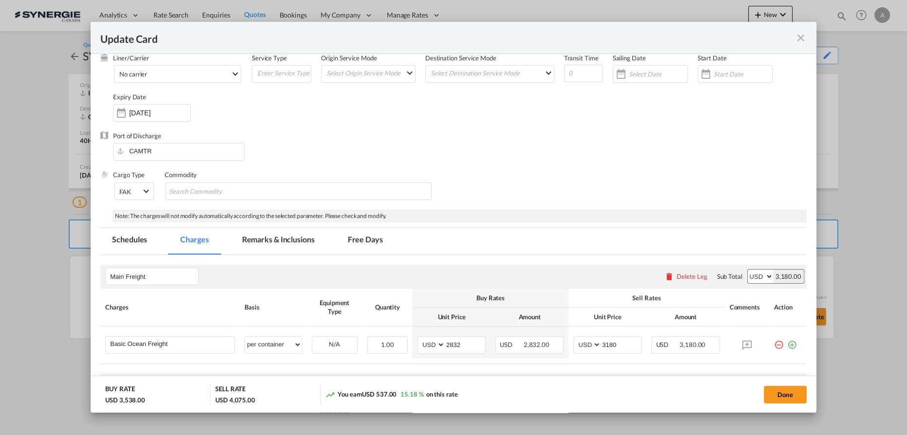
scroll to position [47, 0]
click at [713, 81] on div "Update CardPort of ..." at bounding box center [734, 76] width 75 height 18
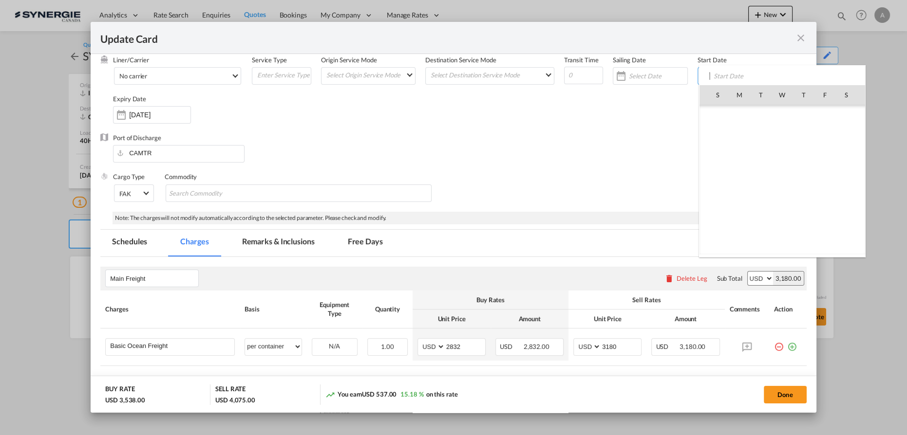
scroll to position [225647, 0]
click at [822, 114] on span "3" at bounding box center [824, 116] width 20 height 20
type input "03 Oct 2025"
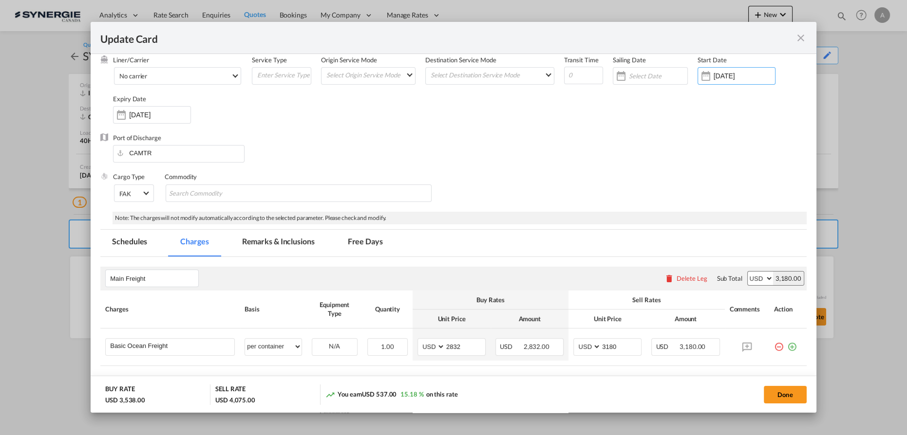
click at [144, 117] on input "26 Oct 2025" at bounding box center [159, 115] width 61 height 8
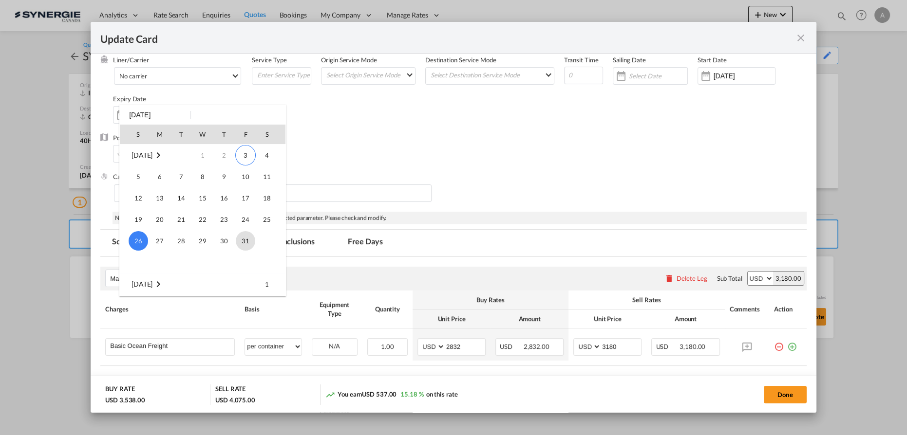
click at [242, 242] on span "31" at bounding box center [245, 240] width 19 height 19
type input "31 Oct 2025"
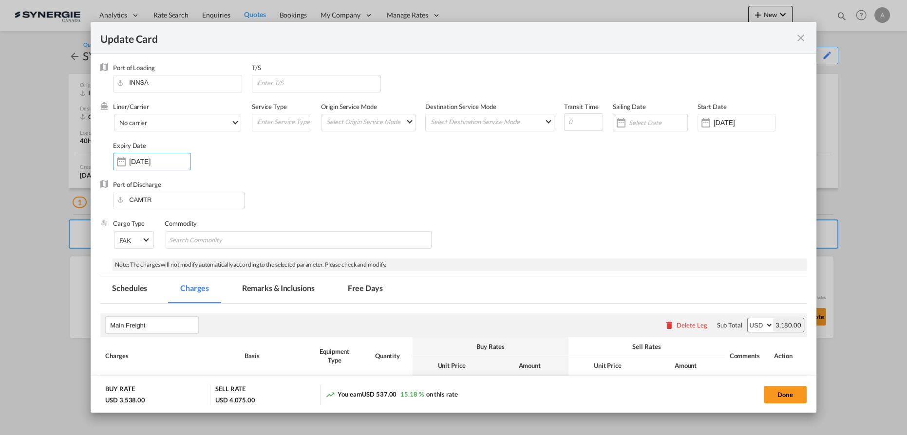
scroll to position [0, 0]
drag, startPoint x: 558, startPoint y: 115, endPoint x: 570, endPoint y: 122, distance: 13.1
click at [559, 116] on div "Liner/Carrier No carrier Atlantic Container Line (ACL) Baker Transport (GB) | D…" at bounding box center [459, 142] width 693 height 78
click at [571, 122] on input "Update CardPort of ..." at bounding box center [583, 123] width 39 height 18
type input "50"
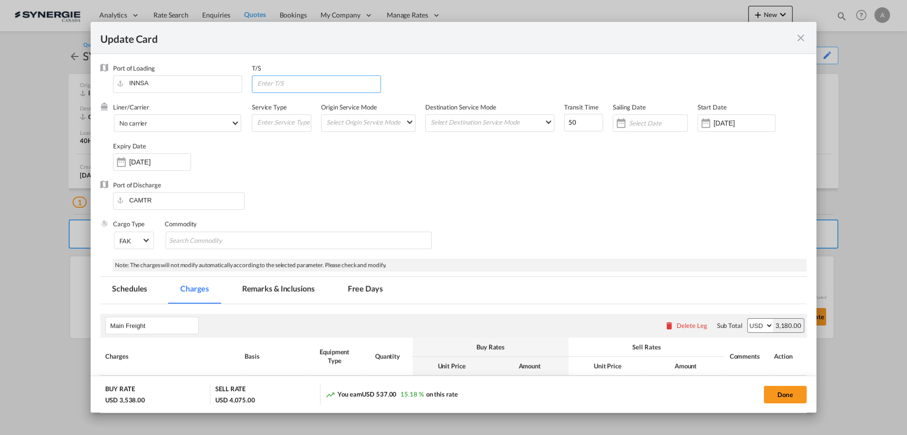
click at [268, 84] on input "Update CardPort of ..." at bounding box center [318, 83] width 124 height 15
type input "ROTTERDAM"
click at [780, 391] on button "Done" at bounding box center [784, 395] width 43 height 18
type input "02 Oct 2025"
type input "30 Oct 2025"
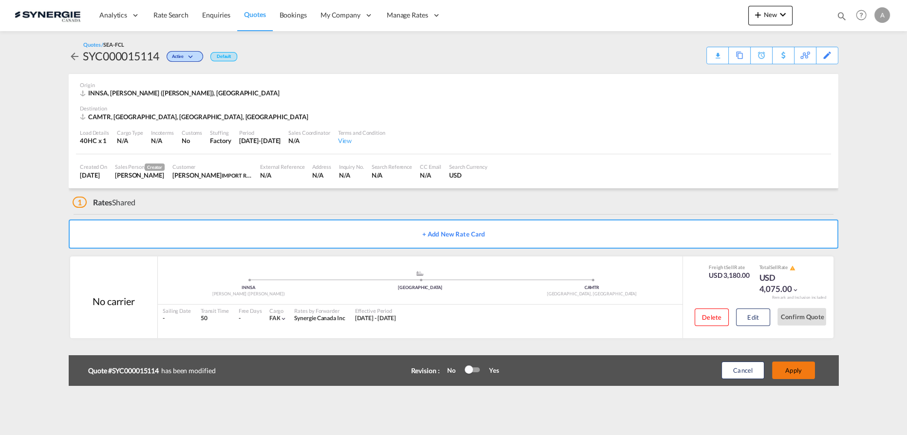
click at [789, 370] on button "Apply" at bounding box center [793, 371] width 43 height 18
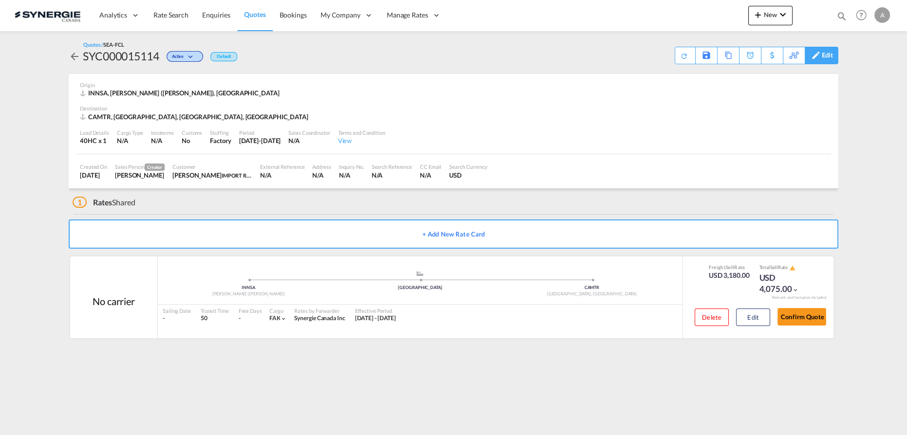
click at [831, 53] on div "Edit" at bounding box center [826, 55] width 11 height 17
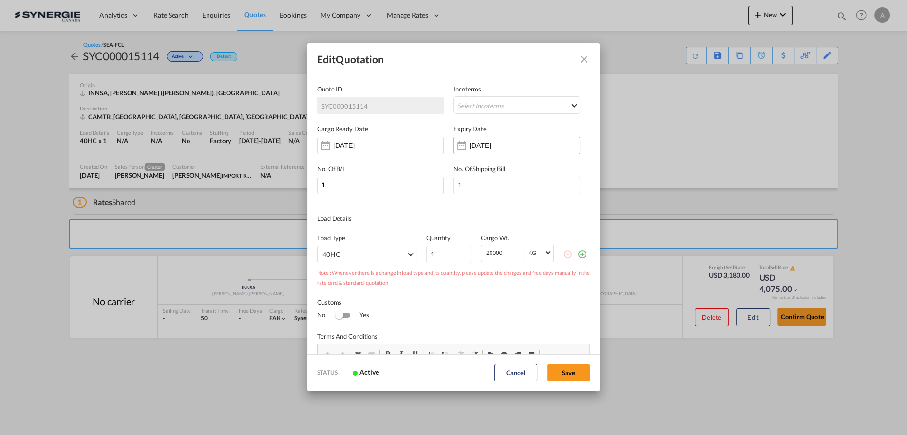
click at [505, 149] on input "31 Oct 2025" at bounding box center [499, 146] width 61 height 8
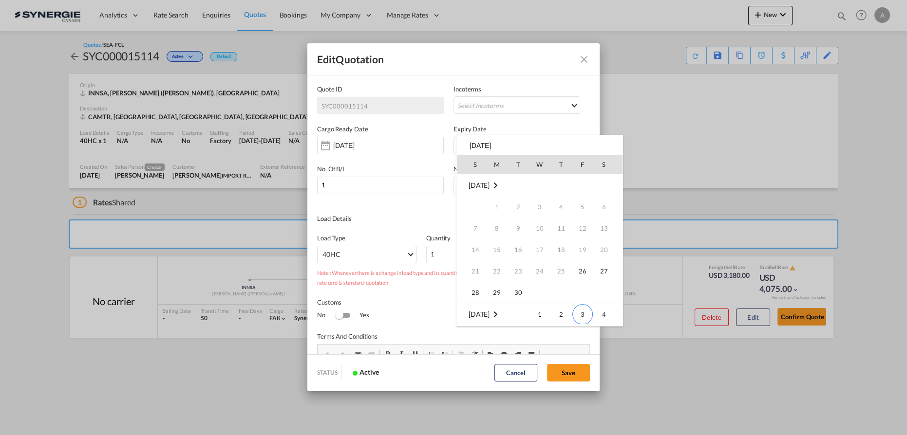
scroll to position [129, 0]
click at [554, 381] on div at bounding box center [453, 217] width 907 height 435
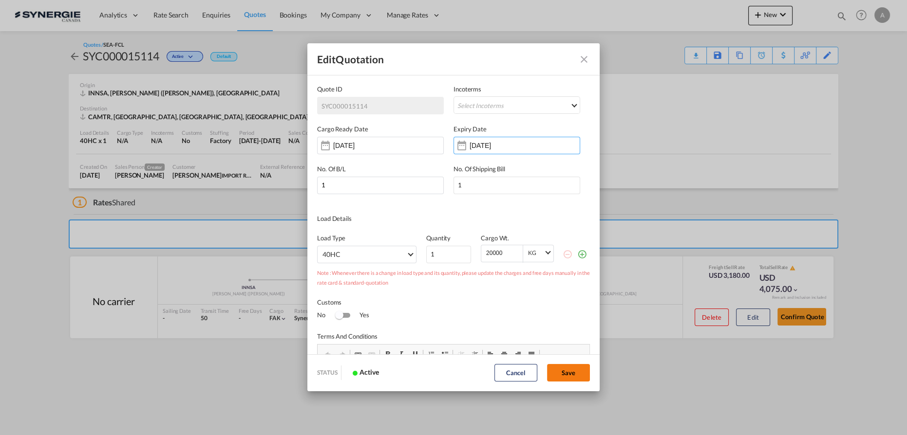
click at [565, 373] on button "Save" at bounding box center [568, 373] width 43 height 18
type input "25 Sep 2025"
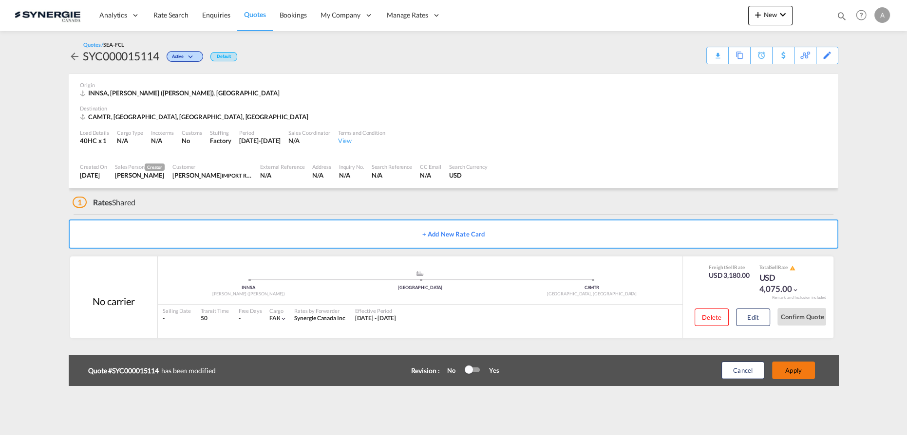
click at [805, 370] on button "Apply" at bounding box center [793, 371] width 43 height 18
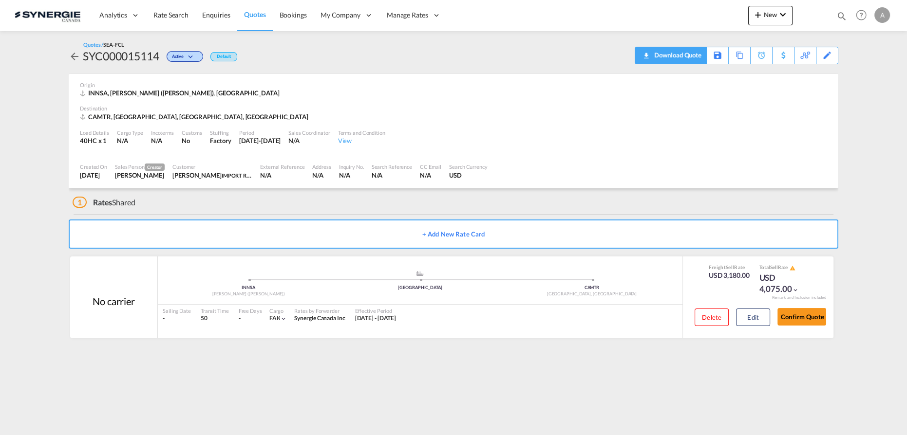
click at [696, 53] on div "Download Quote" at bounding box center [676, 55] width 50 height 16
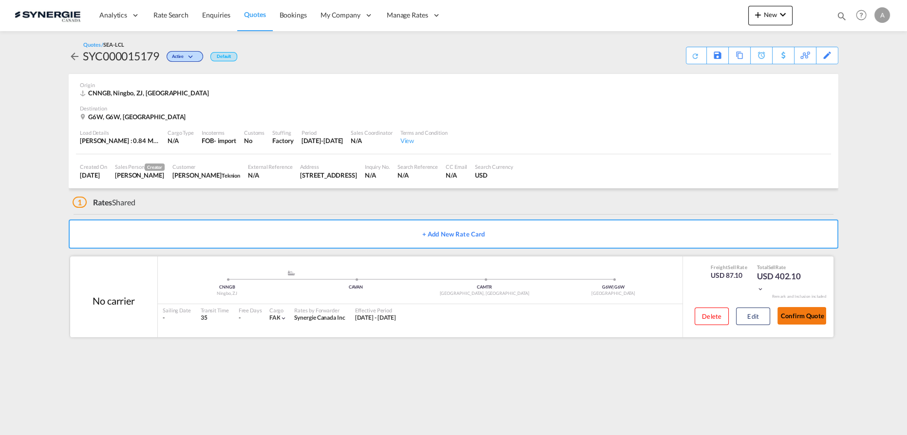
click at [791, 314] on button "Confirm Quote" at bounding box center [801, 316] width 49 height 18
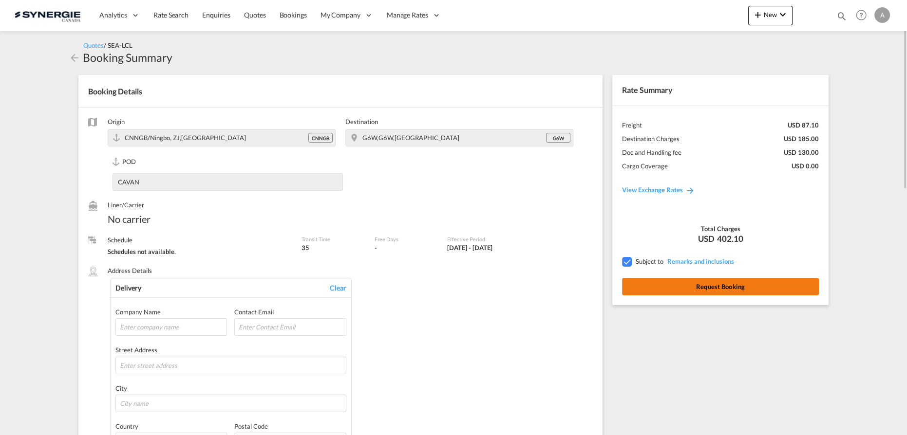
click at [727, 284] on button "Request Booking" at bounding box center [720, 287] width 197 height 18
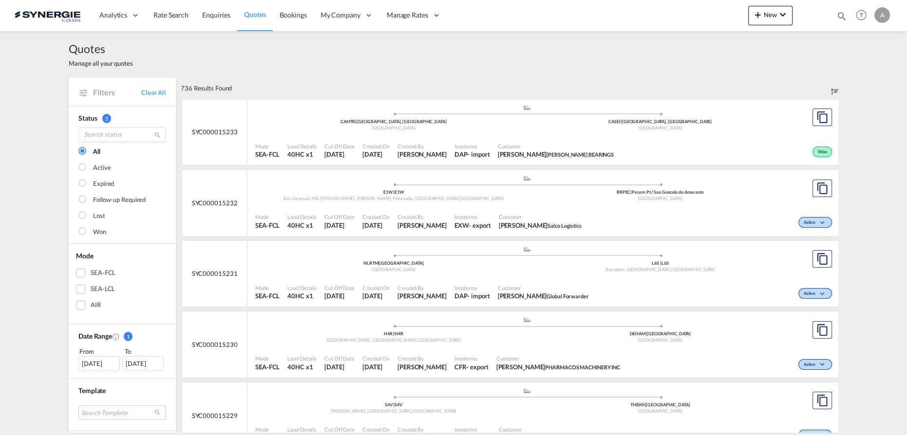
click at [841, 16] on md-icon "icon-magnify" at bounding box center [841, 16] width 11 height 11
drag, startPoint x: 673, startPoint y: 14, endPoint x: 675, endPoint y: 21, distance: 7.6
click at [673, 14] on select "Bookings Quotes Enquiries" at bounding box center [686, 16] width 46 height 18
select select "Quotes"
click at [663, 7] on select "Bookings Quotes Enquiries" at bounding box center [686, 16] width 46 height 18
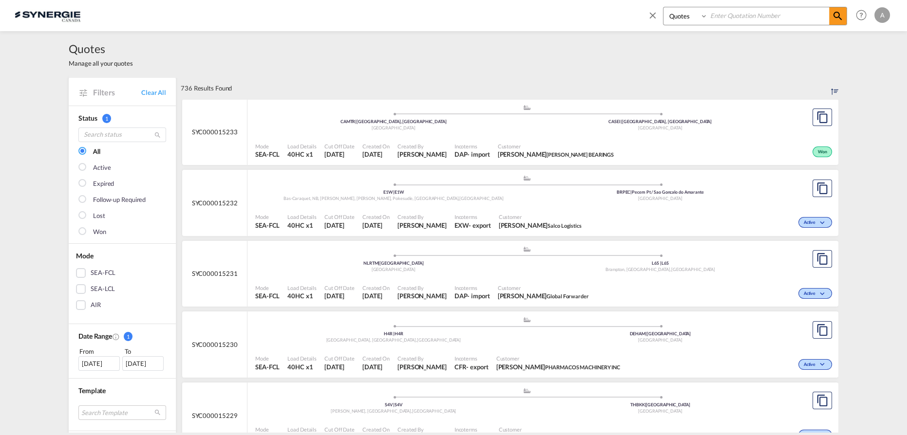
click at [741, 20] on input at bounding box center [767, 15] width 121 height 17
type input "14113"
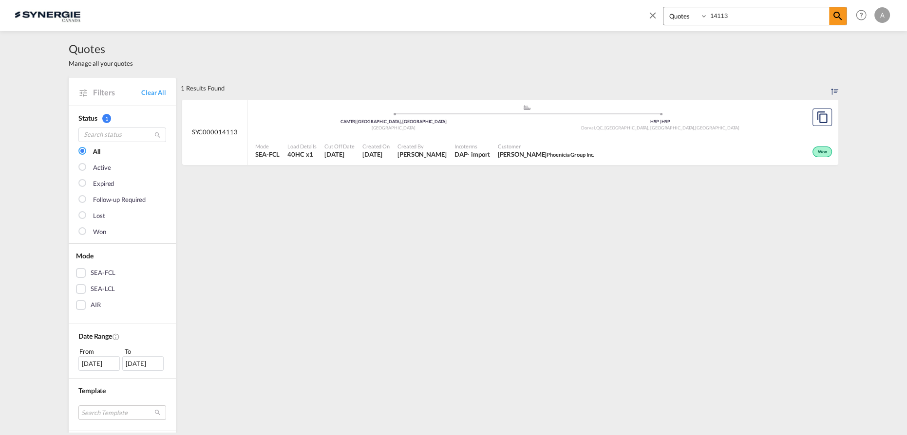
click at [546, 150] on span "[PERSON_NAME] Phoenicia Group Inc." at bounding box center [546, 154] width 96 height 9
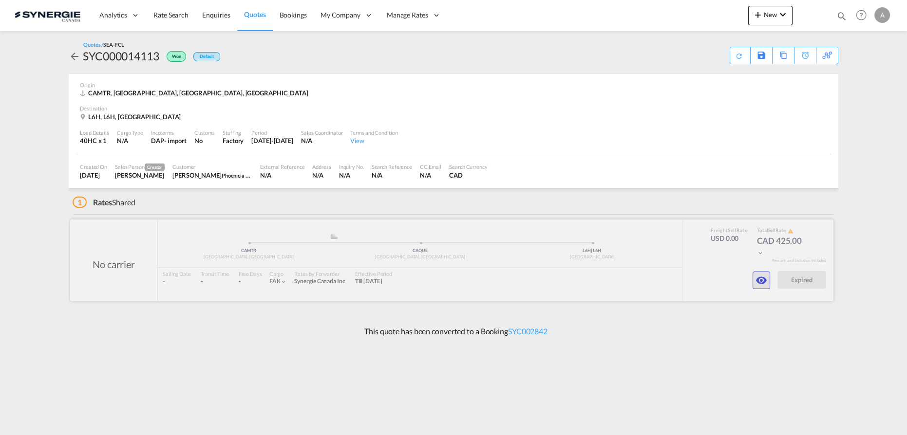
click at [760, 281] on md-icon "icon-eye" at bounding box center [761, 281] width 12 height 12
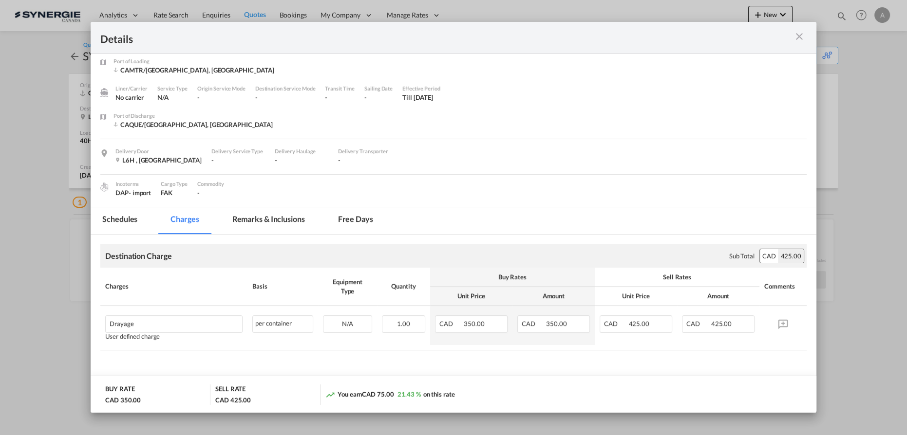
scroll to position [8, 0]
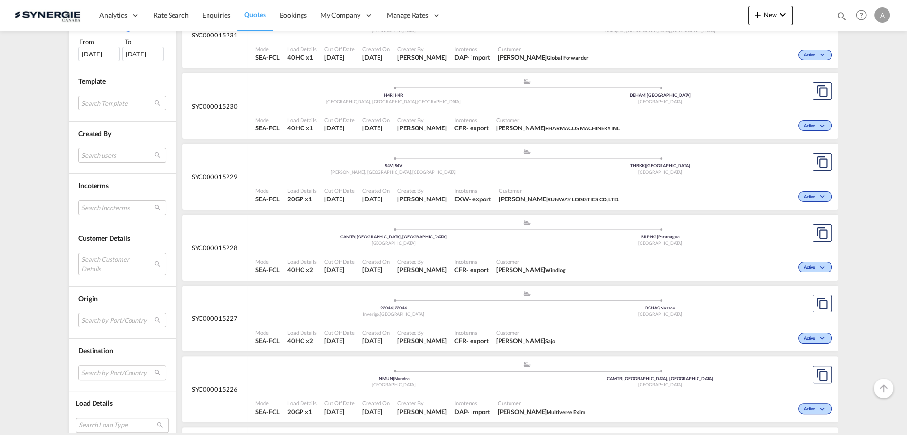
scroll to position [398, 0]
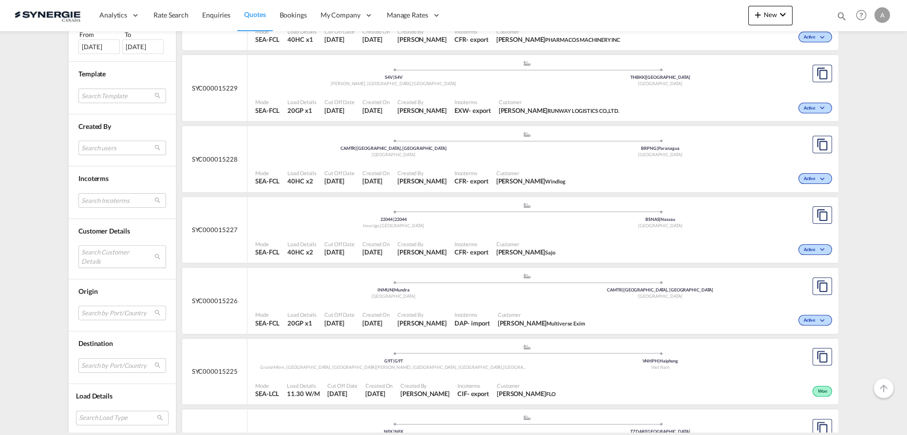
click at [87, 250] on md-select "Search Customer Details user name user [PERSON_NAME] [PERSON_NAME][EMAIL_ADDRES…" at bounding box center [122, 256] width 88 height 22
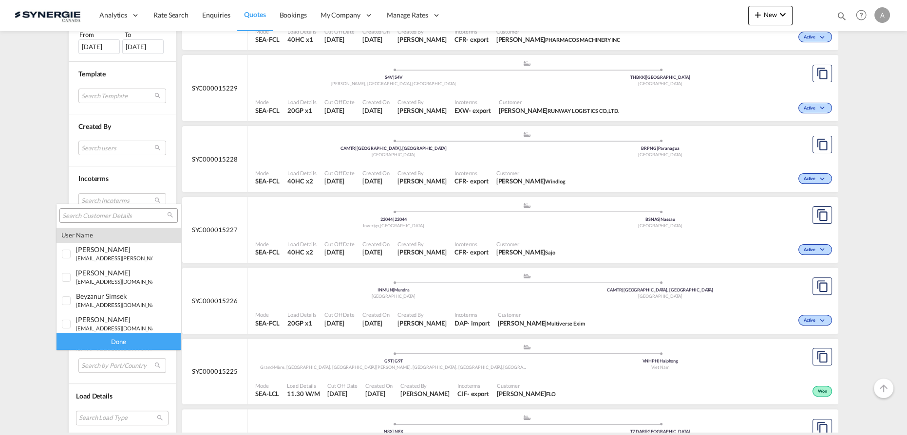
click at [120, 217] on input "search" at bounding box center [114, 216] width 105 height 9
type input "phoenicia"
click at [72, 277] on div at bounding box center [67, 275] width 10 height 10
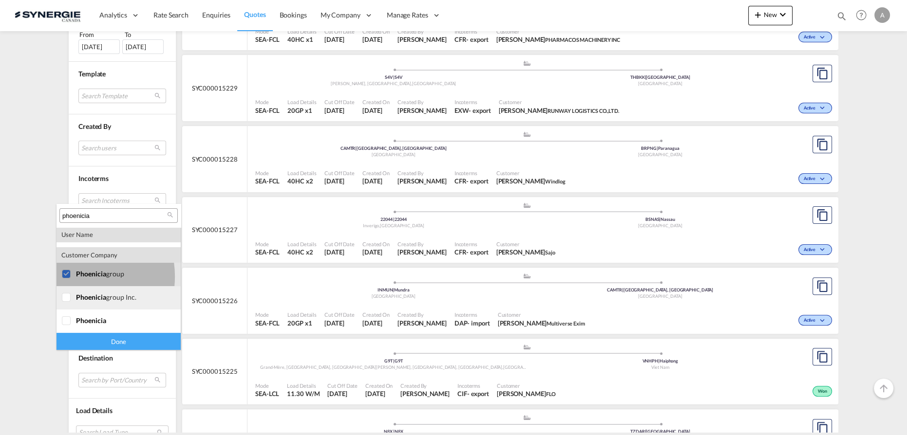
click at [72, 303] on div at bounding box center [67, 298] width 10 height 10
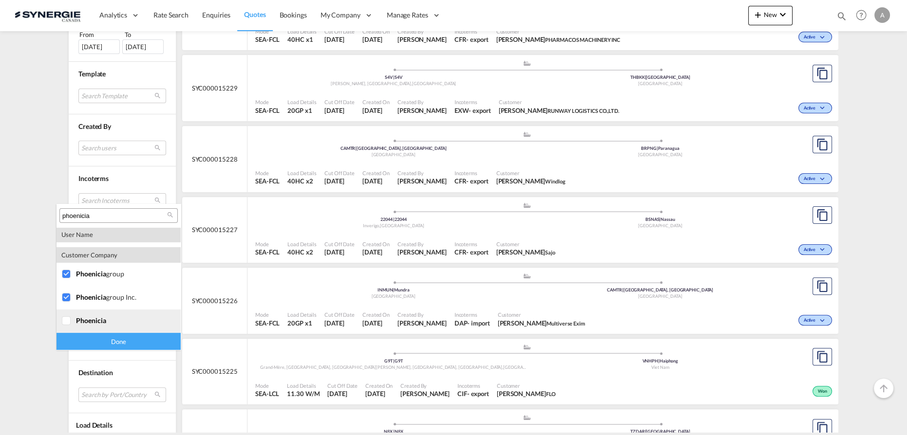
drag, startPoint x: 70, startPoint y: 321, endPoint x: 79, endPoint y: 331, distance: 13.1
click at [70, 322] on div at bounding box center [67, 321] width 10 height 10
click at [113, 349] on div "Done" at bounding box center [118, 341] width 124 height 17
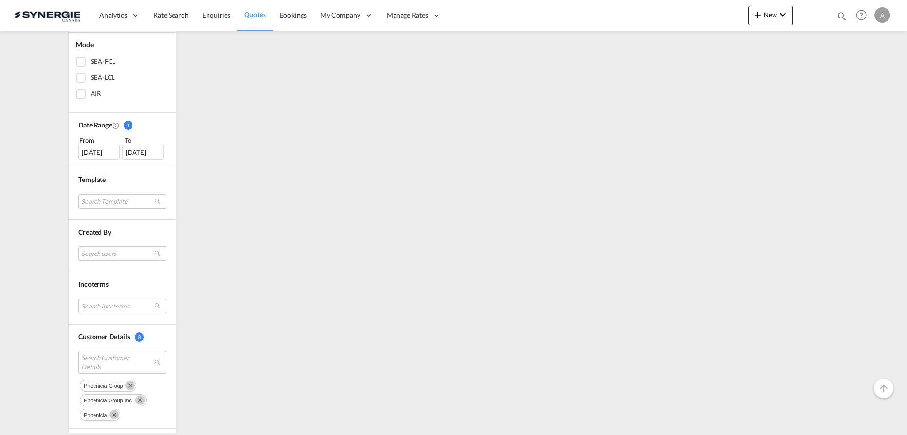
click at [113, 342] on md-list "Status 1 All Active Expired Follow-up Required Lost Won Mode SEA-FCL SEA-LCL AI…" at bounding box center [122, 240] width 107 height 691
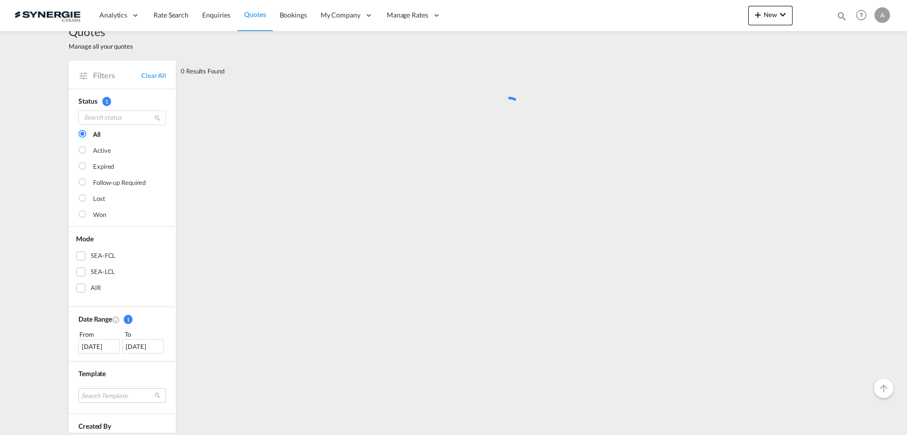
scroll to position [0, 0]
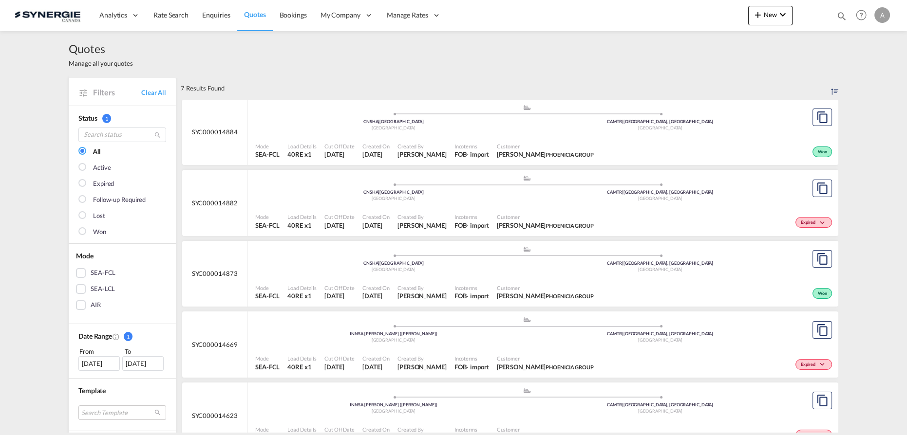
click at [489, 143] on span "Incoterms" at bounding box center [471, 146] width 35 height 7
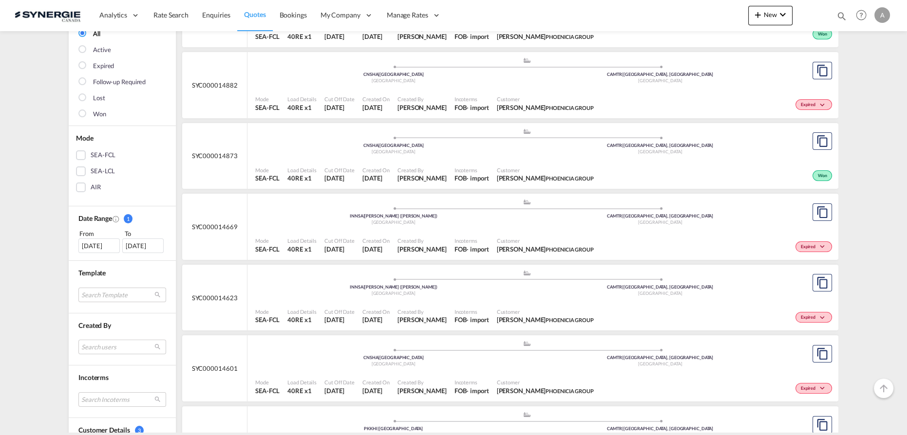
scroll to position [132, 0]
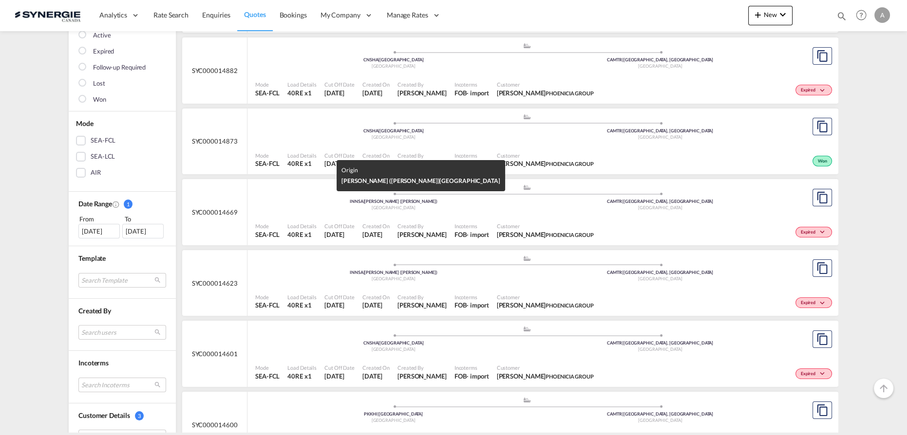
click at [480, 201] on div "INNSA | Jawaharlal Nehru (Nhava Sheva)" at bounding box center [393, 202] width 267 height 6
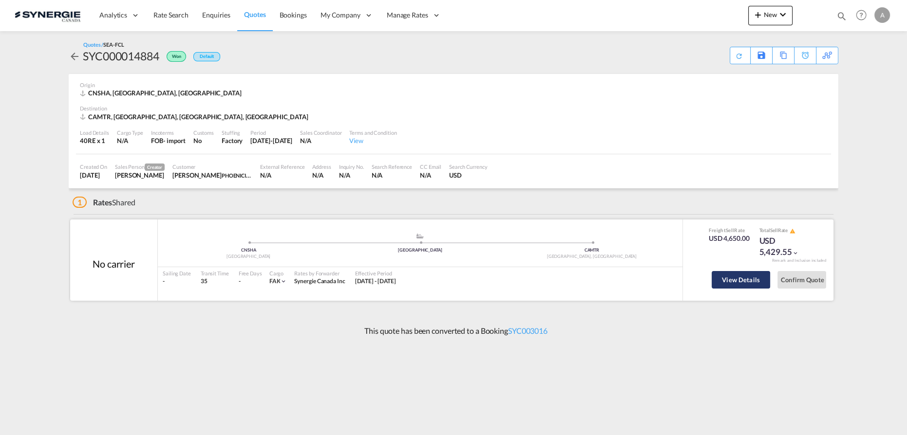
click at [737, 278] on button "View Details" at bounding box center [740, 280] width 58 height 18
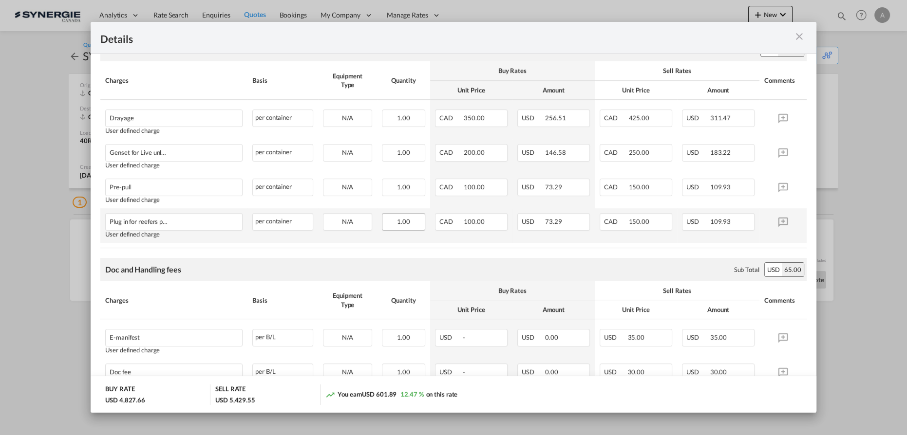
scroll to position [265, 0]
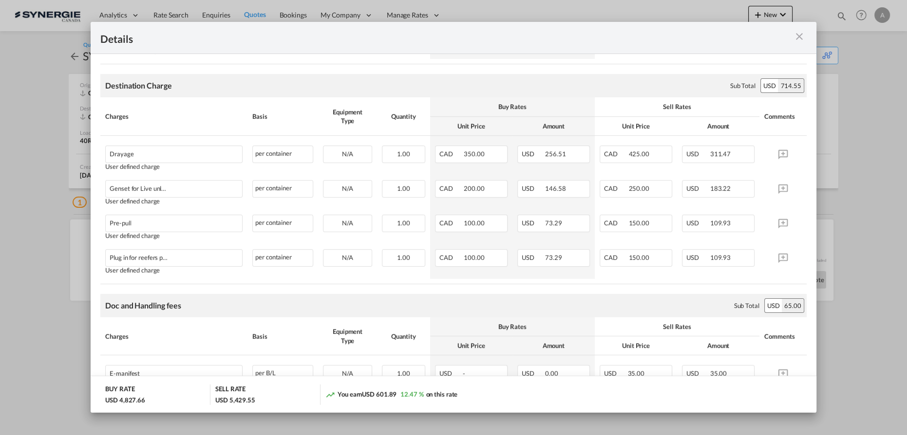
click at [793, 33] on md-icon "icon-close m-3 fg-AAA8AD cursor" at bounding box center [799, 37] width 12 height 12
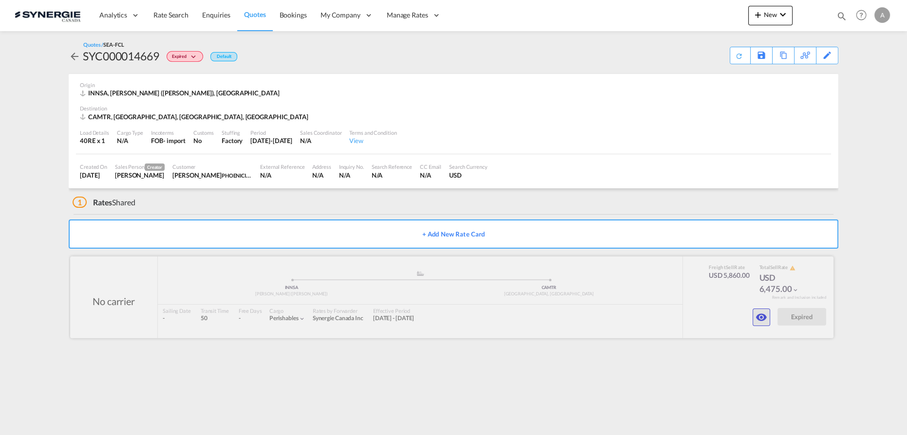
click at [766, 323] on button "button" at bounding box center [761, 318] width 18 height 18
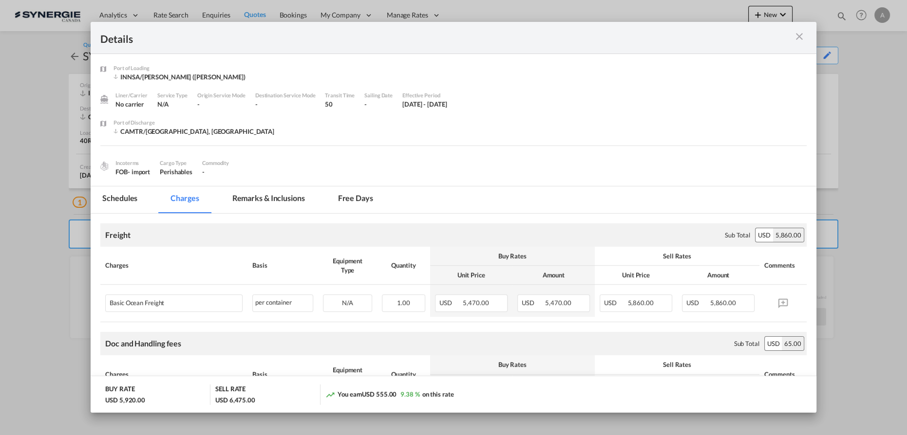
drag, startPoint x: 799, startPoint y: 39, endPoint x: 783, endPoint y: 2, distance: 41.0
click at [799, 38] on md-icon "icon-close m-3 fg-AAA8AD cursor" at bounding box center [799, 37] width 12 height 12
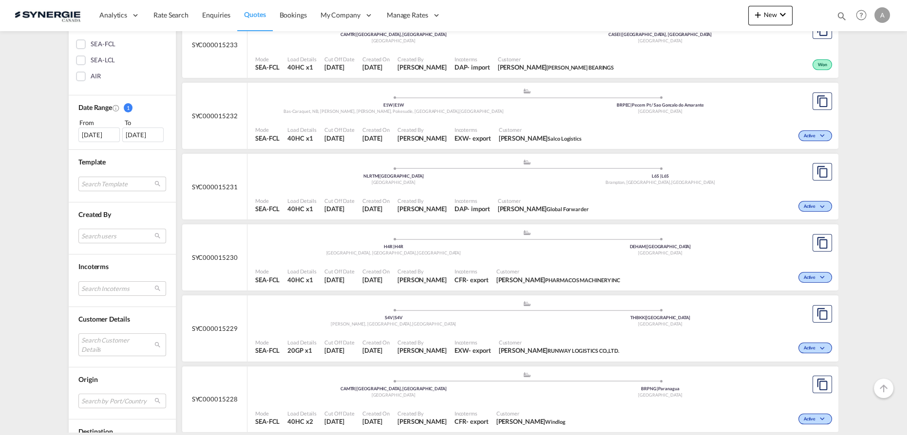
scroll to position [310, 0]
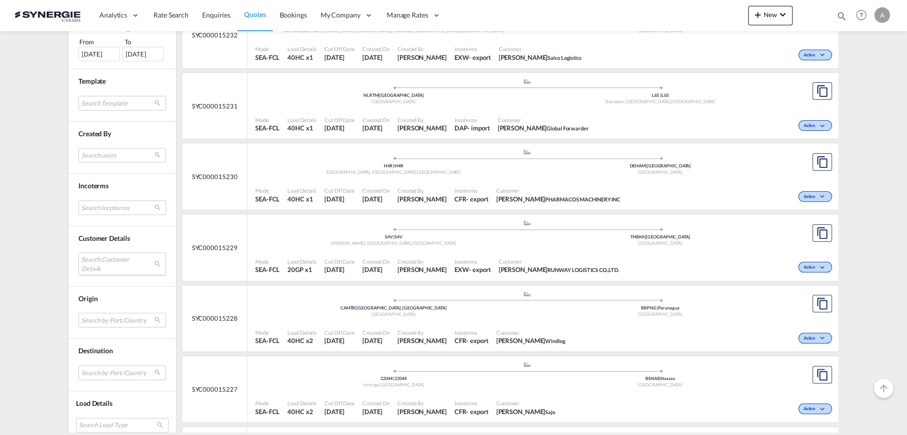
click at [92, 264] on md-select "Search Customer Details user name user [PERSON_NAME] [PERSON_NAME][EMAIL_ADDRES…" at bounding box center [122, 264] width 88 height 22
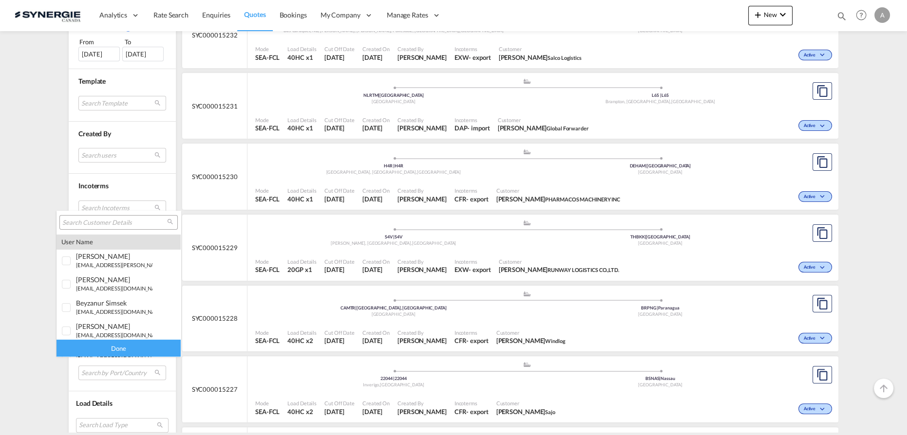
click at [96, 223] on input "search" at bounding box center [114, 223] width 105 height 9
paste input "bryan.yang@hlt-tw.com"
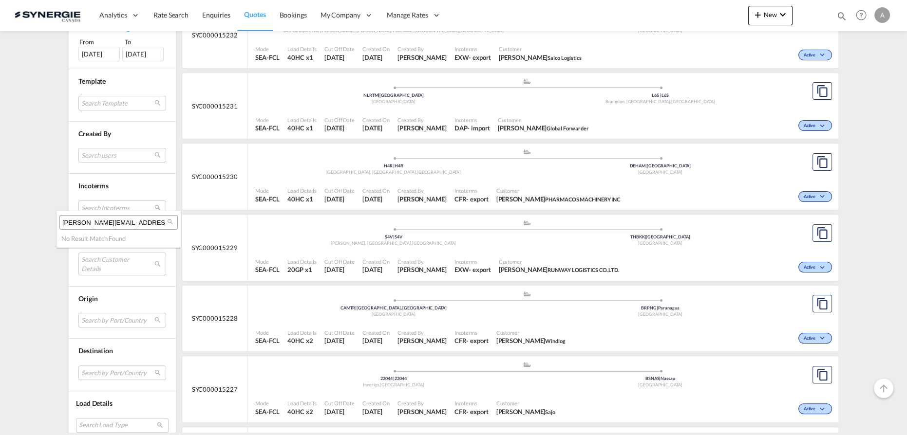
type input "bryan.yang@hlt-tw.com"
click at [47, 177] on md-backdrop at bounding box center [453, 217] width 907 height 435
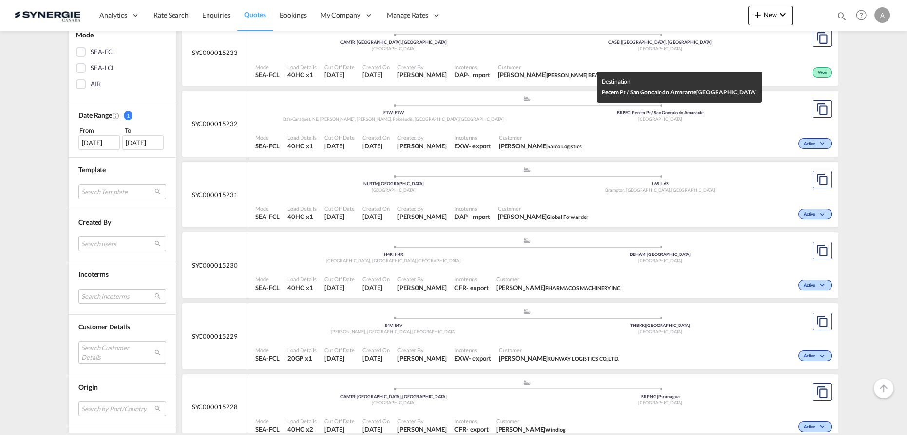
scroll to position [88, 0]
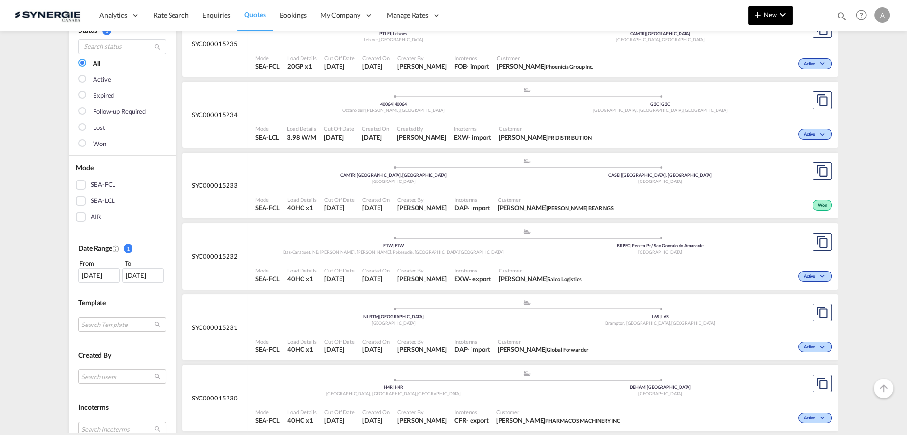
click at [767, 15] on span "New" at bounding box center [770, 15] width 37 height 8
click at [748, 73] on span "Quote" at bounding box center [743, 72] width 11 height 19
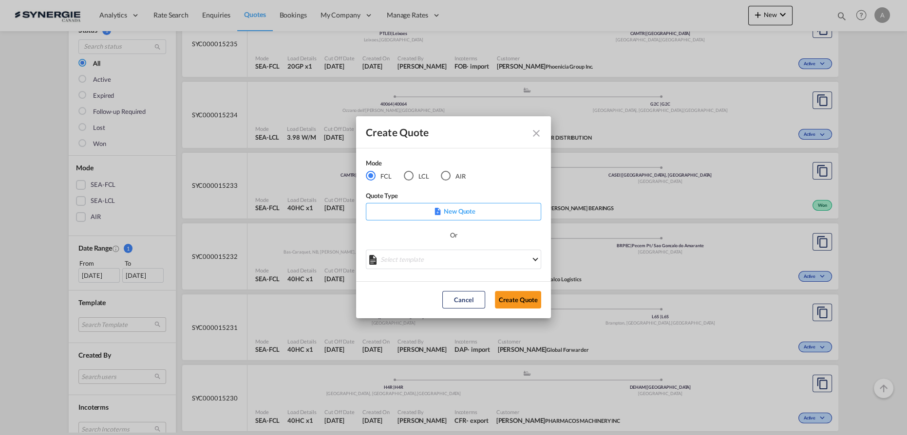
click at [418, 178] on md-radio-button "LCL" at bounding box center [416, 175] width 25 height 11
click at [426, 261] on md-select "Select template *NEW* UBV Italy consol LCL Pablo Gomez Saldarriaga | 23 Sep 202…" at bounding box center [453, 259] width 175 height 19
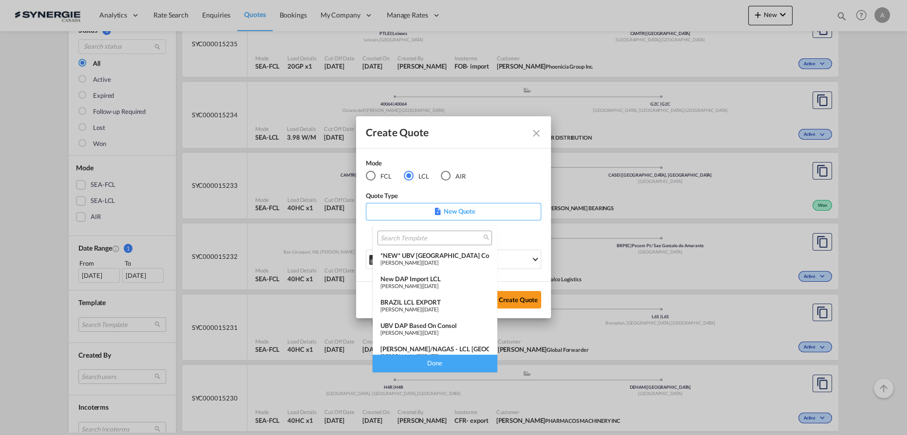
click at [412, 281] on div "New DAP Import LCL" at bounding box center [434, 279] width 109 height 8
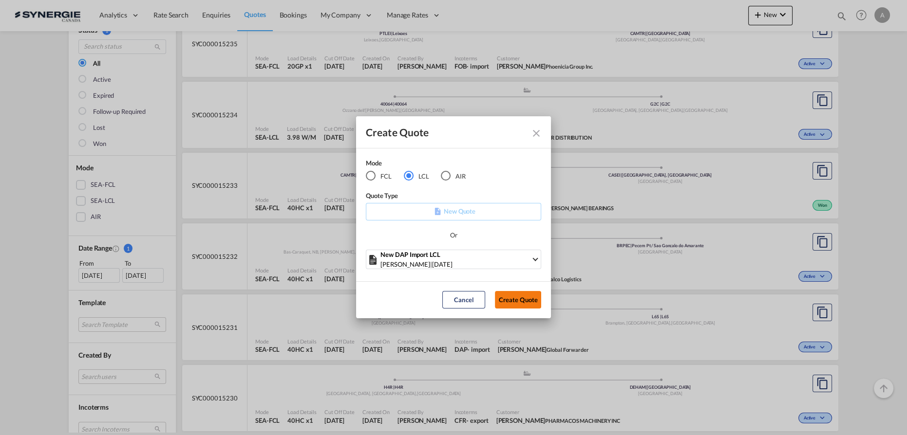
click at [506, 296] on button "Create Quote" at bounding box center [518, 300] width 46 height 18
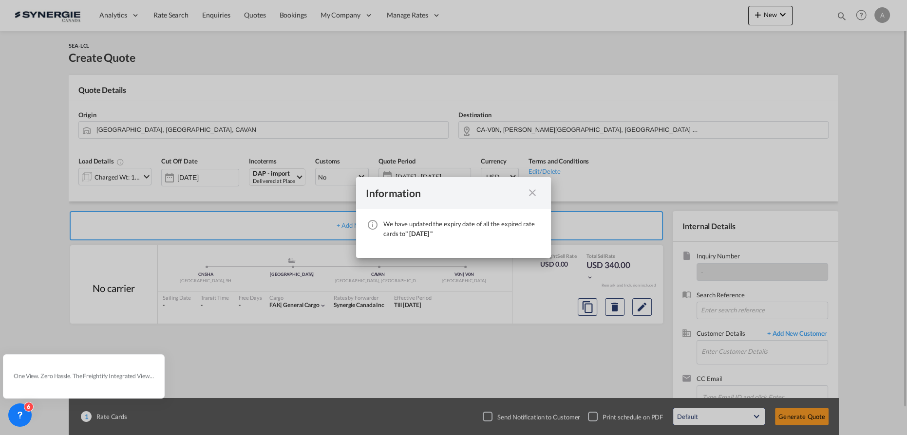
click at [529, 193] on md-icon "icon-close fg-AAA8AD cursor" at bounding box center [532, 193] width 12 height 12
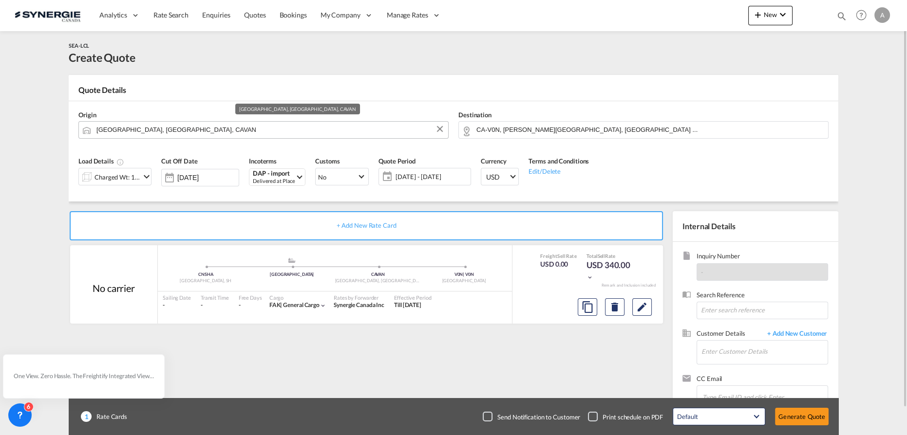
click at [231, 133] on input "Vancouver, BC, CAVAN" at bounding box center [269, 129] width 347 height 17
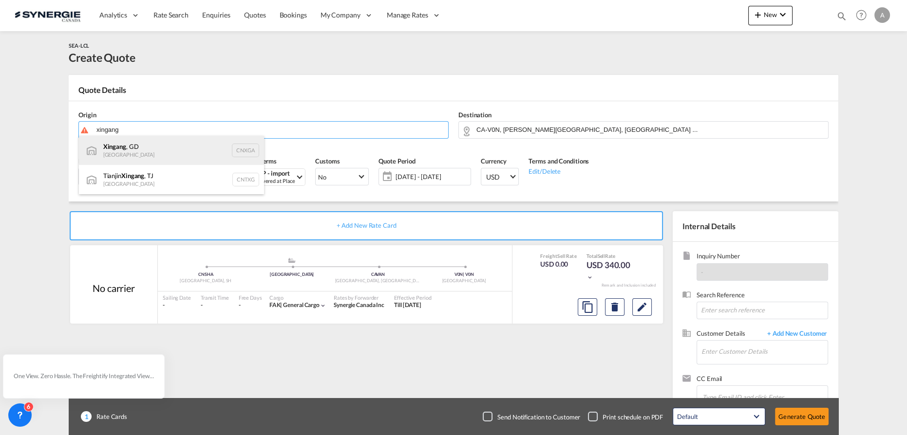
click at [114, 157] on div "Xingang , GD China CNXGA" at bounding box center [171, 150] width 185 height 29
type input "Xingang, GD, CNXGA"
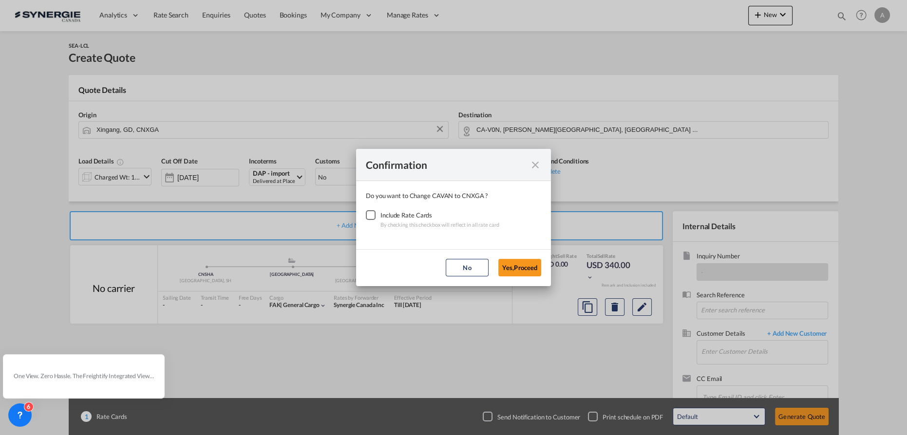
click at [375, 216] on div "Checkbox No Ink" at bounding box center [371, 215] width 10 height 10
drag, startPoint x: 532, startPoint y: 270, endPoint x: 518, endPoint y: 190, distance: 81.1
click at [532, 270] on button "Yes,Proceed" at bounding box center [519, 268] width 43 height 18
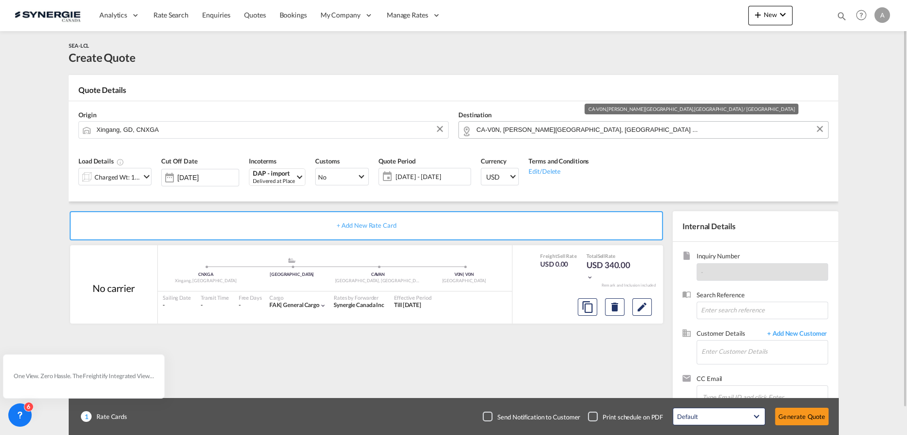
click at [629, 131] on input "CA-V0N, Bowen Island, British Columbia ..." at bounding box center [649, 129] width 347 height 17
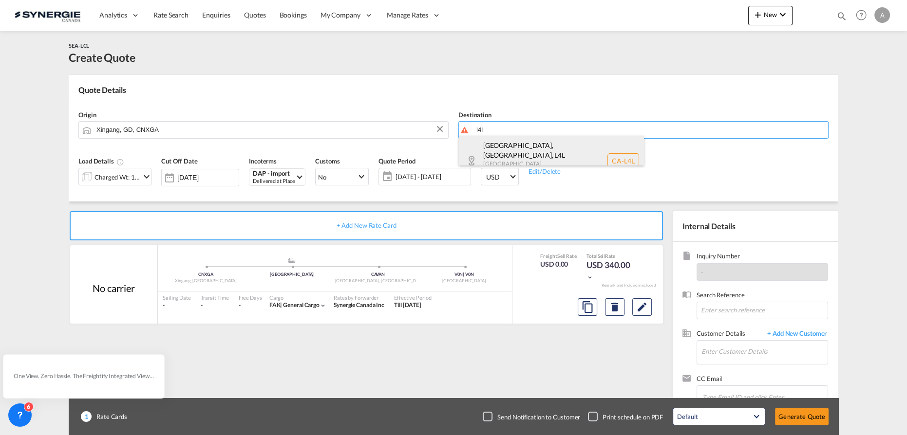
click at [499, 147] on div "Woodbridge, ON , L4L Ontario Canada CA-L4L" at bounding box center [551, 161] width 185 height 50
type input "CA-L4L, Woodbridge, ON, Ontario"
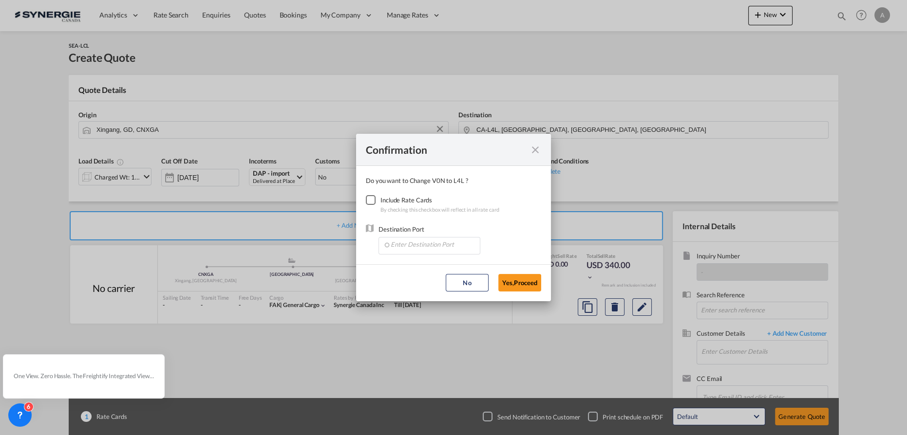
drag, startPoint x: 370, startPoint y: 201, endPoint x: 392, endPoint y: 235, distance: 40.3
click at [371, 201] on div "Checkbox No Ink" at bounding box center [371, 200] width 10 height 10
drag, startPoint x: 403, startPoint y: 252, endPoint x: 401, endPoint y: 246, distance: 5.7
click at [402, 250] on md-autocomplete-wrap "Confirmation Do you ..." at bounding box center [431, 247] width 97 height 18
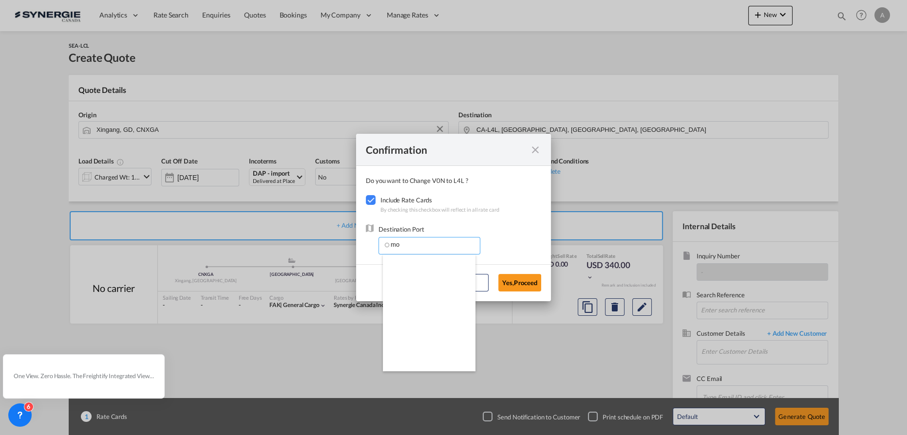
type input "m"
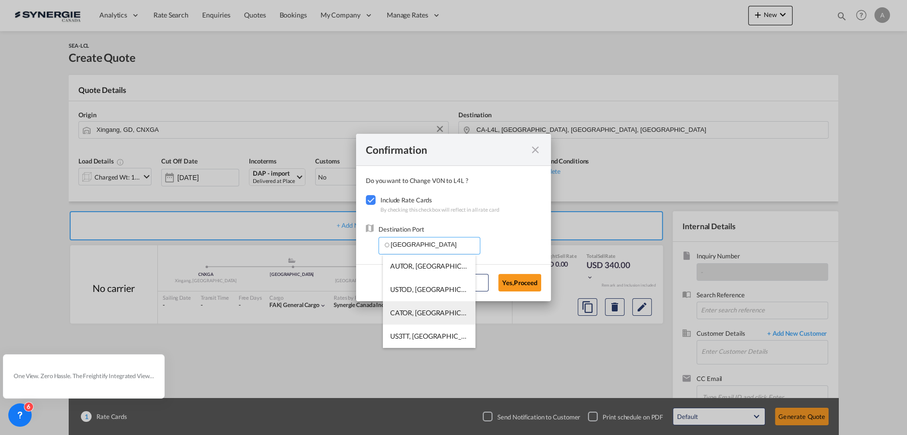
click at [434, 309] on span "CATOR, Toronto, ON, Canada, North America, Americas" at bounding box center [580, 313] width 380 height 8
type input "CATOR, Toronto, ON, Canada, North America, Americas"
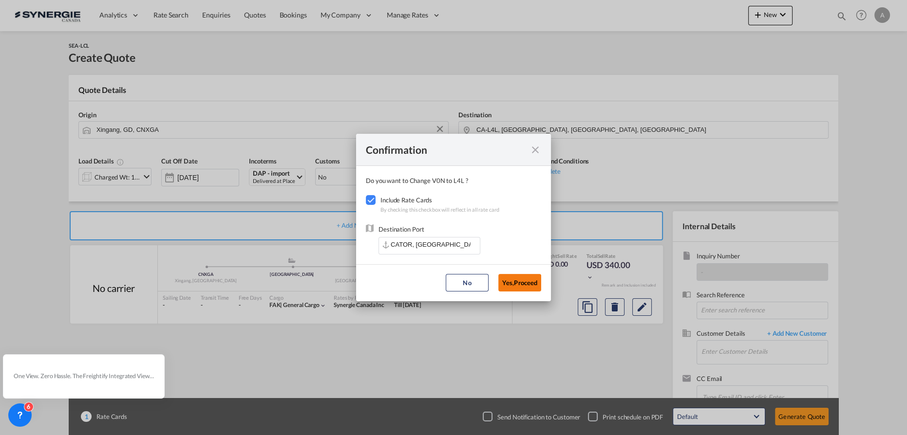
click at [515, 276] on button "Yes,Proceed" at bounding box center [519, 283] width 43 height 18
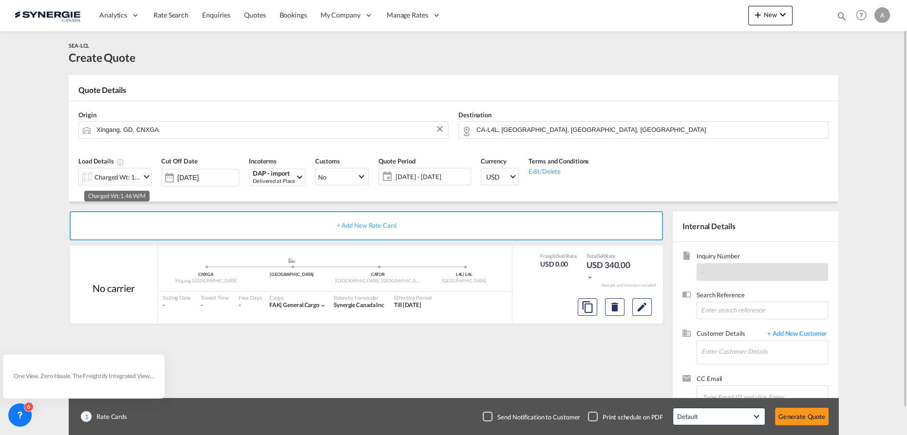
click at [118, 180] on div "Charged Wt: 1.46 W/M" at bounding box center [117, 177] width 46 height 14
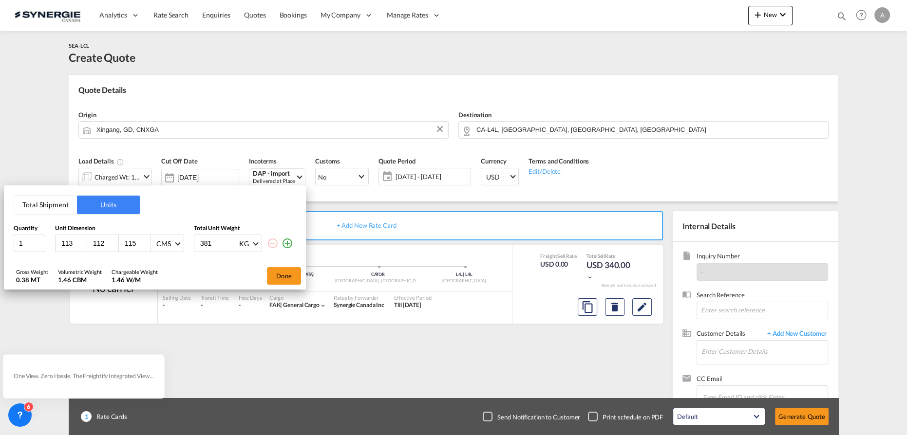
click at [49, 208] on button "Total Shipment" at bounding box center [45, 205] width 63 height 19
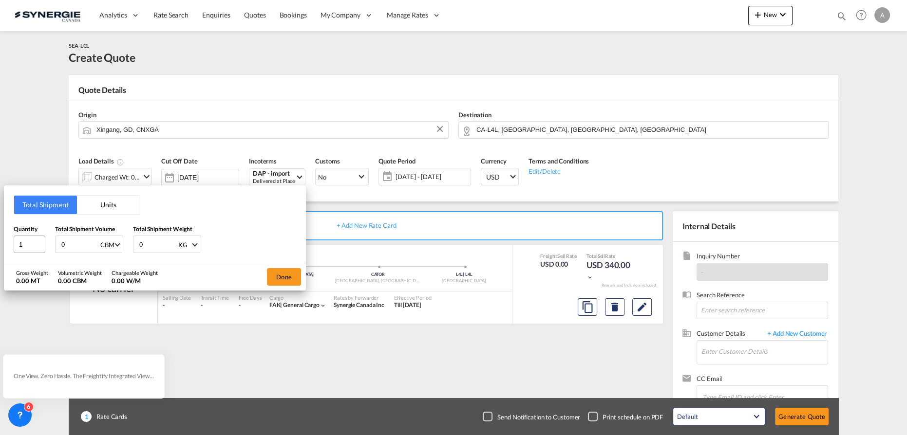
drag, startPoint x: 67, startPoint y: 245, endPoint x: 39, endPoint y: 239, distance: 28.0
click at [57, 245] on div "0 CBM CBM CFT" at bounding box center [89, 245] width 68 height 18
type input "3.455"
type input "568"
click at [295, 276] on button "Done" at bounding box center [284, 277] width 34 height 18
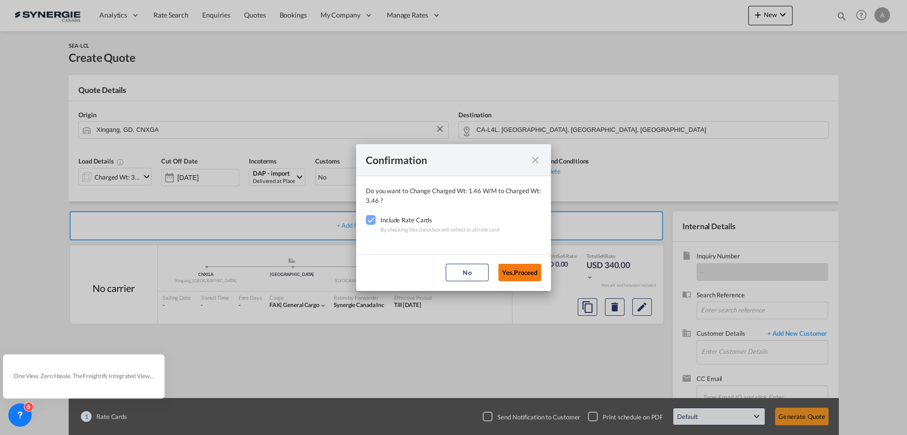
click at [522, 278] on button "Yes,Proceed" at bounding box center [519, 273] width 43 height 18
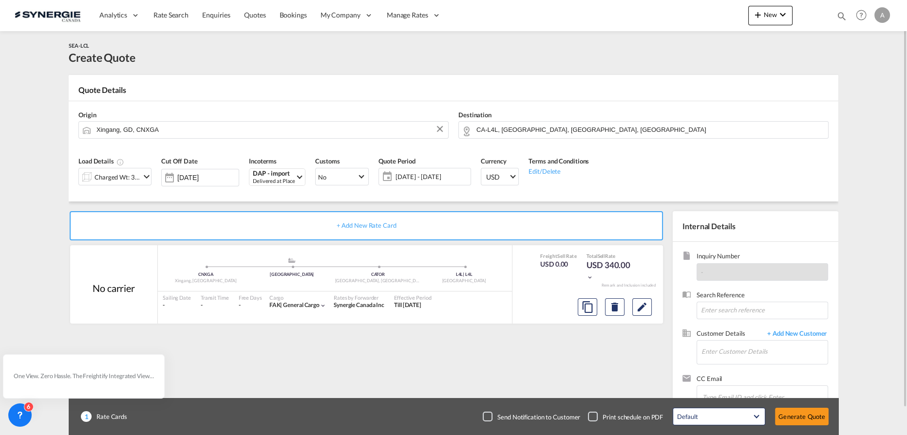
click at [433, 182] on span "03 Oct - 02 Nov 2025" at bounding box center [431, 177] width 77 height 14
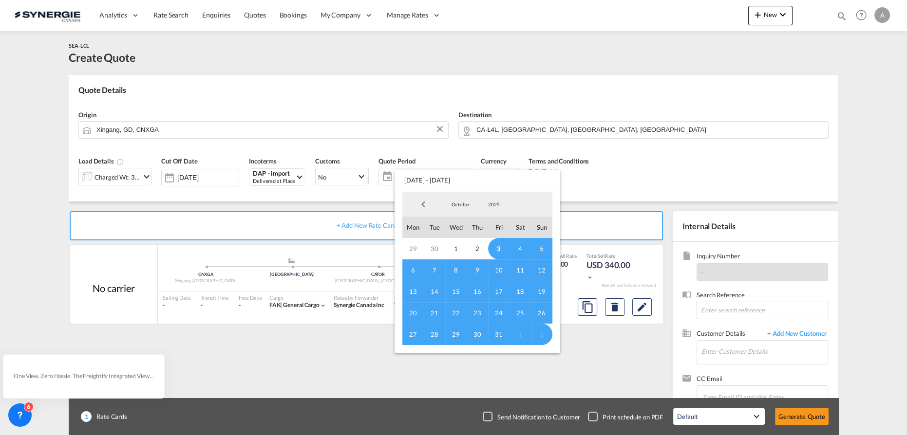
click at [498, 249] on span "3" at bounding box center [498, 248] width 21 height 21
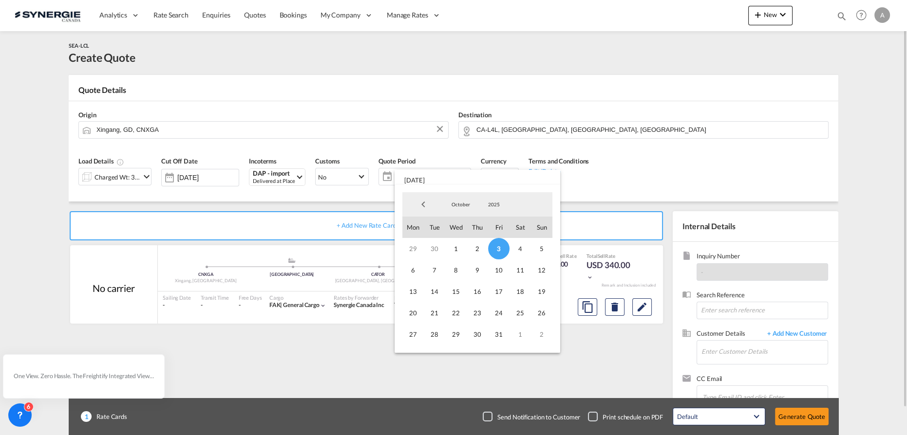
drag, startPoint x: 497, startPoint y: 337, endPoint x: 519, endPoint y: 331, distance: 22.8
click at [498, 337] on span "31" at bounding box center [498, 334] width 21 height 21
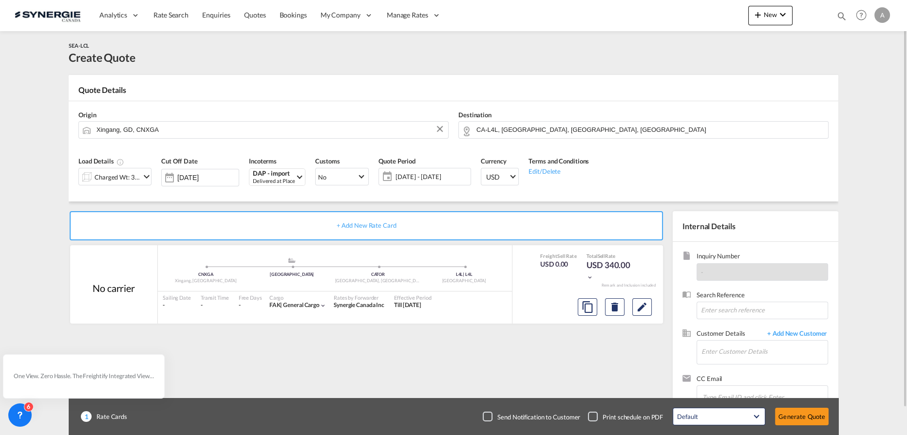
click at [625, 347] on div "+ Add New Rate Card No carrier added by you .a{fill:#aaa8ad;} .a{fill:#aaa8ad;}…" at bounding box center [368, 313] width 599 height 204
click at [636, 309] on md-icon "Edit" at bounding box center [642, 307] width 12 height 12
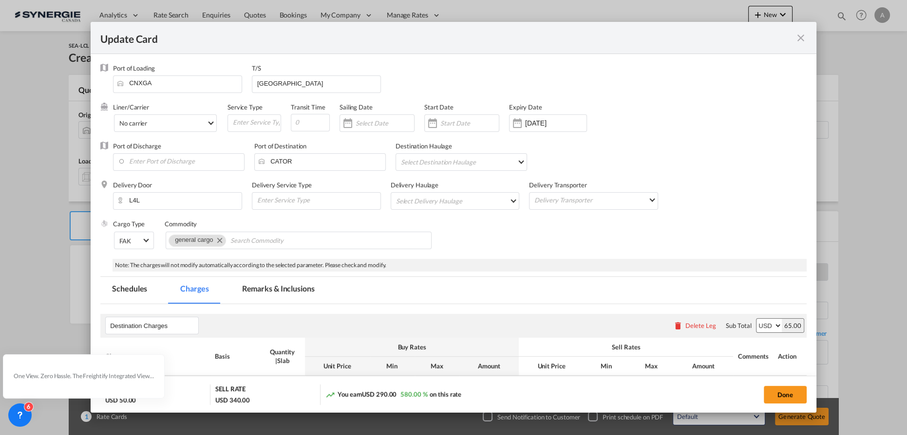
select select "flat"
select select "per_kg"
select select "per_shipment"
select select "per_pallet"
select select "per_bl"
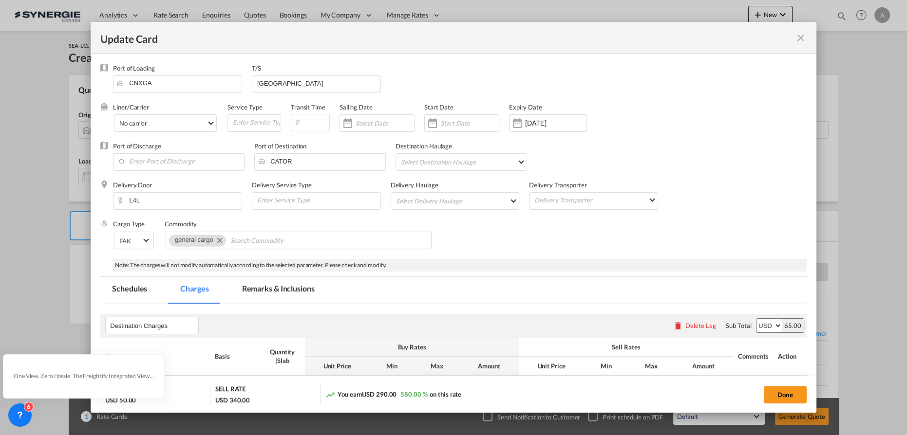
select select "per_bl"
select select "per_shipment"
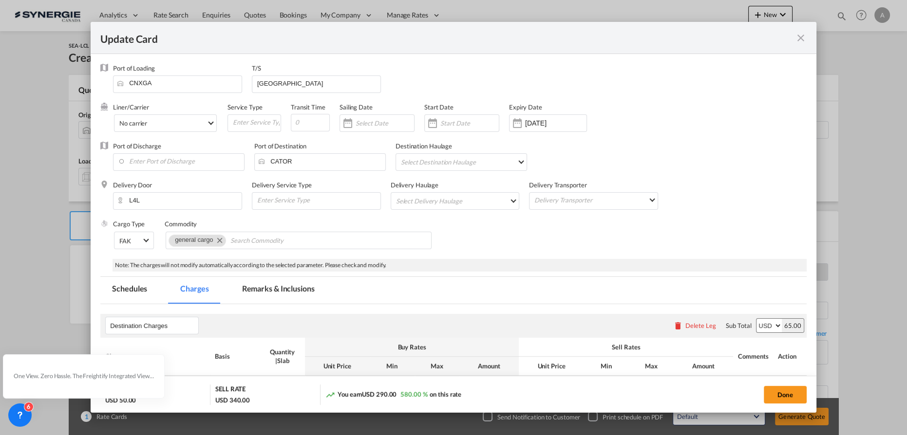
select select "per_shipment"
drag, startPoint x: 533, startPoint y: 124, endPoint x: 543, endPoint y: 136, distance: 16.3
click at [533, 124] on input "18 Aug 2026" at bounding box center [555, 123] width 61 height 8
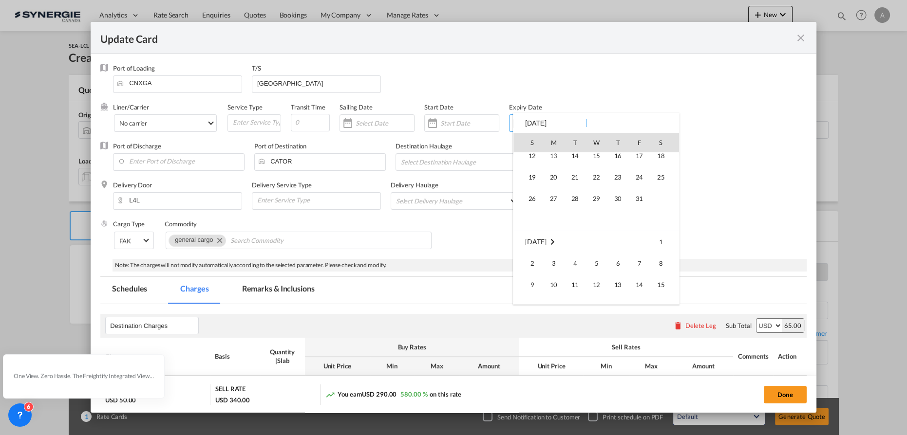
scroll to position [225653, 0]
drag, startPoint x: 638, startPoint y: 243, endPoint x: 487, endPoint y: 157, distance: 173.4
click at [638, 243] on span "31" at bounding box center [638, 242] width 19 height 19
type input "31 Oct 2025"
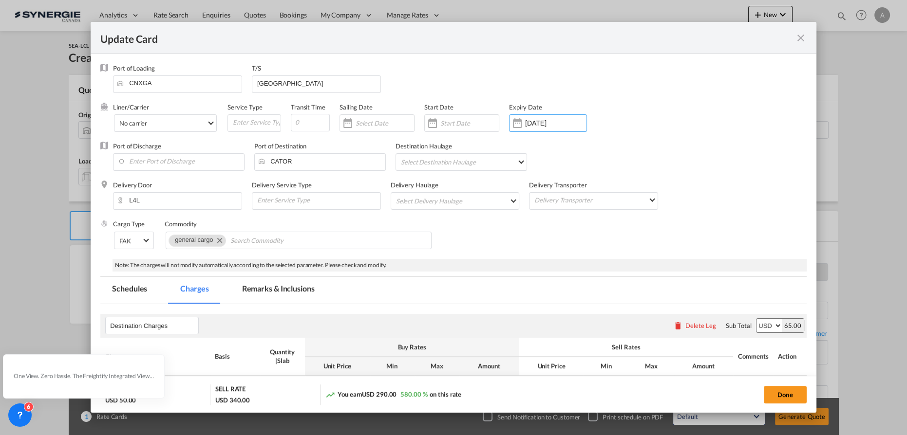
click at [470, 126] on input "Update CardPort of ..." at bounding box center [469, 123] width 58 height 8
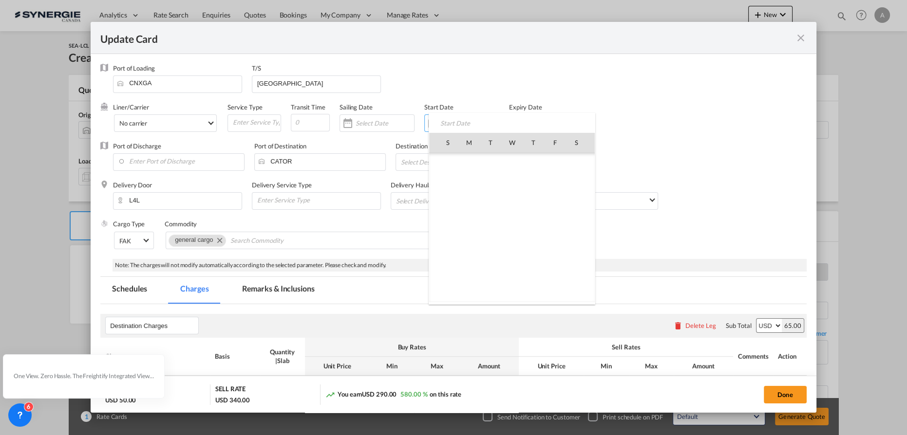
scroll to position [225647, 0]
click at [554, 166] on span "3" at bounding box center [554, 163] width 20 height 20
type input "03 Oct 2025"
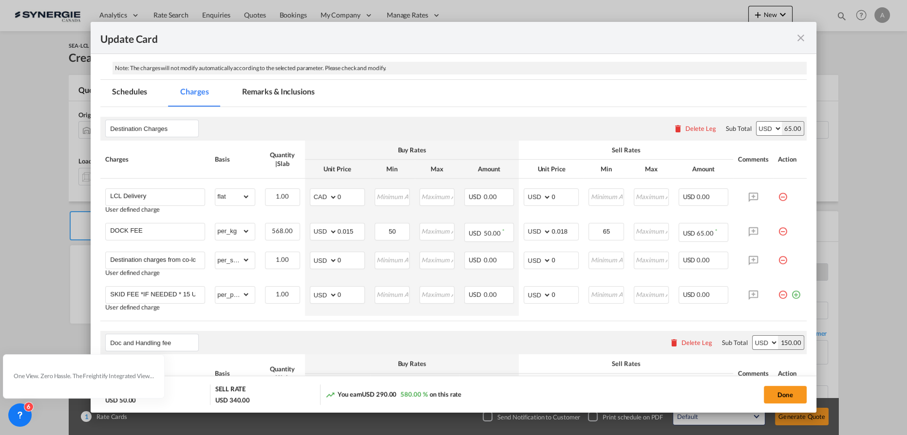
scroll to position [177, 0]
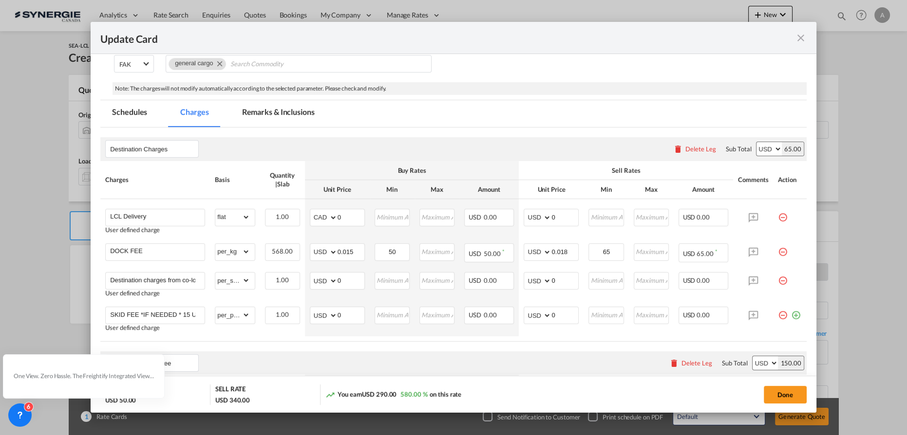
click at [278, 117] on md-tab-item "Remarks & Inclusions" at bounding box center [278, 113] width 96 height 27
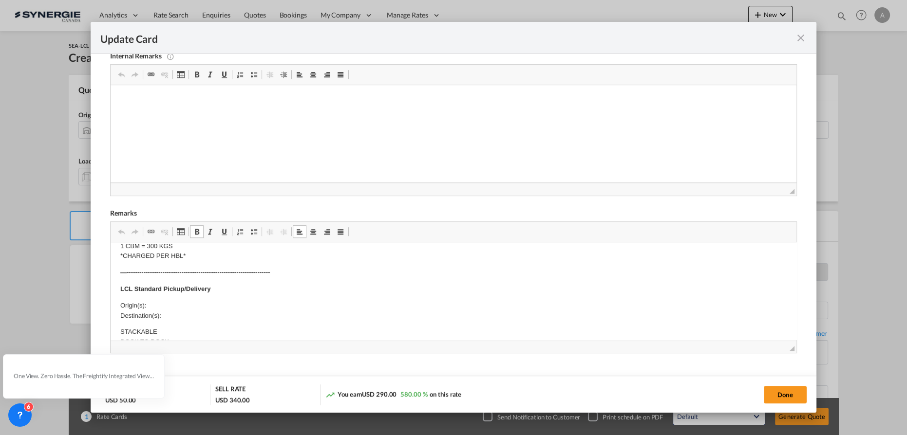
click at [188, 299] on body "E Manifest (ACI): Applicable if Synergie is responsible to submit Per E-manifes…" at bounding box center [453, 379] width 666 height 608
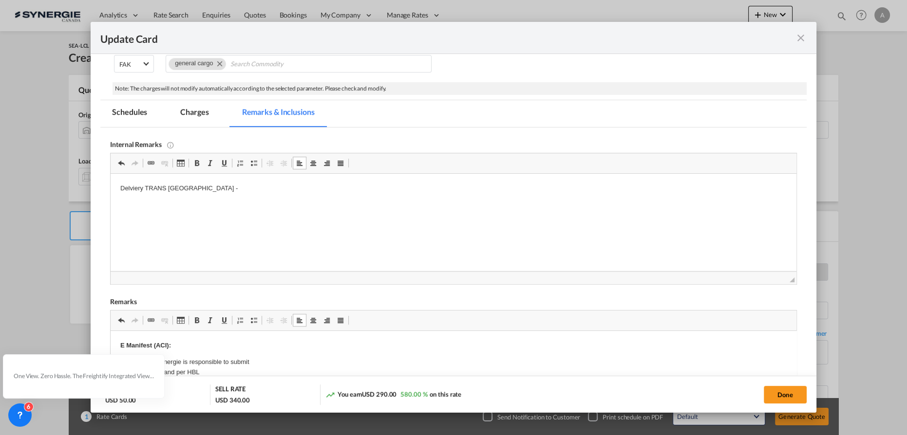
drag, startPoint x: 132, startPoint y: 187, endPoint x: 170, endPoint y: 198, distance: 39.3
click at [132, 187] on p "Delviery TRANS ONTARIO -" at bounding box center [453, 189] width 666 height 10
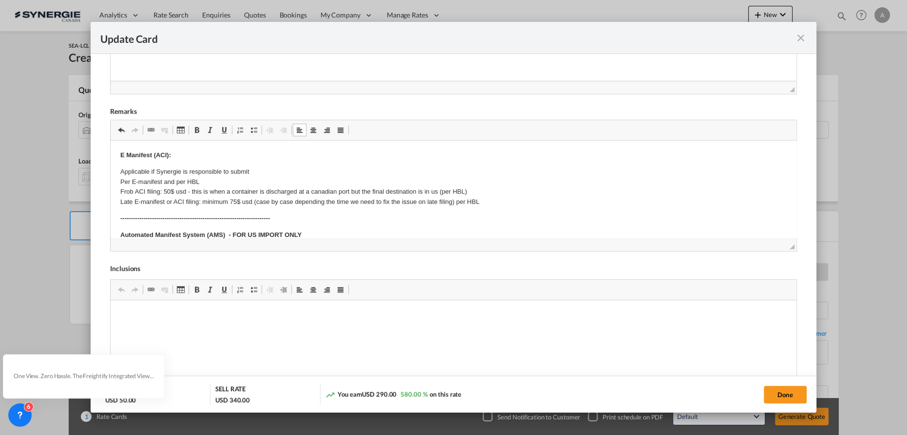
scroll to position [398, 0]
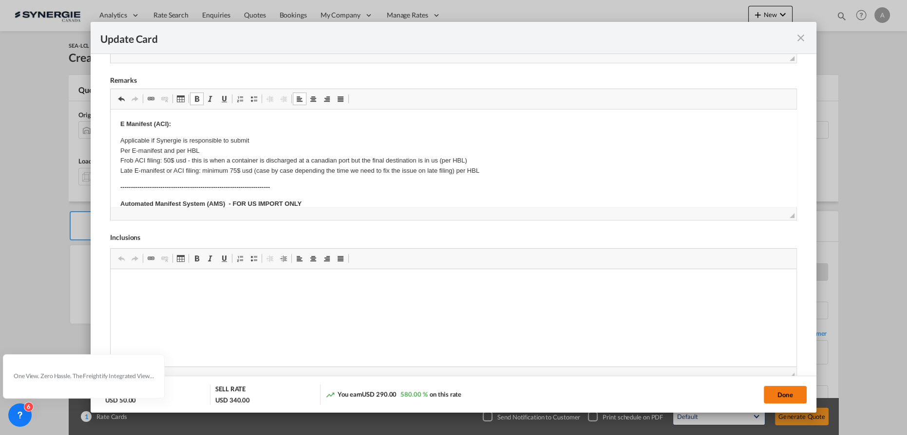
click at [774, 393] on button "Done" at bounding box center [784, 395] width 43 height 18
type input "02 Oct 2025"
type input "30 Oct 2025"
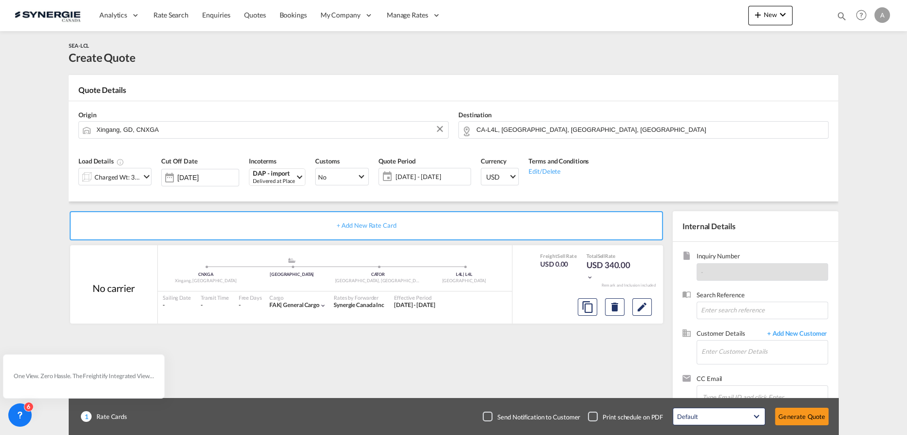
scroll to position [118, 0]
click at [740, 352] on input "Enter Customer Details" at bounding box center [764, 352] width 126 height 22
click at [731, 345] on input "Enter Customer Details" at bounding box center [764, 352] width 126 height 22
click at [821, 329] on span "+ Add New Customer" at bounding box center [795, 334] width 66 height 11
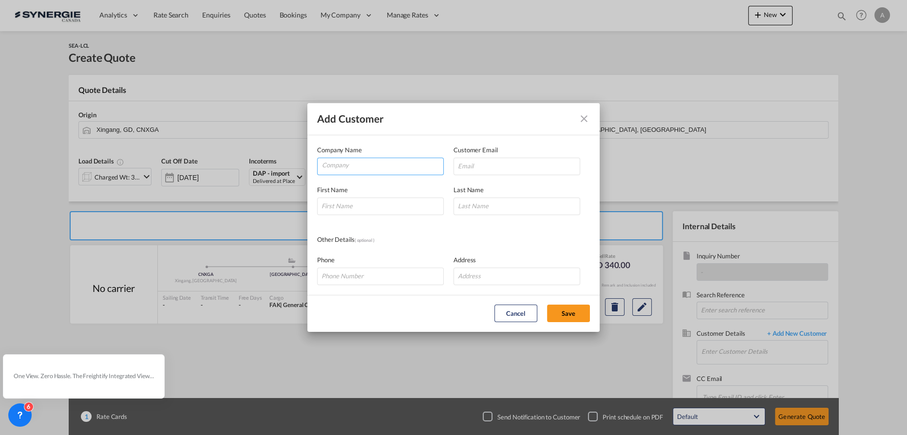
click at [348, 166] on input "Company" at bounding box center [382, 165] width 121 height 15
type input "HLT LOGISTICS"
paste input "bryan.yang@hlt-tw.com"
type input "bryan.yang@hlt-tw.com"
type input "BRYAN"
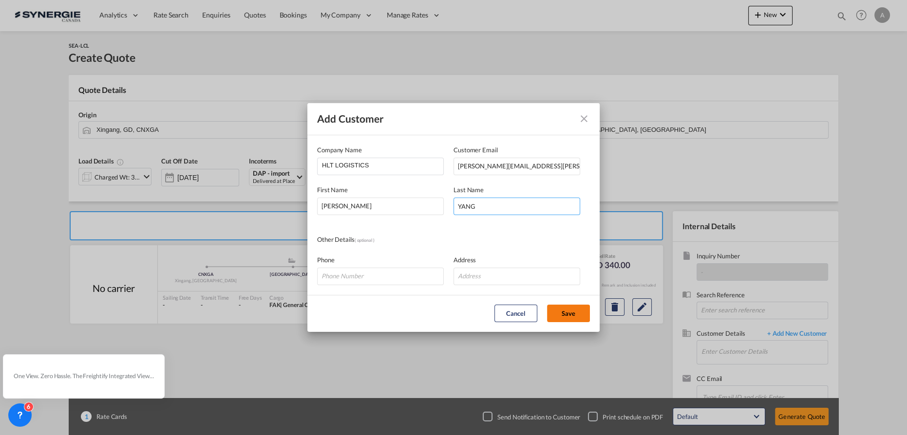
type input "YANG"
click at [555, 314] on button "Save" at bounding box center [568, 314] width 43 height 18
type input "HLT LOGISTICS, BRYAN YANG, bryan.yang@hlt-tw.com"
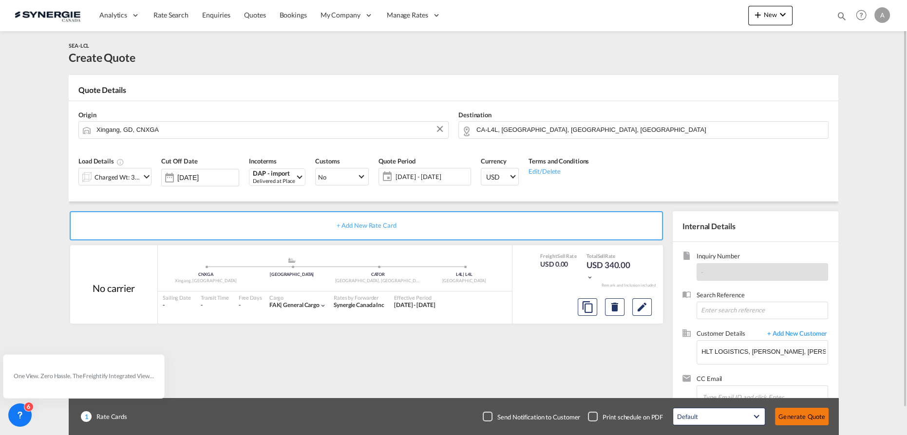
click at [804, 416] on button "Generate Quote" at bounding box center [802, 417] width 54 height 18
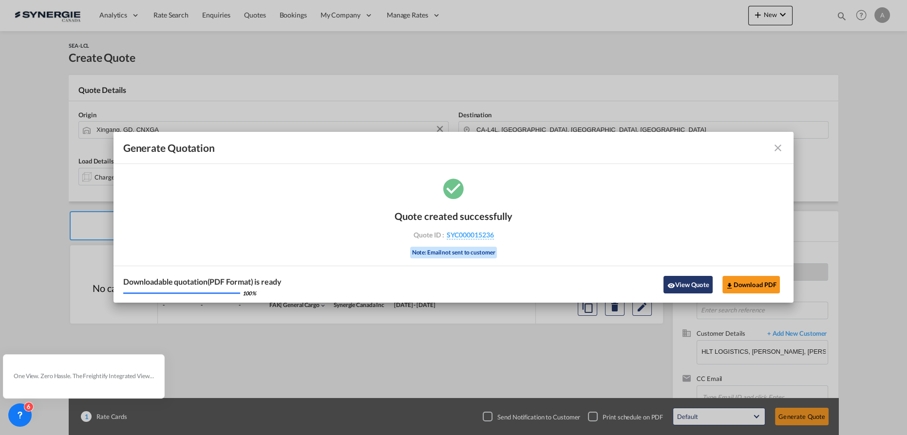
click at [670, 282] on md-icon "icon-eye" at bounding box center [670, 286] width 8 height 8
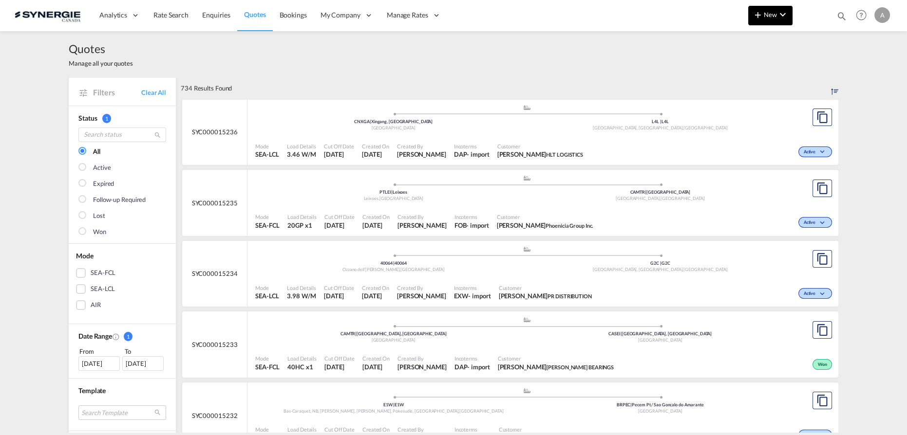
drag, startPoint x: 835, startPoint y: 17, endPoint x: 784, endPoint y: 23, distance: 51.1
click at [835, 17] on div "Bookings Quotes Enquiries Help Resources Product Release A My Profile Logout" at bounding box center [861, 15] width 62 height 30
click at [839, 15] on md-icon "icon-magnify" at bounding box center [841, 16] width 11 height 11
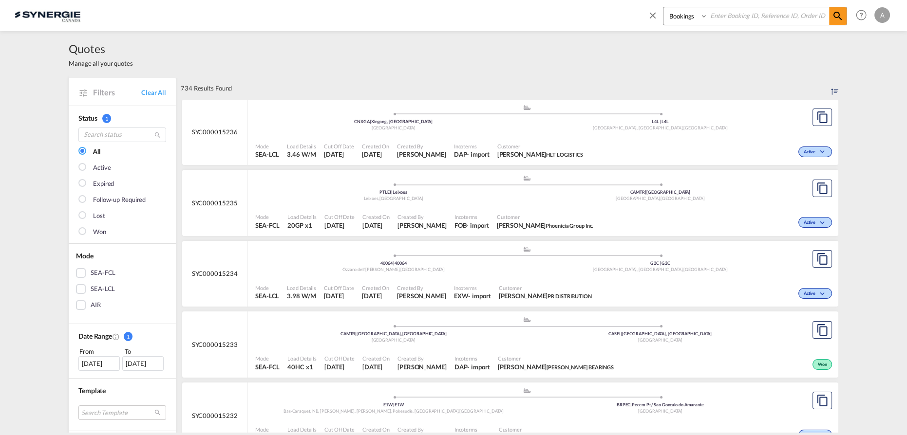
click at [692, 20] on select "Bookings Quotes Enquiries" at bounding box center [686, 16] width 46 height 18
select select "Quotes"
click at [663, 7] on select "Bookings Quotes Enquiries" at bounding box center [686, 16] width 46 height 18
click at [742, 20] on input at bounding box center [767, 15] width 121 height 17
type input "15189"
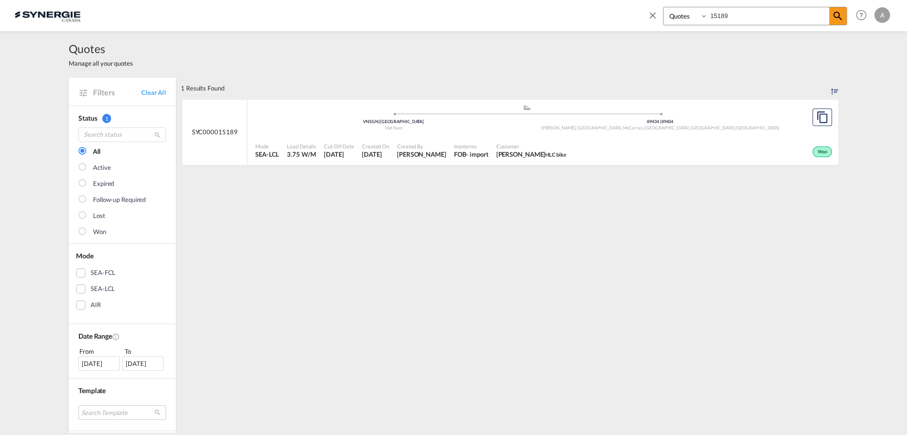
click at [637, 149] on div "Won" at bounding box center [702, 151] width 264 height 24
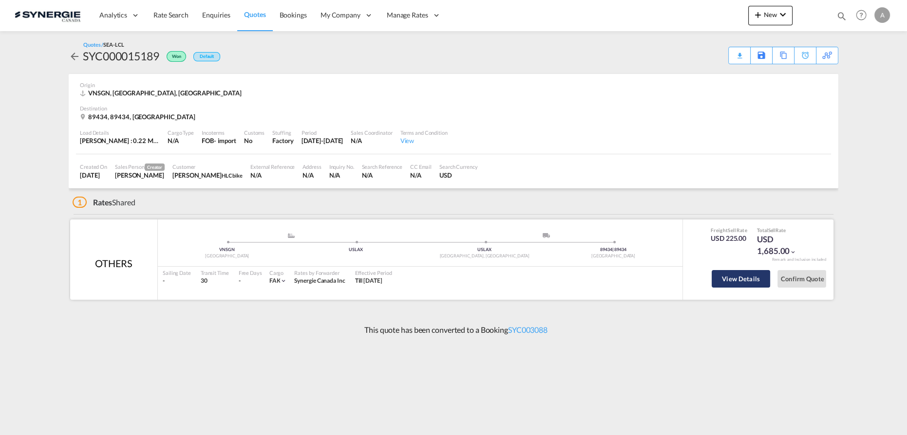
click at [745, 274] on button "View Details" at bounding box center [740, 279] width 58 height 18
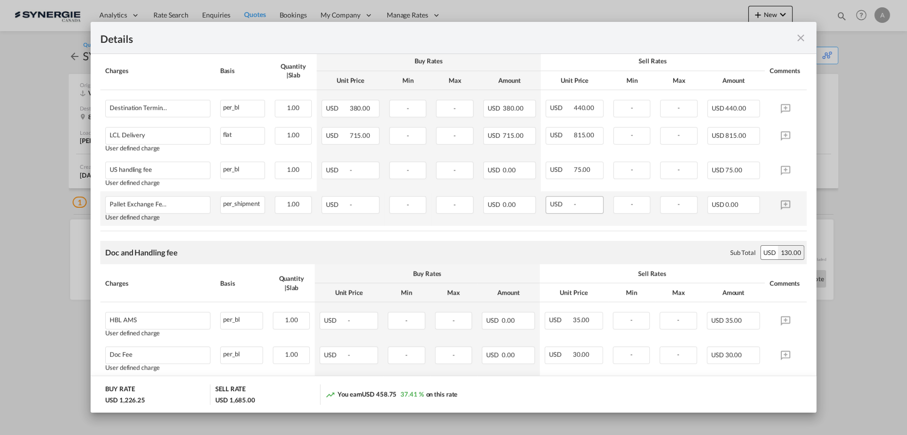
scroll to position [310, 0]
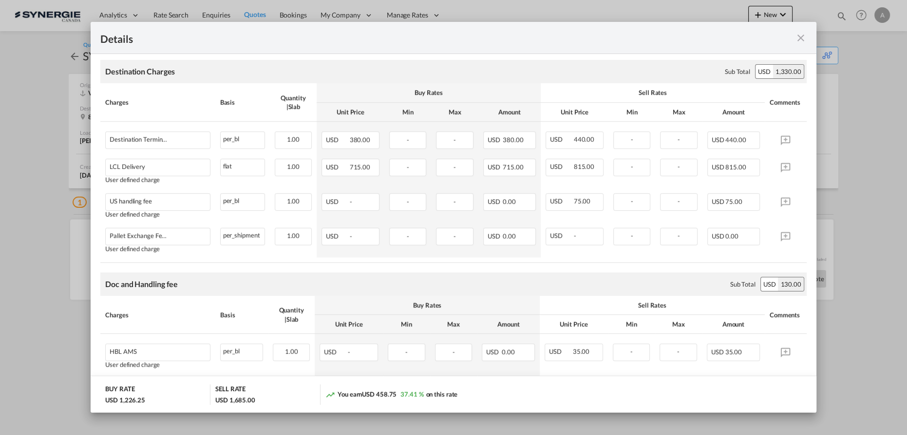
click at [796, 40] on md-icon "icon-close fg-AAA8AD m-0 cursor" at bounding box center [801, 38] width 12 height 12
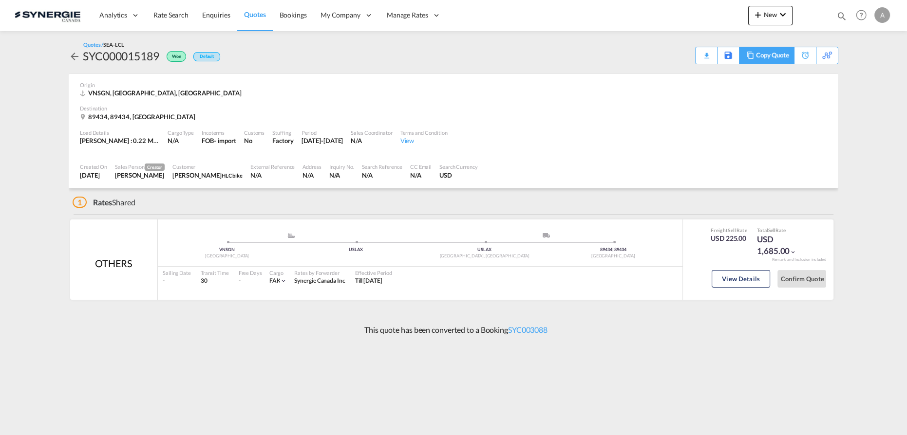
click at [777, 58] on div "Copy Quote" at bounding box center [772, 55] width 33 height 17
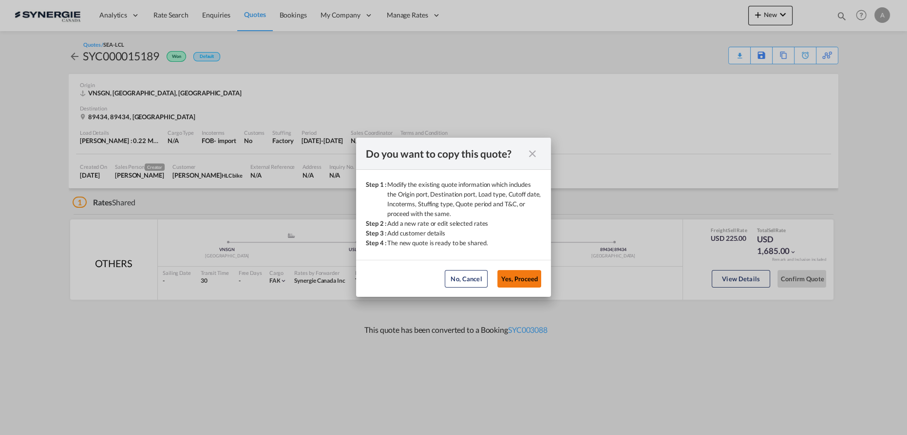
click at [521, 277] on button "Yes, Proceed" at bounding box center [519, 279] width 44 height 18
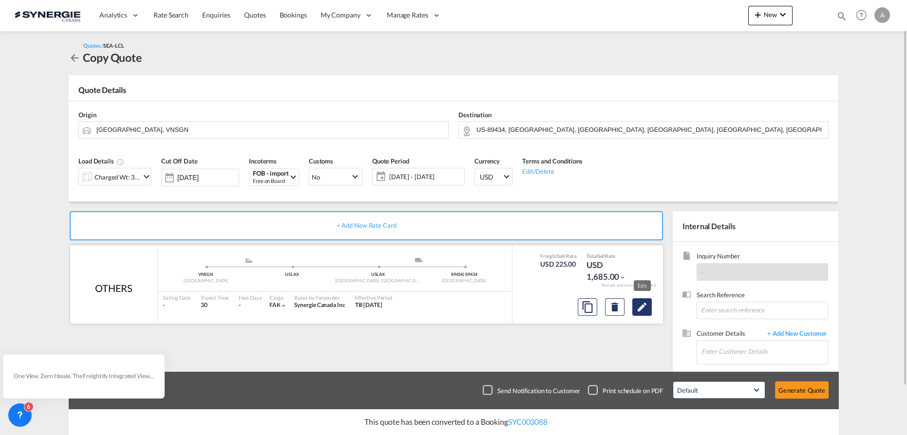
click at [641, 310] on md-icon "Edit" at bounding box center [642, 307] width 12 height 12
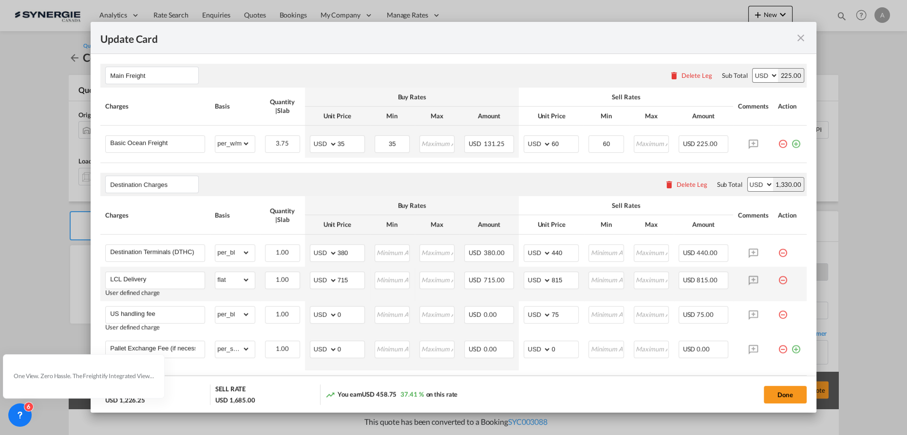
scroll to position [310, 0]
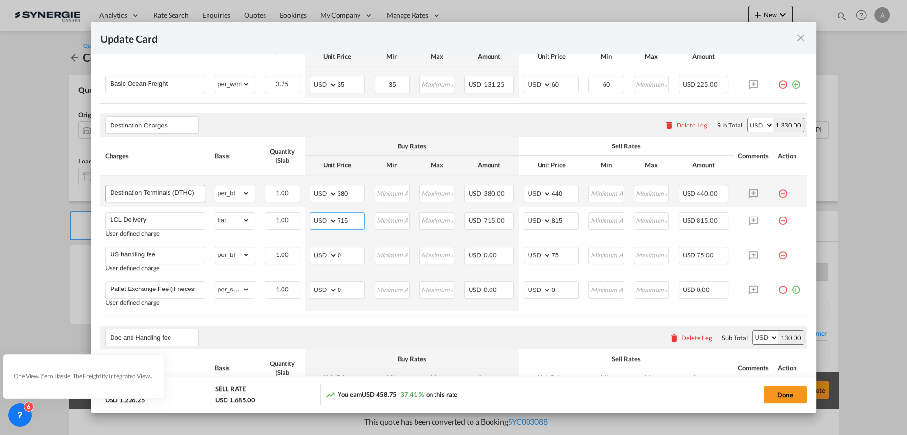
drag, startPoint x: 352, startPoint y: 219, endPoint x: 170, endPoint y: 184, distance: 184.5
click at [218, 198] on tbody "Destination Terminals (DTHC) Please Enter Already Exists gross_weight volumetri…" at bounding box center [453, 243] width 706 height 136
type input "472"
type input "570"
click at [779, 392] on button "Done" at bounding box center [784, 395] width 43 height 18
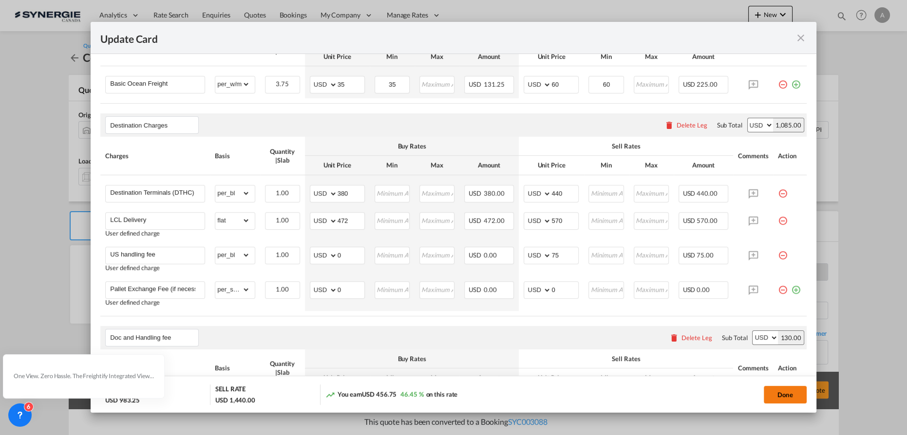
type input "13 Oct 2025"
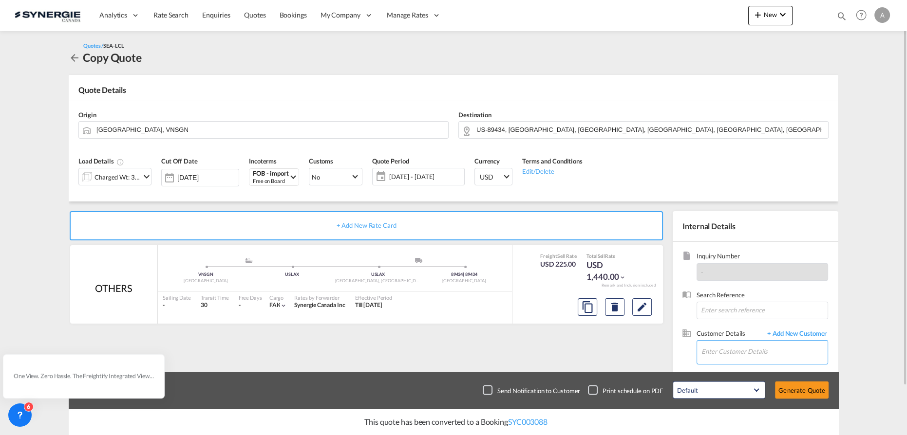
click at [725, 357] on input "Enter Customer Details" at bounding box center [764, 352] width 126 height 22
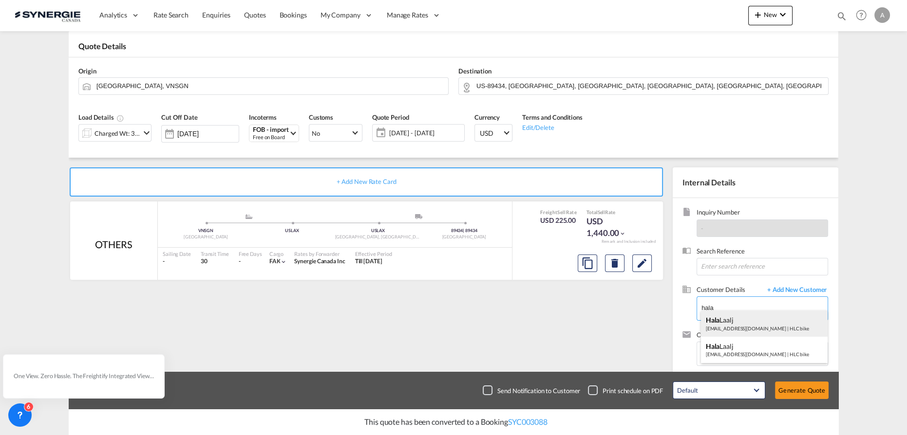
click at [754, 331] on div "Hala Laalj hlaalj@hlc.bike | HLC bike" at bounding box center [764, 324] width 127 height 26
type input "HLC bike, Hala Laalj, hlaalj@hlc.bike"
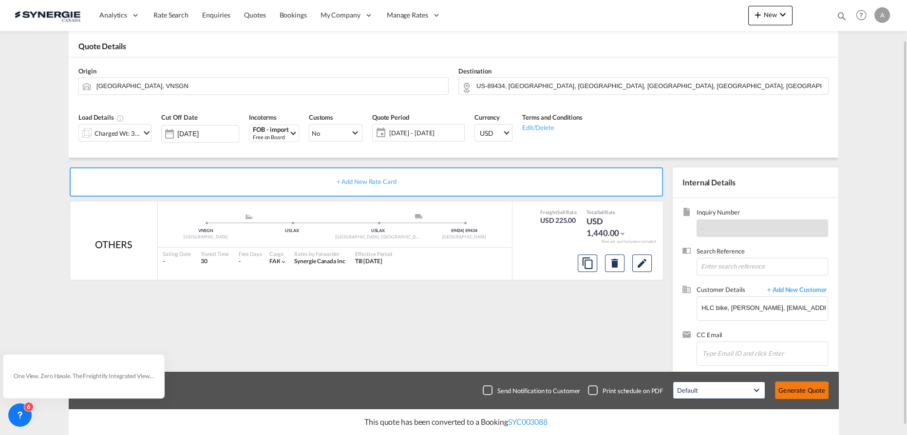
click at [801, 391] on button "Generate Quote" at bounding box center [802, 391] width 54 height 18
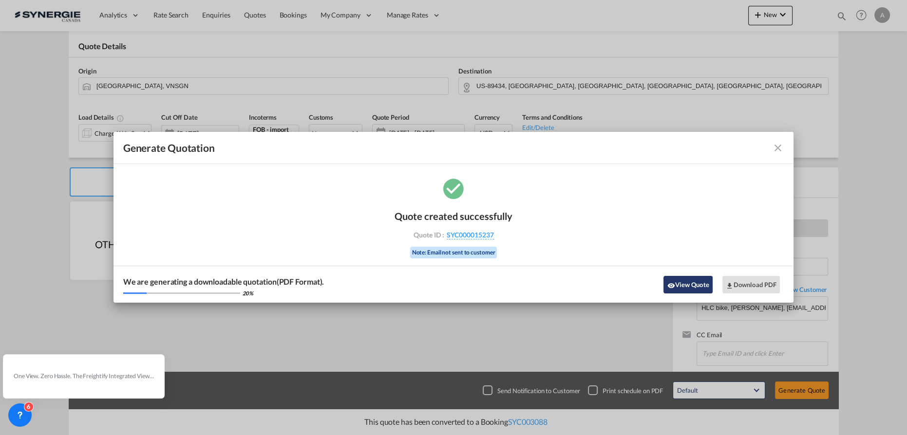
drag, startPoint x: 680, startPoint y: 287, endPoint x: 688, endPoint y: 279, distance: 11.0
click at [680, 287] on button "View Quote" at bounding box center [687, 285] width 49 height 18
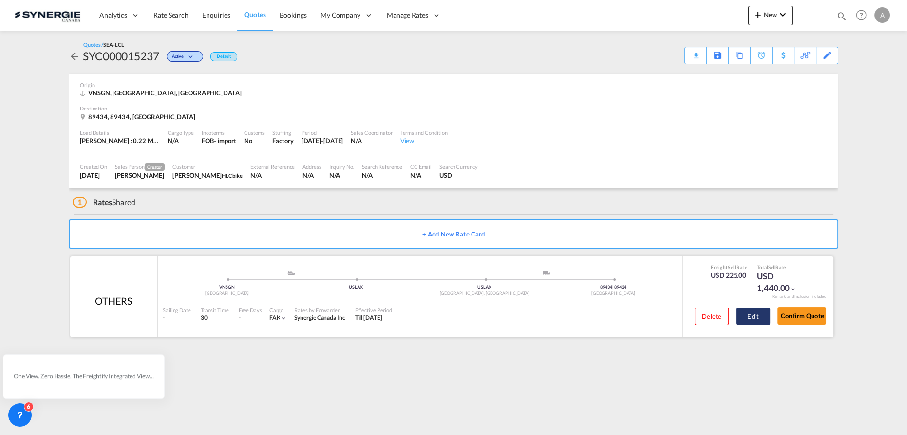
click at [757, 314] on button "Edit" at bounding box center [753, 317] width 34 height 18
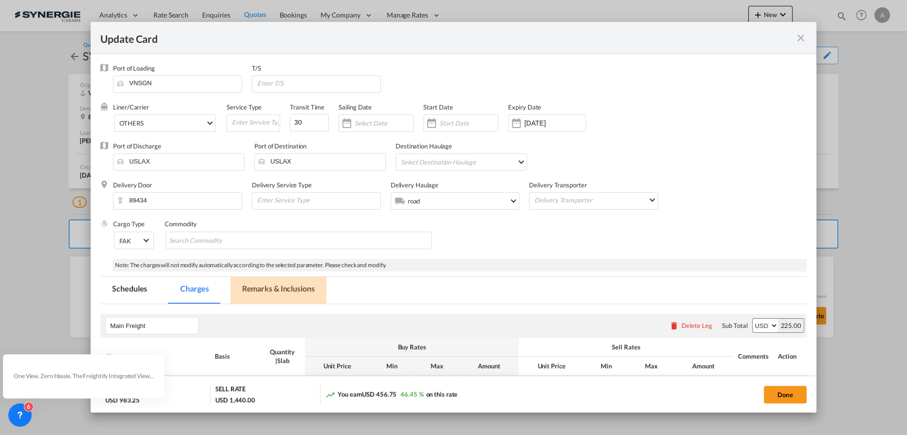
click at [299, 295] on md-tab-item "Remarks & Inclusions" at bounding box center [278, 290] width 96 height 27
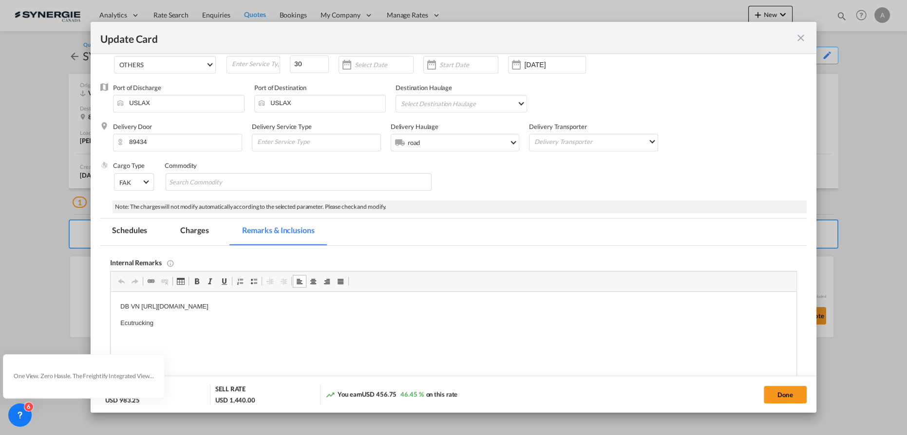
click at [169, 325] on p "Ecutrucking" at bounding box center [453, 323] width 666 height 10
click at [180, 233] on md-tab-item "Charges" at bounding box center [194, 232] width 52 height 27
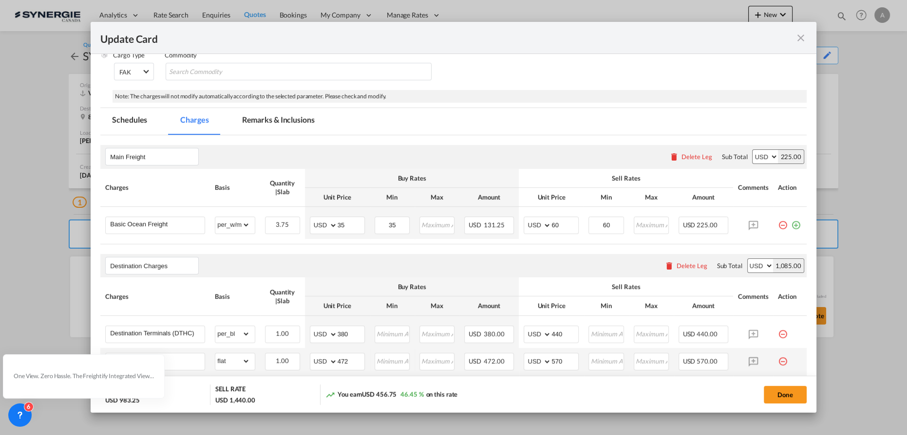
scroll to position [191, 0]
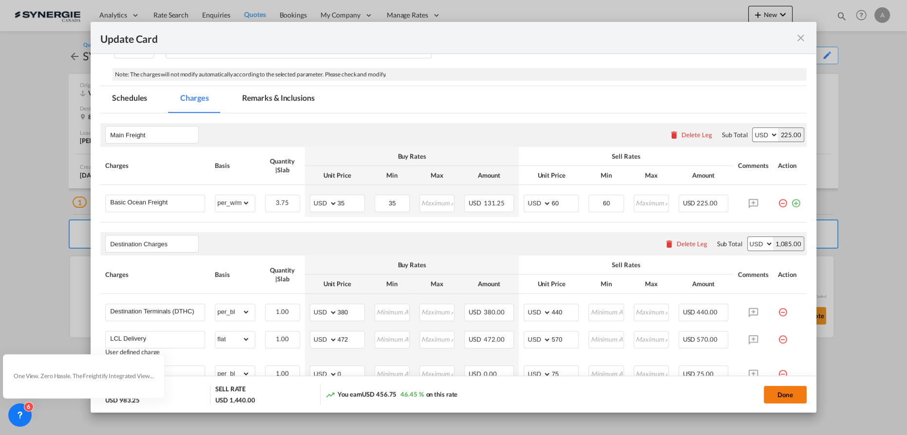
click at [788, 392] on button "Done" at bounding box center [784, 395] width 43 height 18
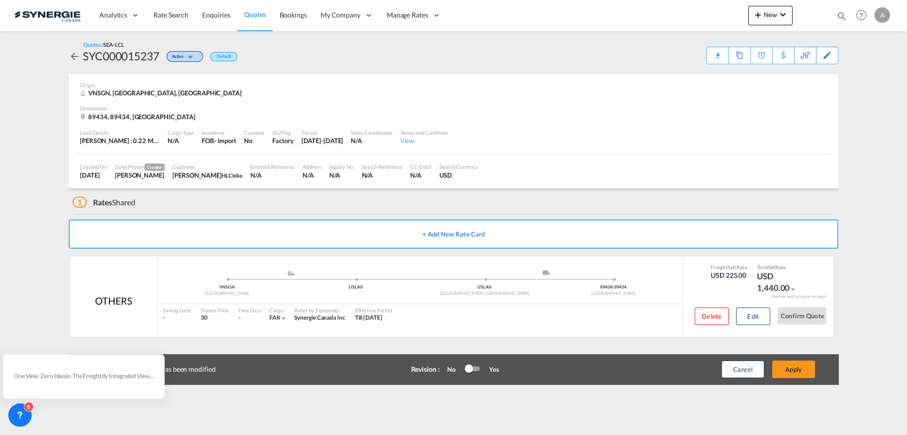
type input "13 Oct 2025"
click at [783, 373] on button "Apply" at bounding box center [793, 370] width 43 height 18
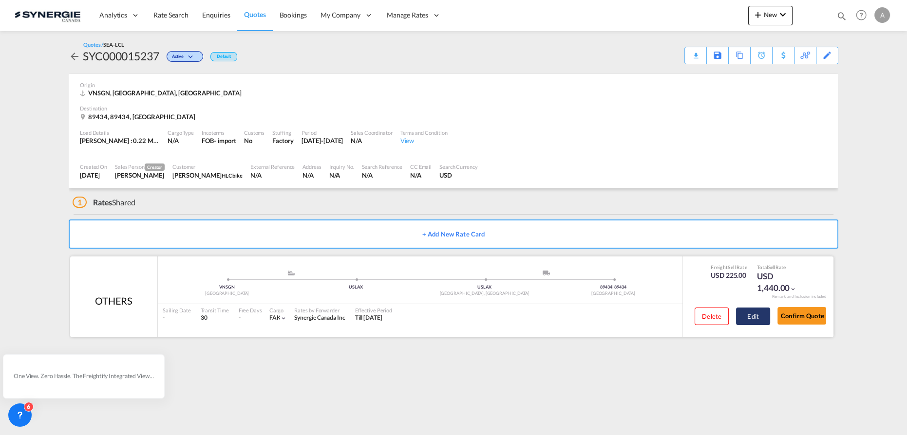
click at [755, 310] on button "Edit" at bounding box center [753, 317] width 34 height 18
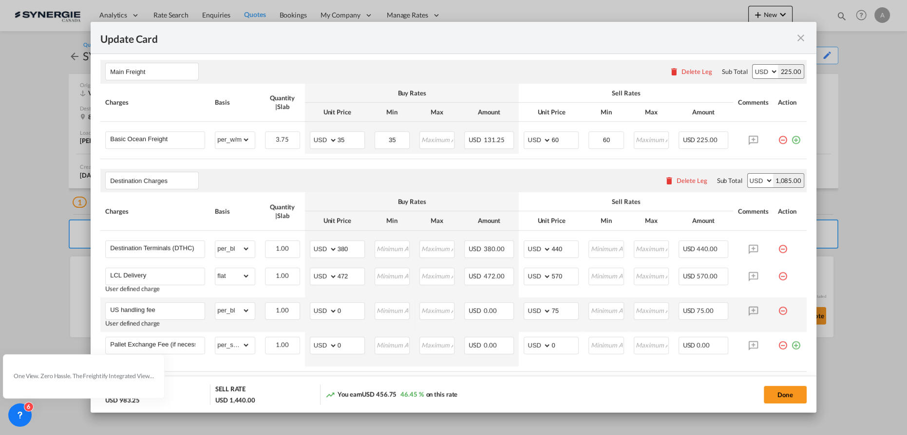
scroll to position [265, 0]
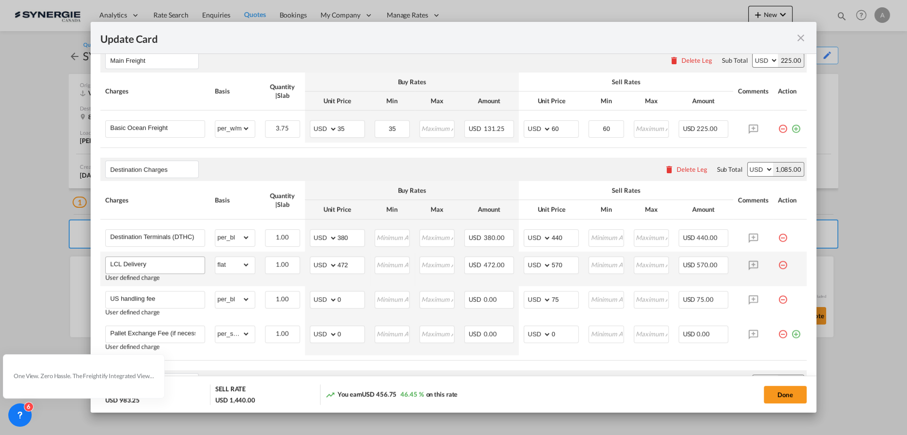
click at [166, 271] on div "LCL Delivery" at bounding box center [155, 266] width 100 height 18
click at [167, 266] on input "LCL Delivery" at bounding box center [157, 264] width 94 height 15
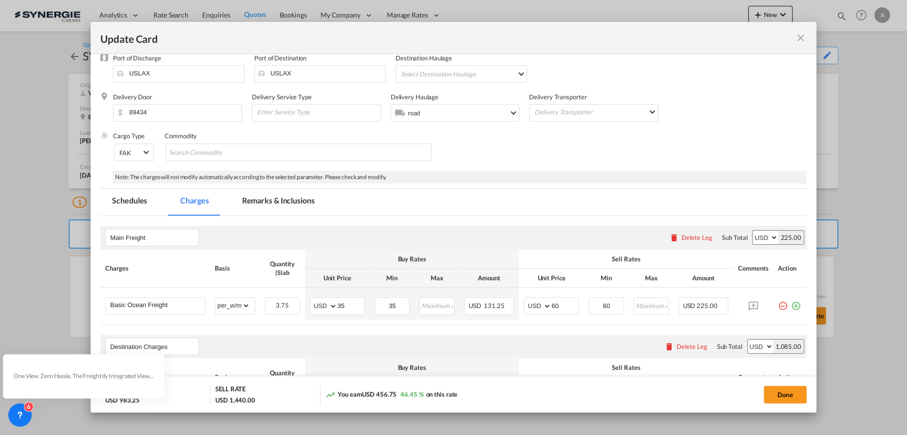
type input "LCL Delivery - for palletized cargo -estimated 2 pallets"
click at [265, 204] on md-tab-item "Remarks & Inclusions" at bounding box center [278, 202] width 96 height 27
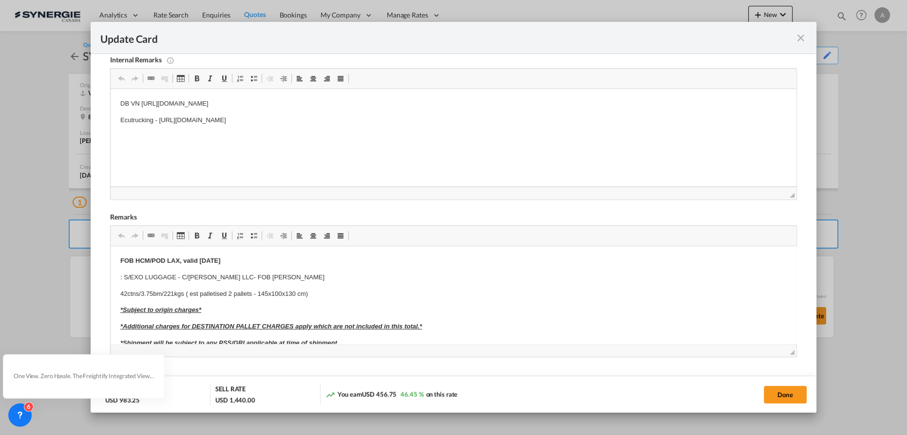
scroll to position [295, 0]
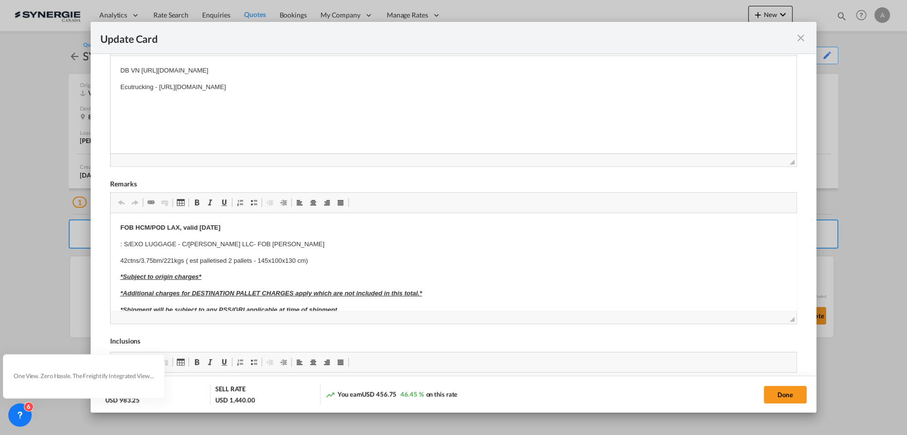
click at [762, 395] on div "Done" at bounding box center [671, 395] width 271 height 20
drag, startPoint x: 785, startPoint y: 396, endPoint x: 788, endPoint y: 385, distance: 11.5
click at [786, 396] on button "Done" at bounding box center [784, 395] width 43 height 18
type input "13 Oct 2025"
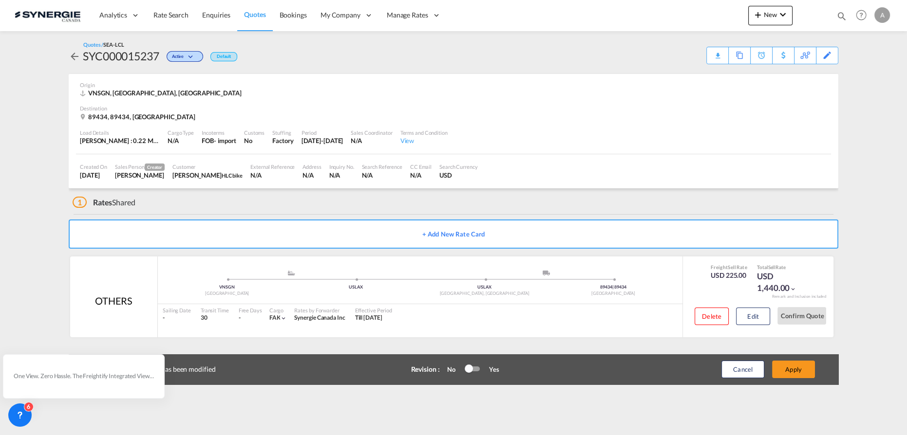
scroll to position [118, 0]
click at [789, 365] on button "Apply" at bounding box center [793, 370] width 43 height 18
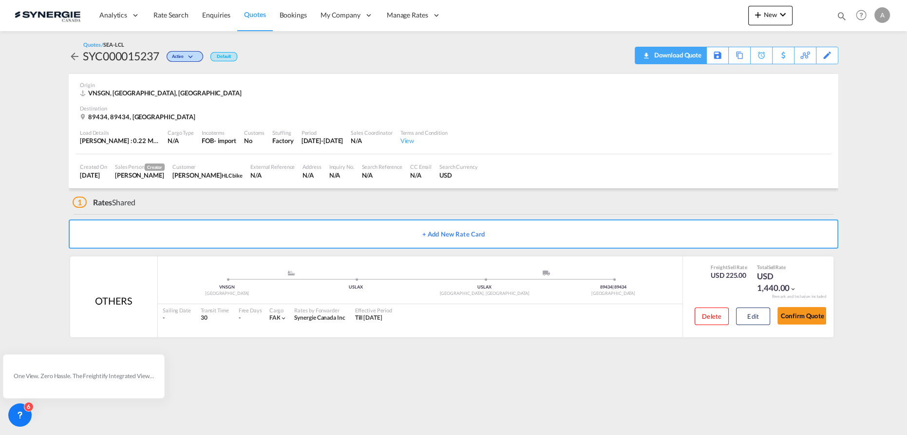
click at [688, 56] on div "Download Quote" at bounding box center [676, 55] width 50 height 16
click at [744, 319] on button "Edit" at bounding box center [753, 317] width 34 height 18
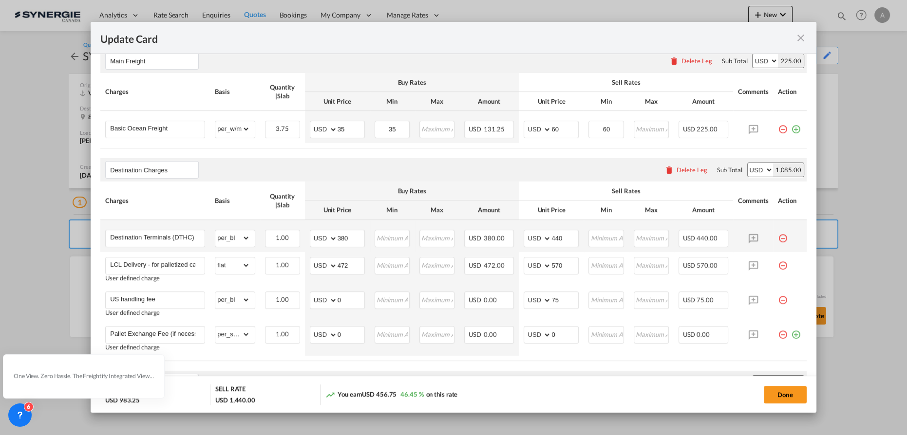
scroll to position [221, 0]
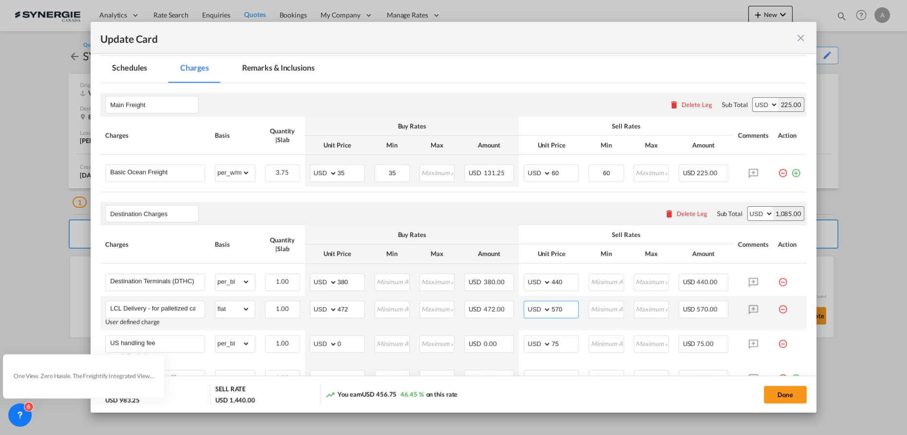
drag, startPoint x: 564, startPoint y: 309, endPoint x: 460, endPoint y: 308, distance: 104.2
click at [475, 310] on tr "LCL Delivery - for palletized cargo -estimated 2 pallets User defined charge Pl…" at bounding box center [453, 313] width 706 height 35
type input "600"
click at [785, 397] on button "Done" at bounding box center [784, 395] width 43 height 18
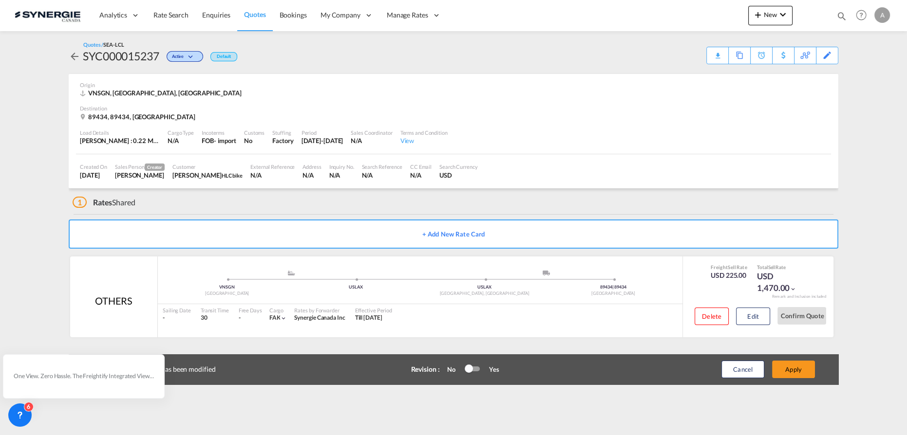
type input "13 Oct 2025"
click at [797, 376] on button "Apply" at bounding box center [793, 370] width 43 height 18
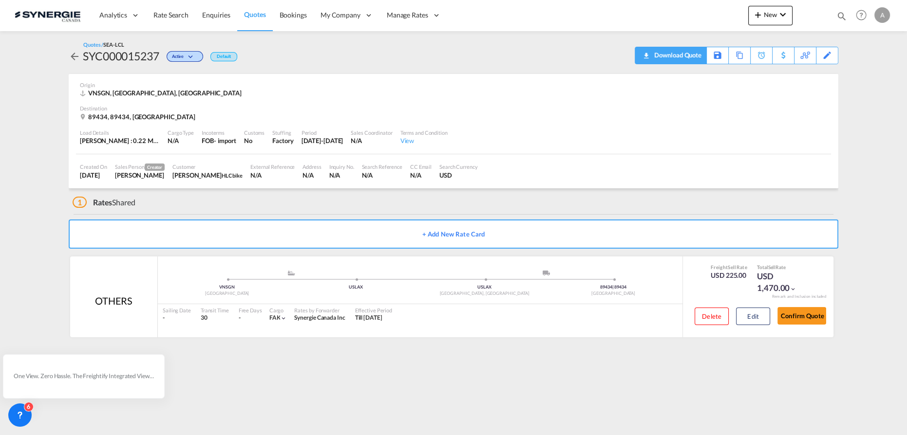
click at [691, 54] on div "Download Quote" at bounding box center [676, 55] width 50 height 16
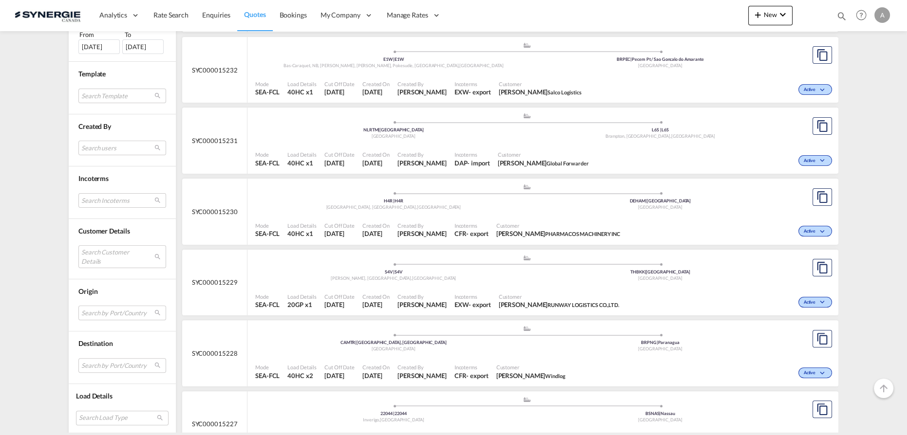
scroll to position [354, 0]
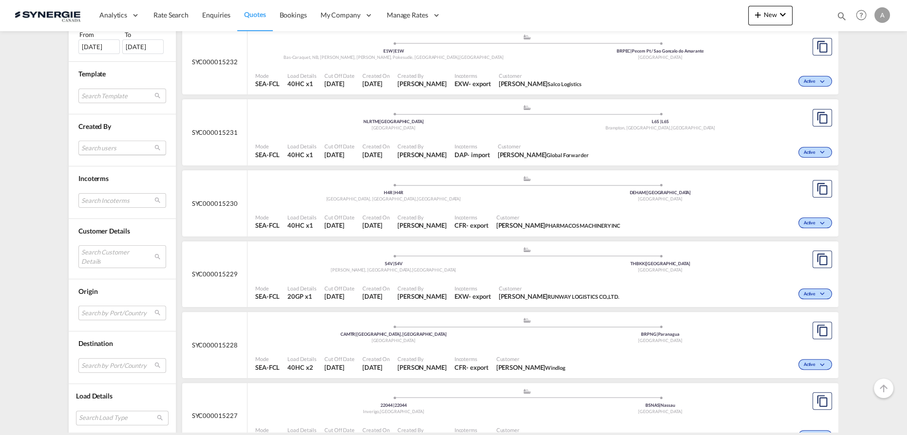
click at [114, 144] on md-select "Search users [PERSON_NAME] [PERSON_NAME][EMAIL_ADDRESS][DOMAIN_NAME] [PERSON_NA…" at bounding box center [122, 148] width 88 height 15
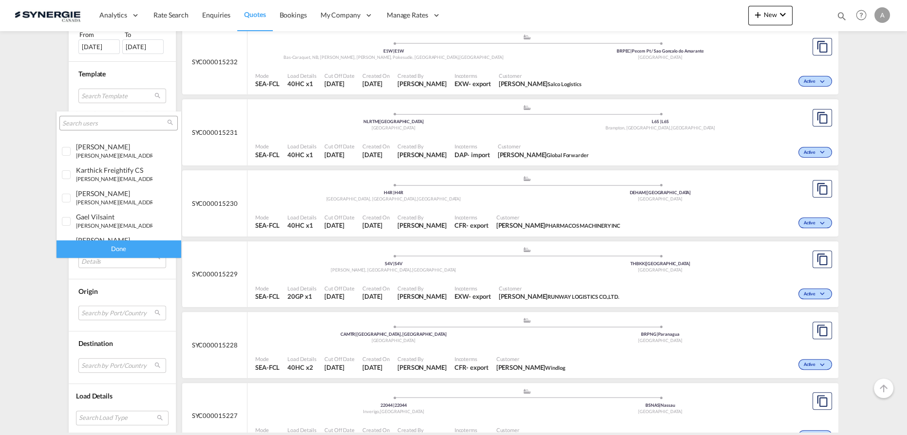
scroll to position [177, 0]
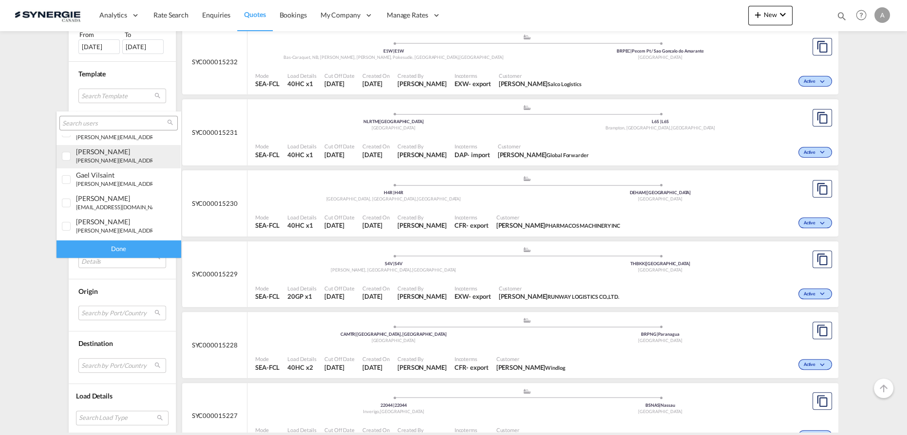
click at [99, 153] on div "[PERSON_NAME]" at bounding box center [114, 152] width 76 height 8
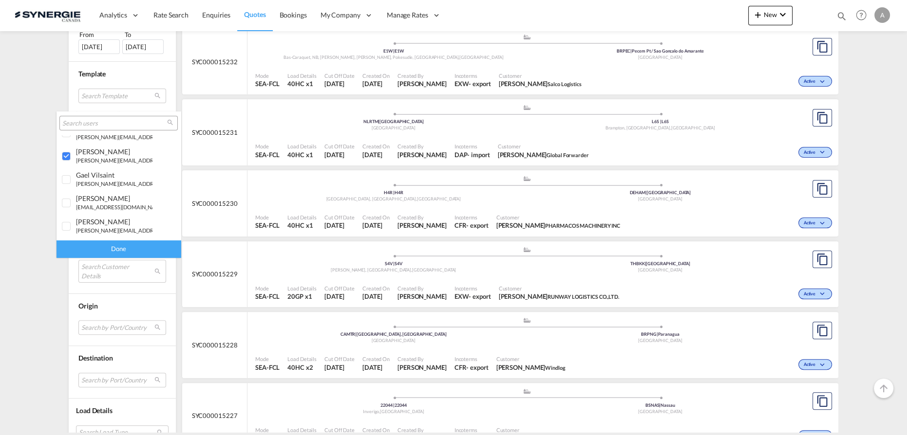
click at [122, 247] on div "Done" at bounding box center [118, 249] width 124 height 17
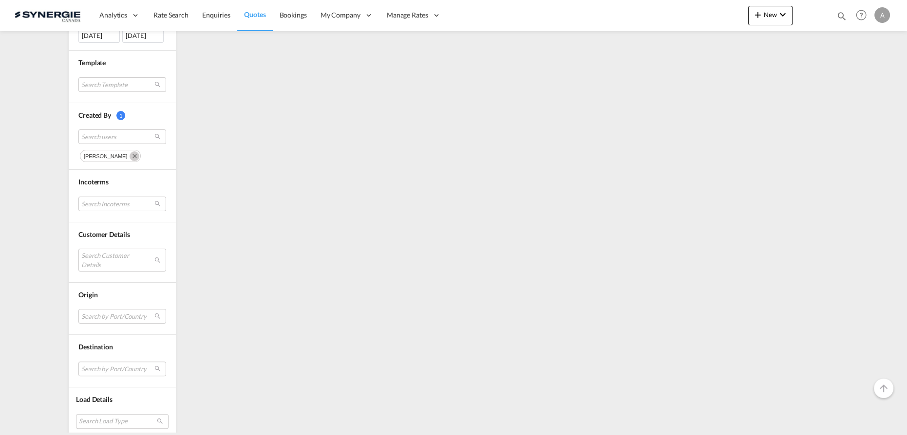
scroll to position [331, 0]
click at [101, 251] on md-select "Search Customer Details user name user [PERSON_NAME] [PERSON_NAME][EMAIL_ADDRES…" at bounding box center [122, 257] width 88 height 22
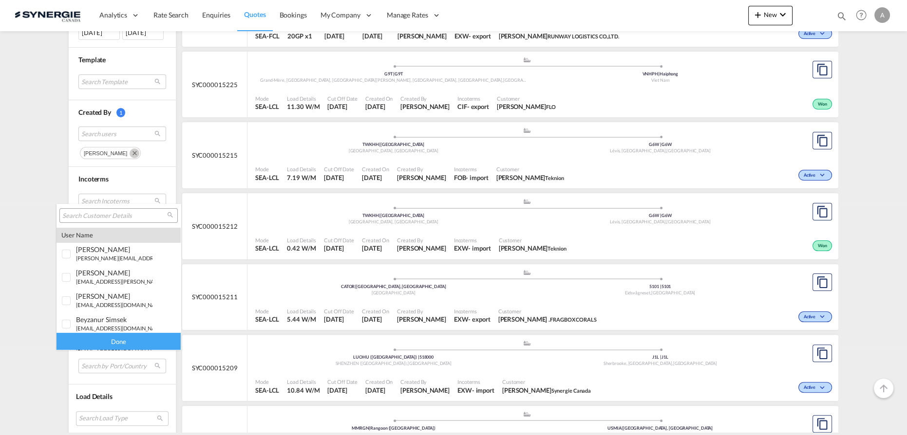
click at [108, 217] on input "search" at bounding box center [114, 216] width 105 height 9
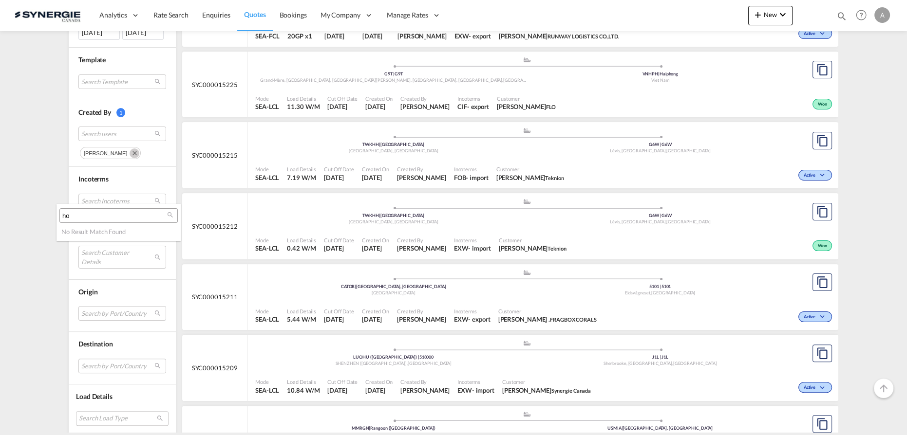
type input "h"
type input "hala"
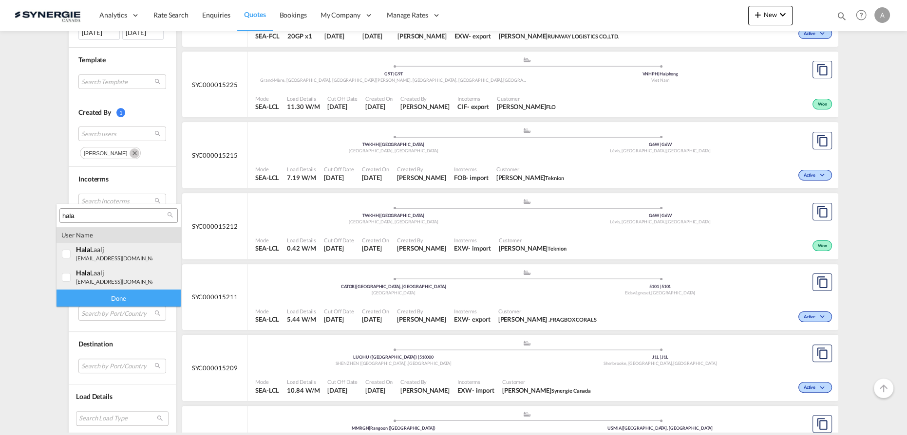
drag, startPoint x: 71, startPoint y: 249, endPoint x: 71, endPoint y: 274, distance: 24.3
click at [71, 250] on div at bounding box center [67, 255] width 10 height 10
click at [71, 276] on div at bounding box center [67, 278] width 10 height 10
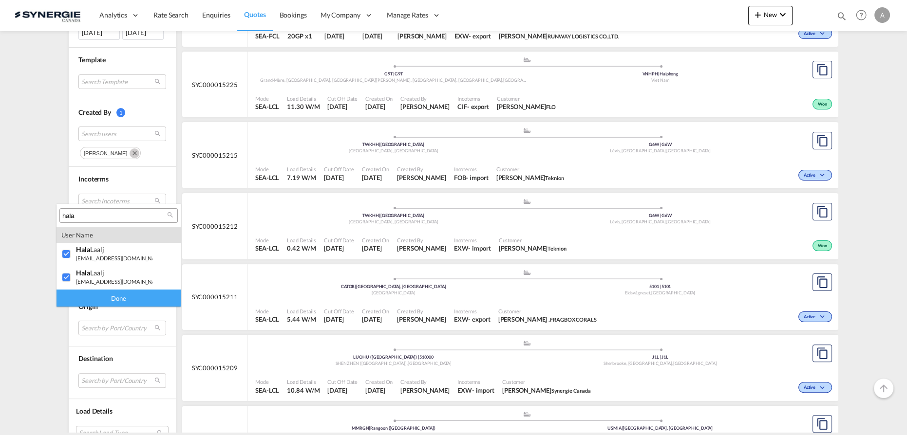
click at [100, 298] on div "Done" at bounding box center [118, 298] width 124 height 17
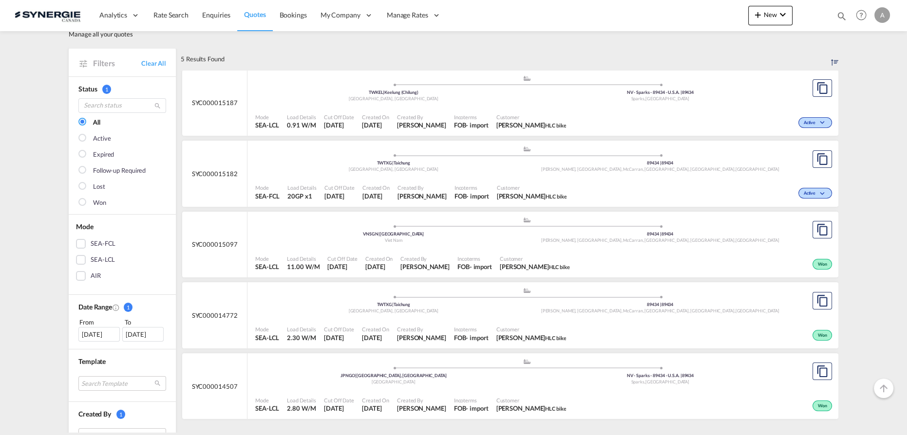
scroll to position [44, 0]
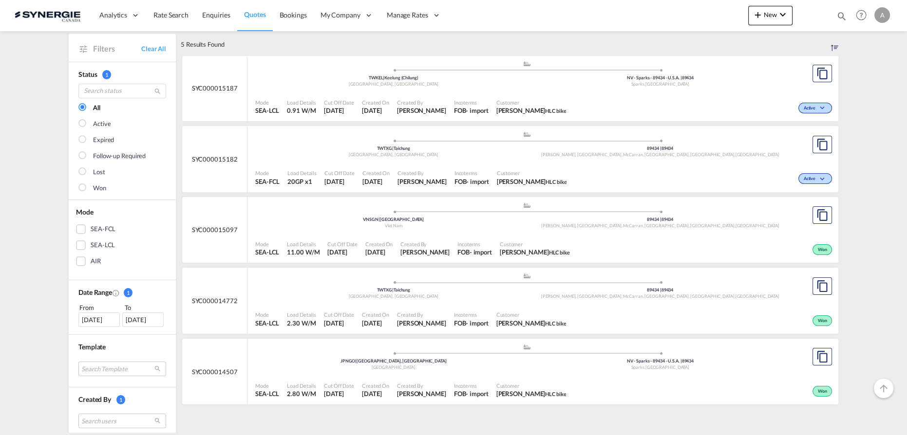
click at [458, 301] on div ".a{fill:#aaa8ad;} .a{fill:#aaa8ad;} TWTXG | Taichung Taiwan, Province of China …" at bounding box center [526, 289] width 543 height 32
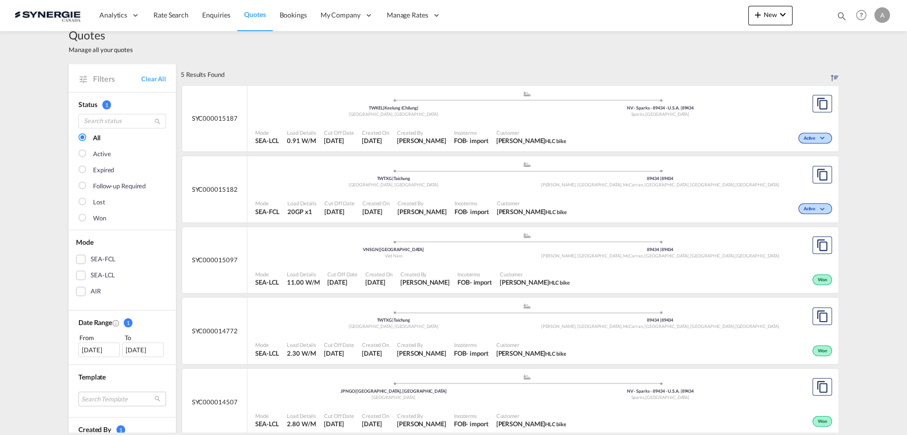
scroll to position [0, 0]
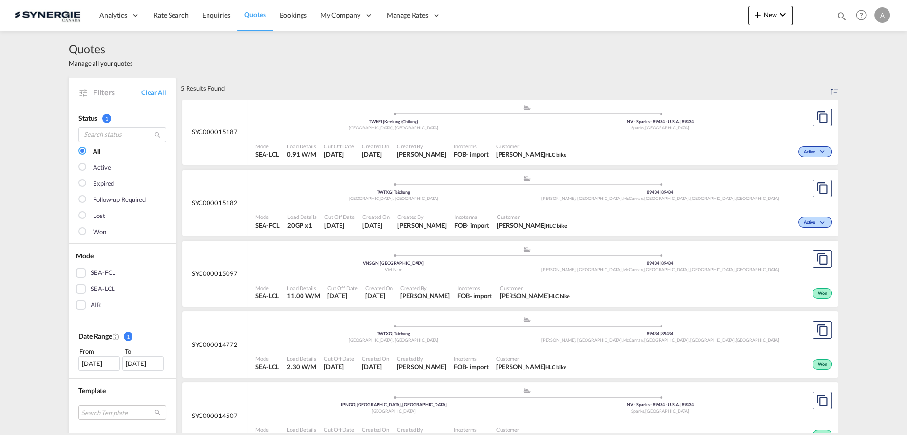
click at [496, 150] on span "Hala Laalj HLC bike" at bounding box center [531, 154] width 70 height 9
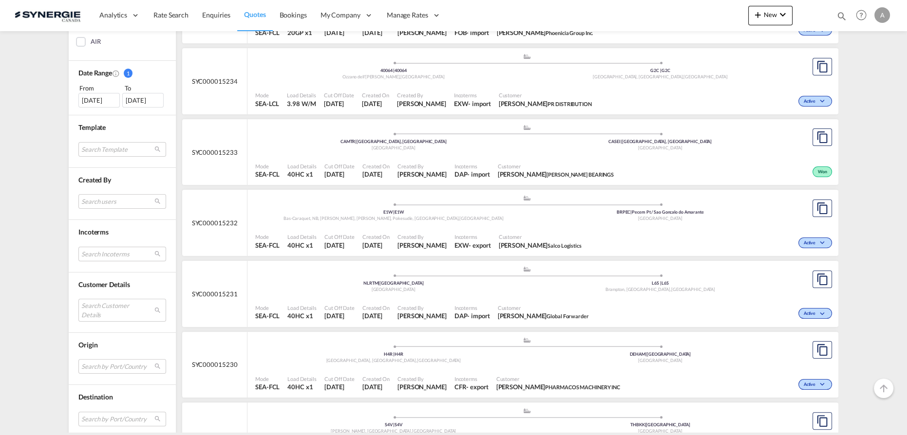
scroll to position [265, 0]
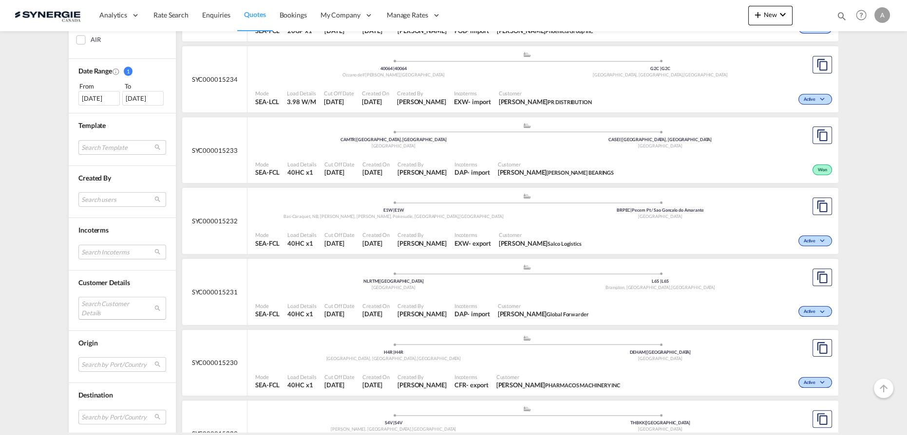
click at [100, 310] on md-select "Search Customer Details user name user [PERSON_NAME] [PERSON_NAME][EMAIL_ADDRES…" at bounding box center [122, 308] width 88 height 22
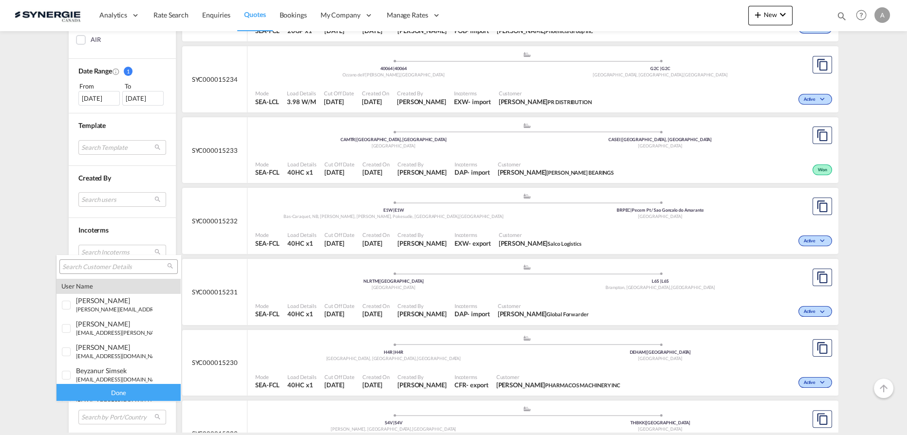
click at [117, 266] on input "search" at bounding box center [114, 267] width 105 height 9
type input "candock"
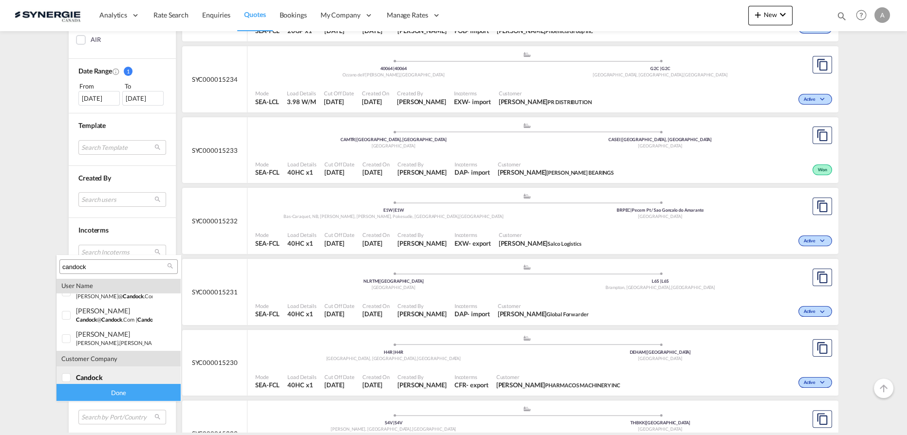
scroll to position [19, 0]
click at [88, 373] on span "candock" at bounding box center [89, 372] width 27 height 8
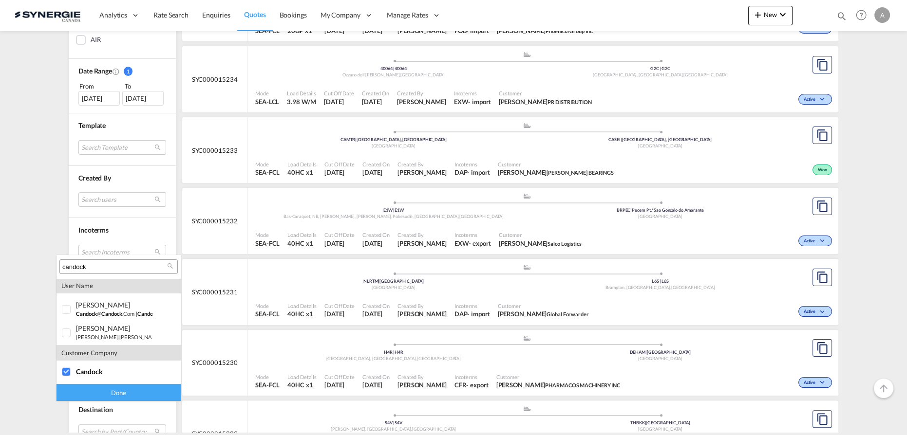
click at [98, 388] on div "Done" at bounding box center [118, 392] width 124 height 17
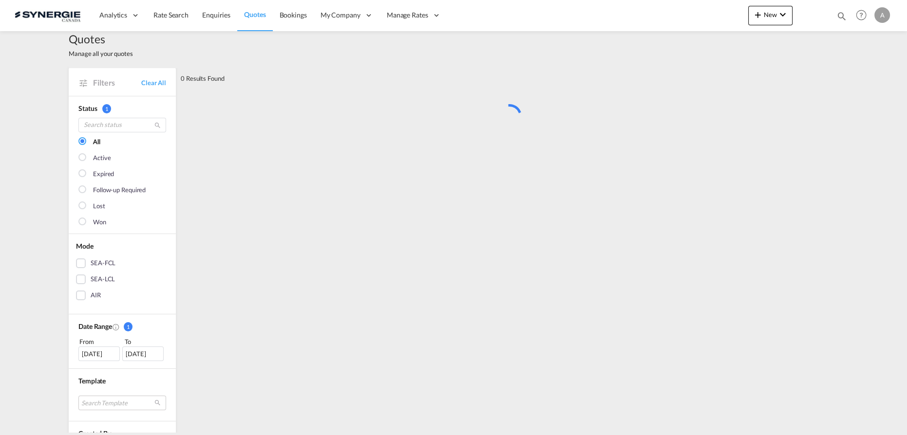
scroll to position [0, 0]
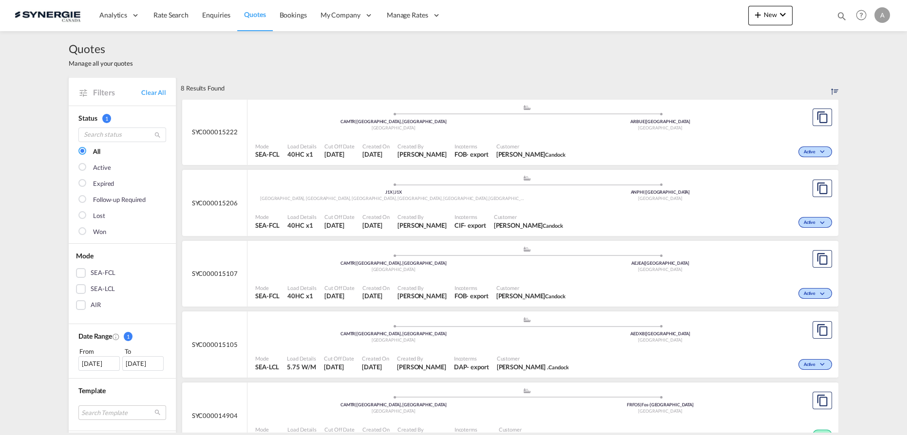
click at [545, 215] on span "Customer" at bounding box center [528, 216] width 69 height 7
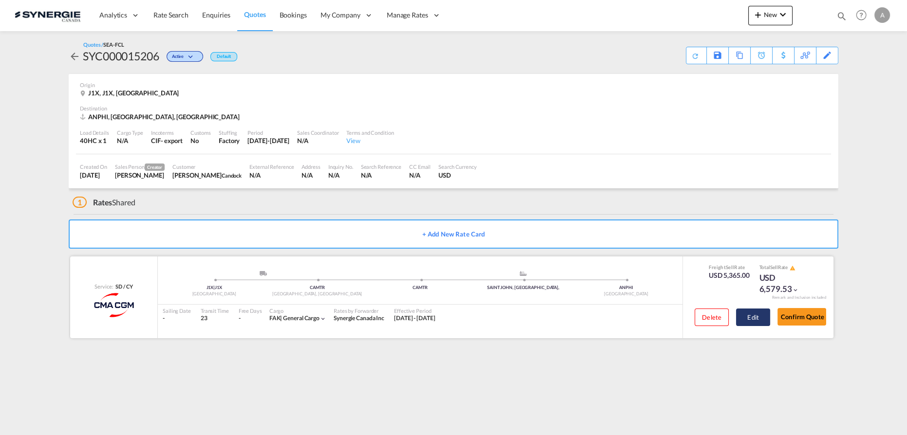
click at [752, 318] on button "Edit" at bounding box center [753, 318] width 34 height 18
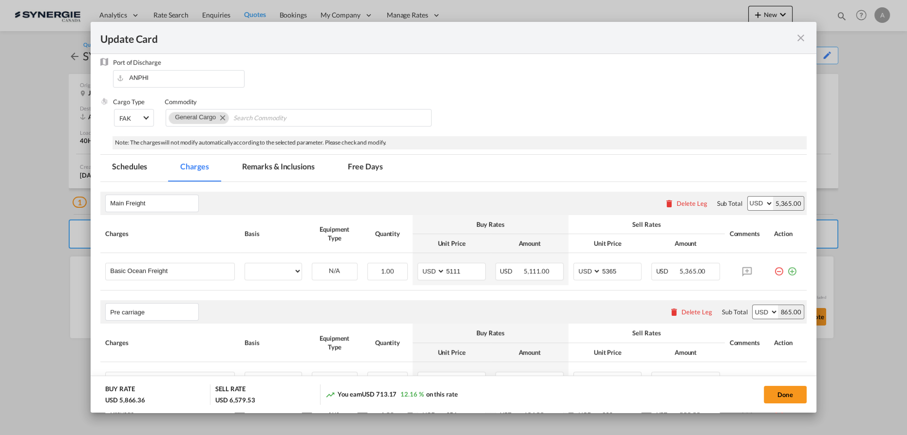
select select "per container"
select select "per B/L"
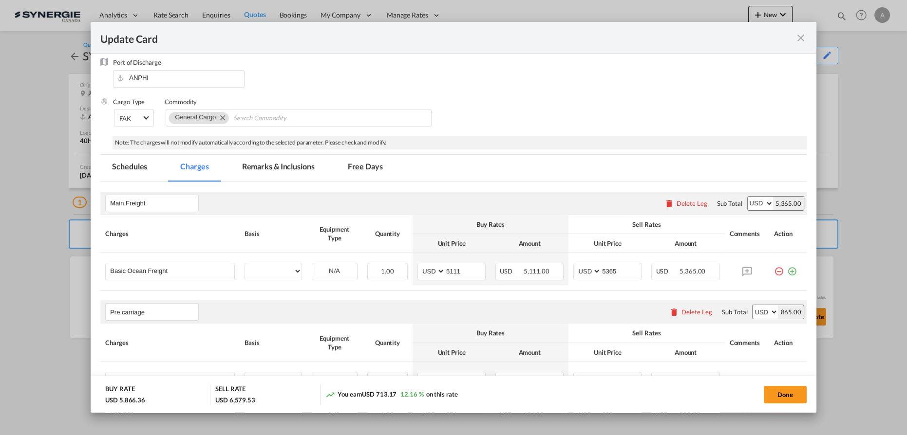
select select "per B/L"
select select "per shipment"
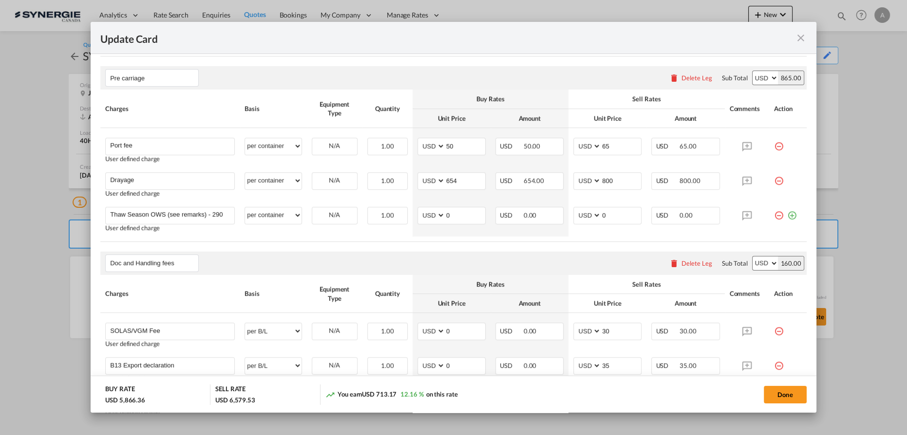
scroll to position [265, 0]
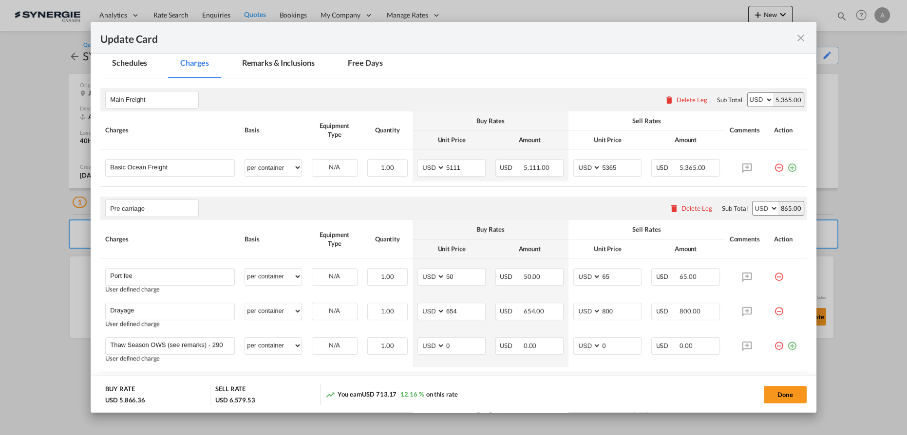
click at [798, 39] on md-icon "icon-close fg-AAA8AD m-0 pointer" at bounding box center [801, 38] width 12 height 12
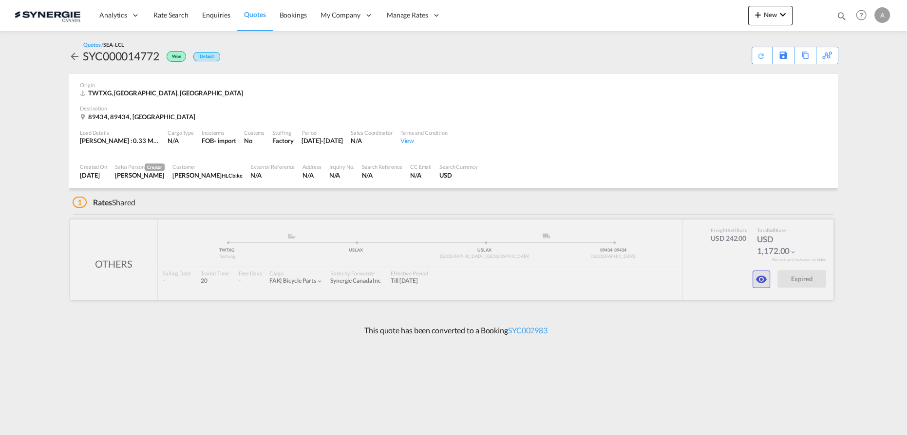
click at [762, 279] on md-icon "icon-eye" at bounding box center [761, 280] width 12 height 12
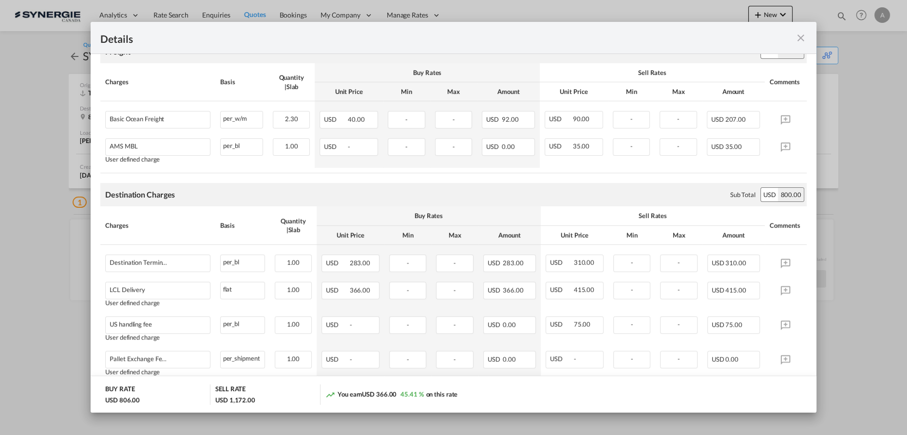
scroll to position [44, 0]
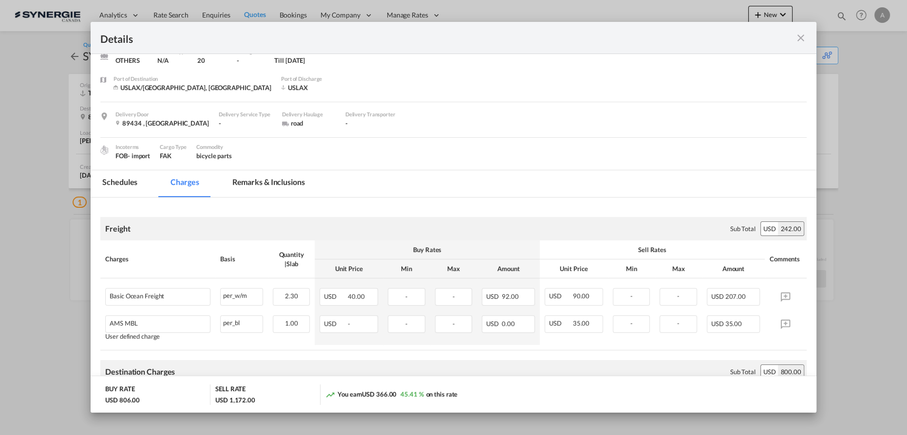
click at [796, 38] on md-icon "icon-close fg-AAA8AD m-0 cursor" at bounding box center [801, 38] width 12 height 12
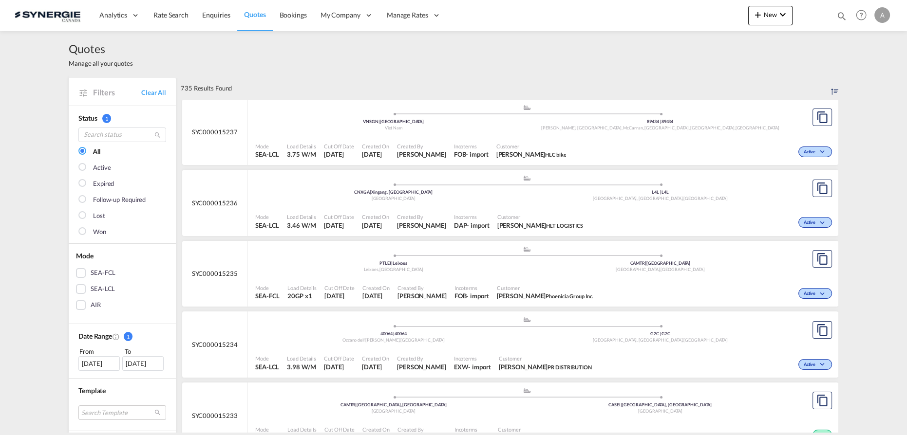
click at [839, 16] on md-icon "icon-magnify" at bounding box center [841, 16] width 11 height 11
drag, startPoint x: 673, startPoint y: 19, endPoint x: 677, endPoint y: 24, distance: 7.0
click at [673, 19] on select "Bookings Quotes Enquiries" at bounding box center [686, 16] width 46 height 18
select select "Quotes"
click at [663, 7] on select "Bookings Quotes Enquiries" at bounding box center [686, 16] width 46 height 18
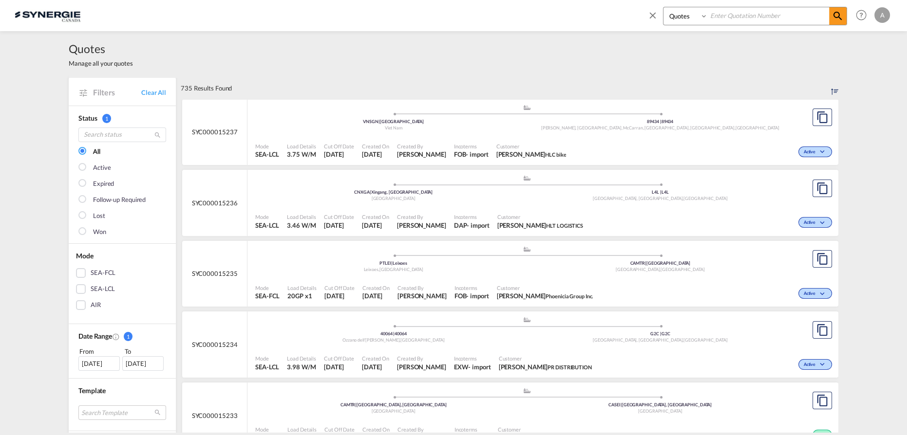
click at [739, 19] on input at bounding box center [767, 15] width 121 height 17
type input "15206"
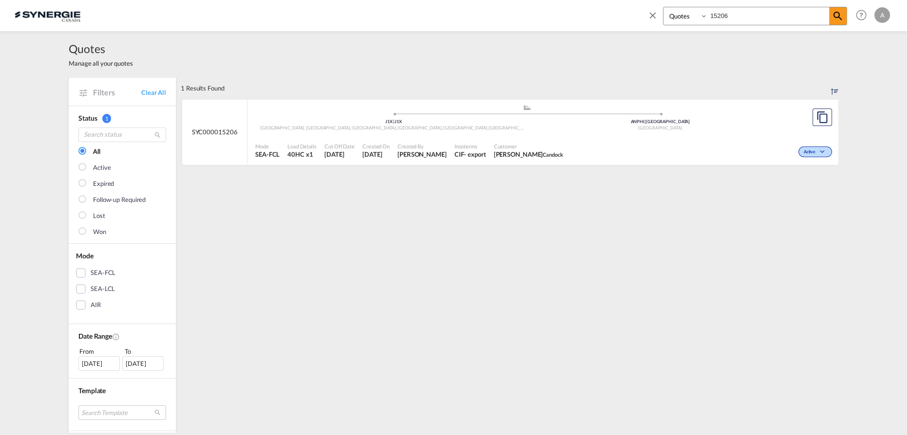
click at [514, 146] on span "Customer" at bounding box center [528, 146] width 69 height 7
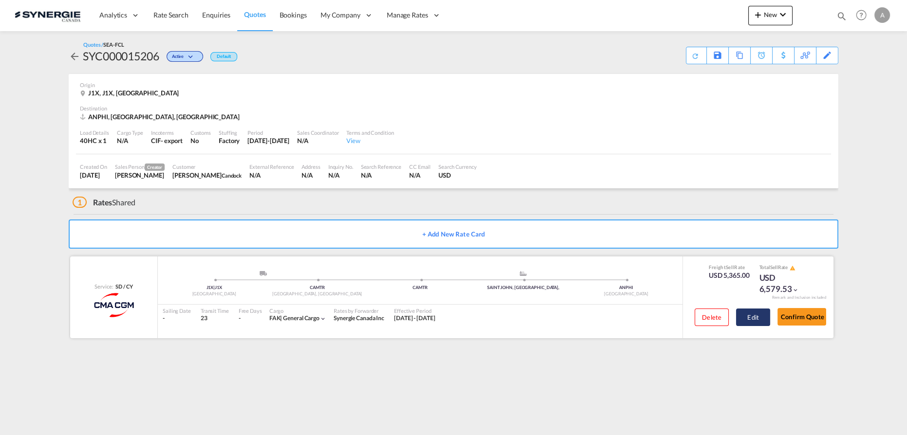
click at [753, 318] on button "Edit" at bounding box center [753, 318] width 34 height 18
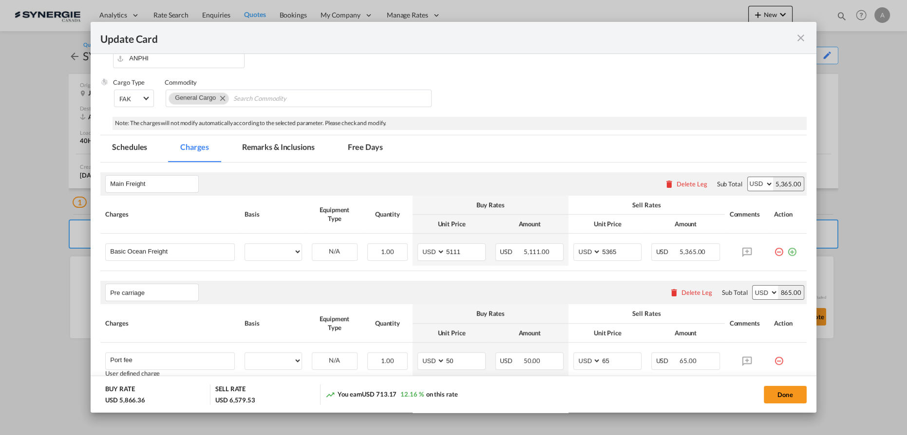
select select "per container"
select select "per B/L"
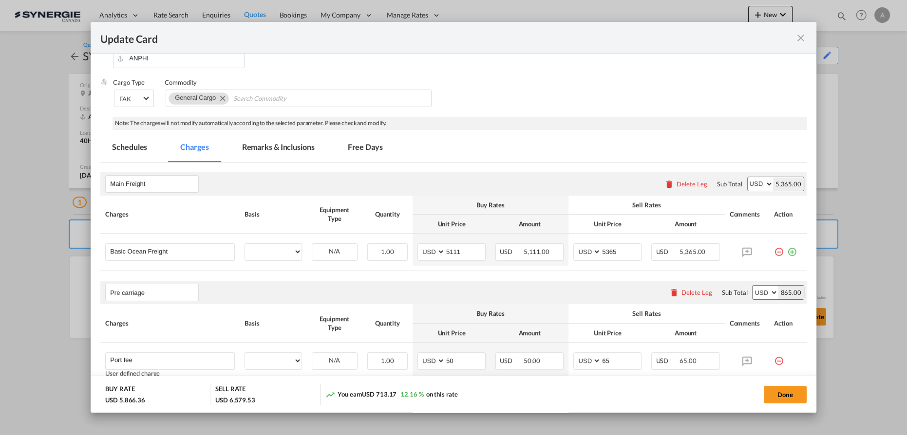
select select "per B/L"
select select "per shipment"
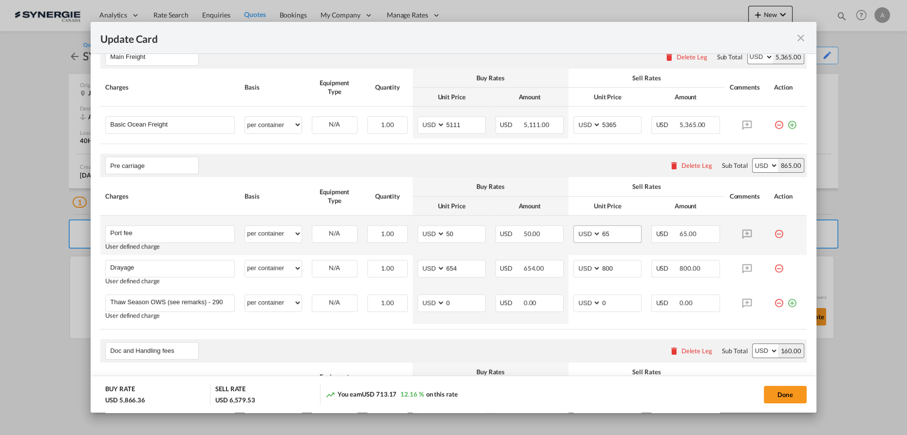
scroll to position [310, 0]
click at [796, 40] on md-icon "icon-close fg-AAA8AD m-0 pointer" at bounding box center [801, 38] width 12 height 12
